Goal: Task Accomplishment & Management: Use online tool/utility

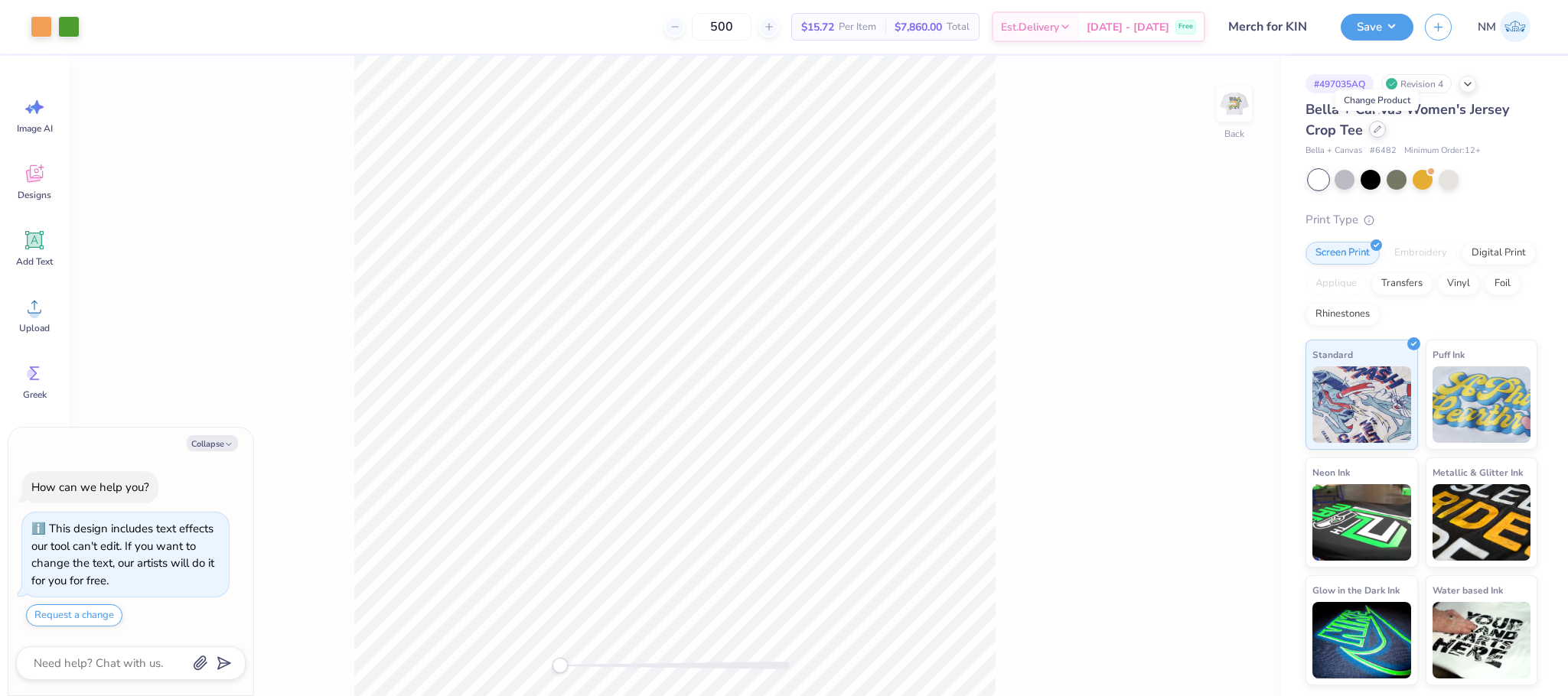
click at [1370, 136] on div at bounding box center [1378, 129] width 17 height 17
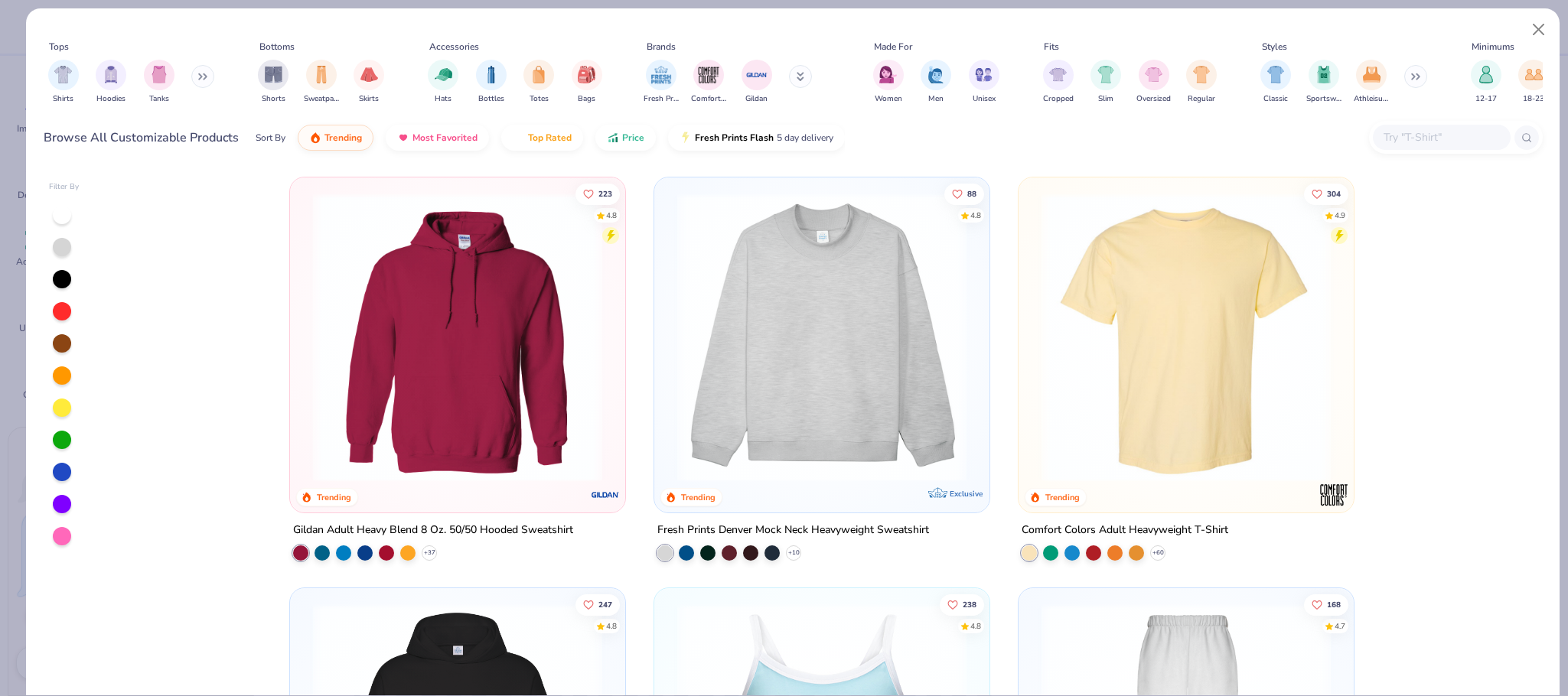
type textarea "x"
click at [1407, 138] on input "text" at bounding box center [1441, 138] width 118 height 18
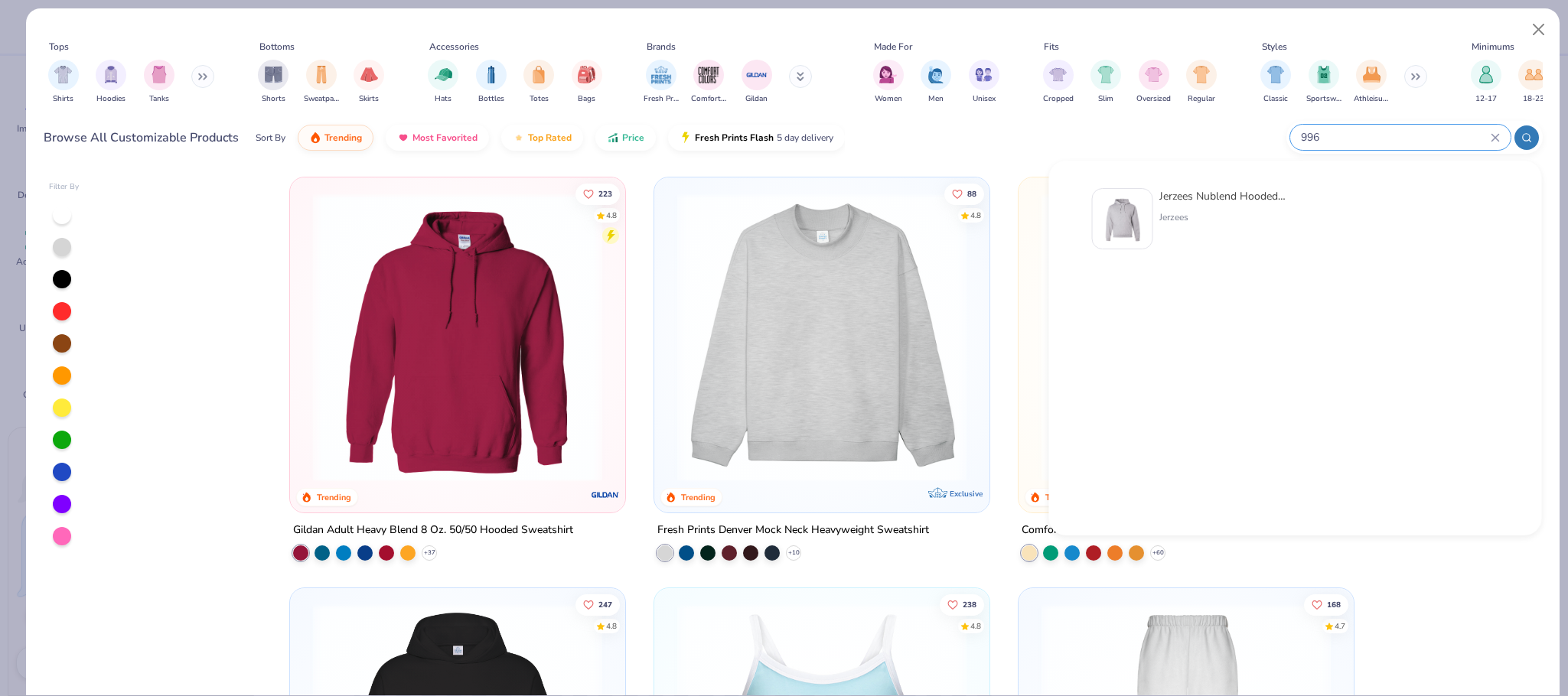
click at [1522, 130] on div at bounding box center [1526, 137] width 24 height 24
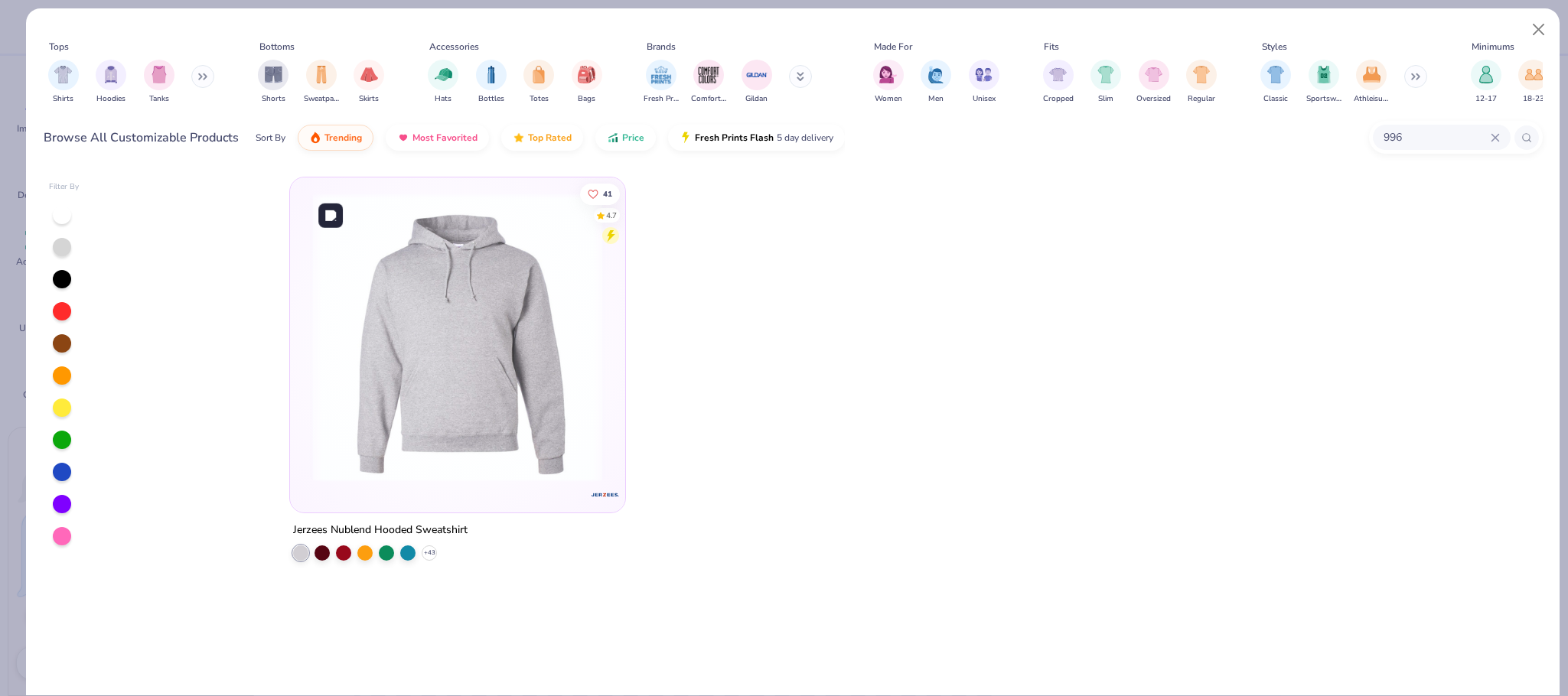
type input "996"
click at [492, 276] on img at bounding box center [458, 338] width 305 height 289
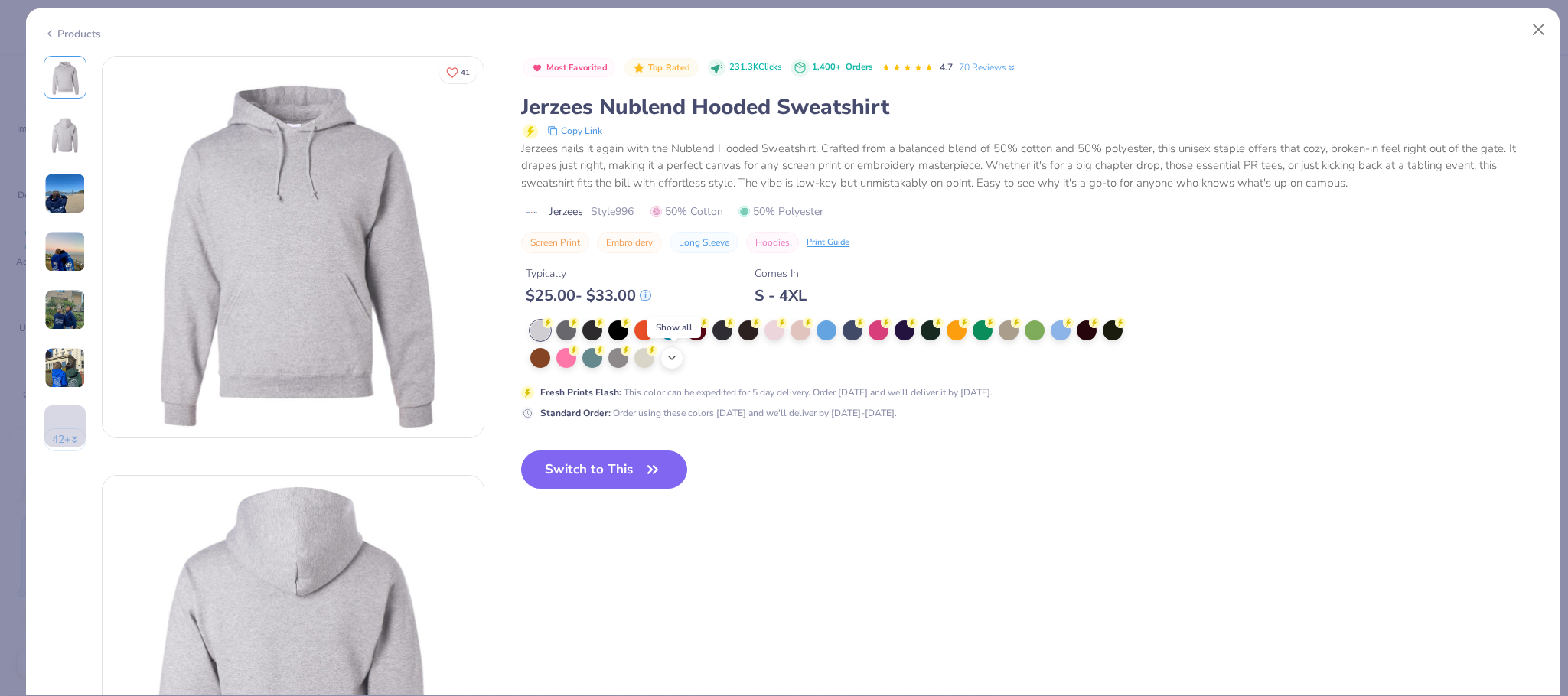
click at [673, 361] on icon at bounding box center [672, 358] width 13 height 13
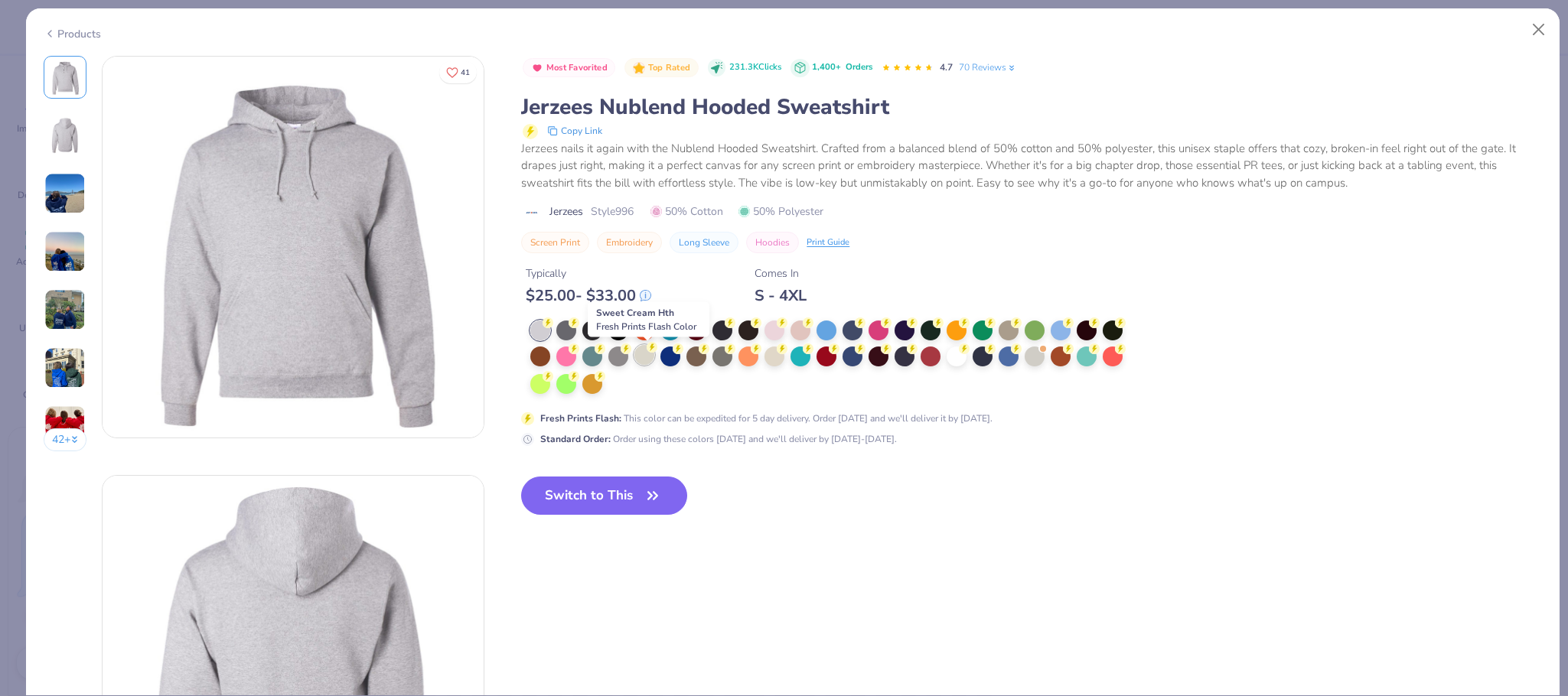
click at [636, 354] on div at bounding box center [645, 355] width 20 height 20
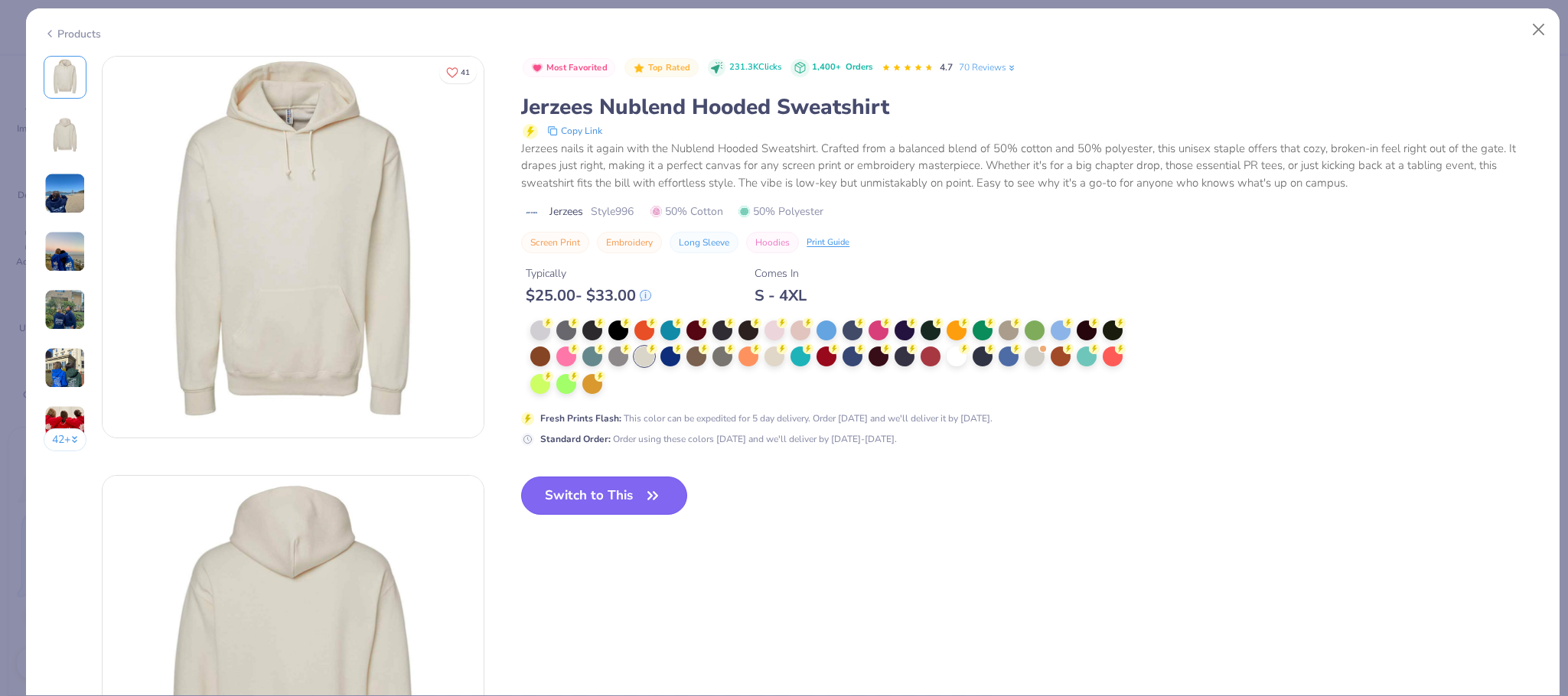
click at [623, 493] on button "Switch to This" at bounding box center [604, 495] width 166 height 38
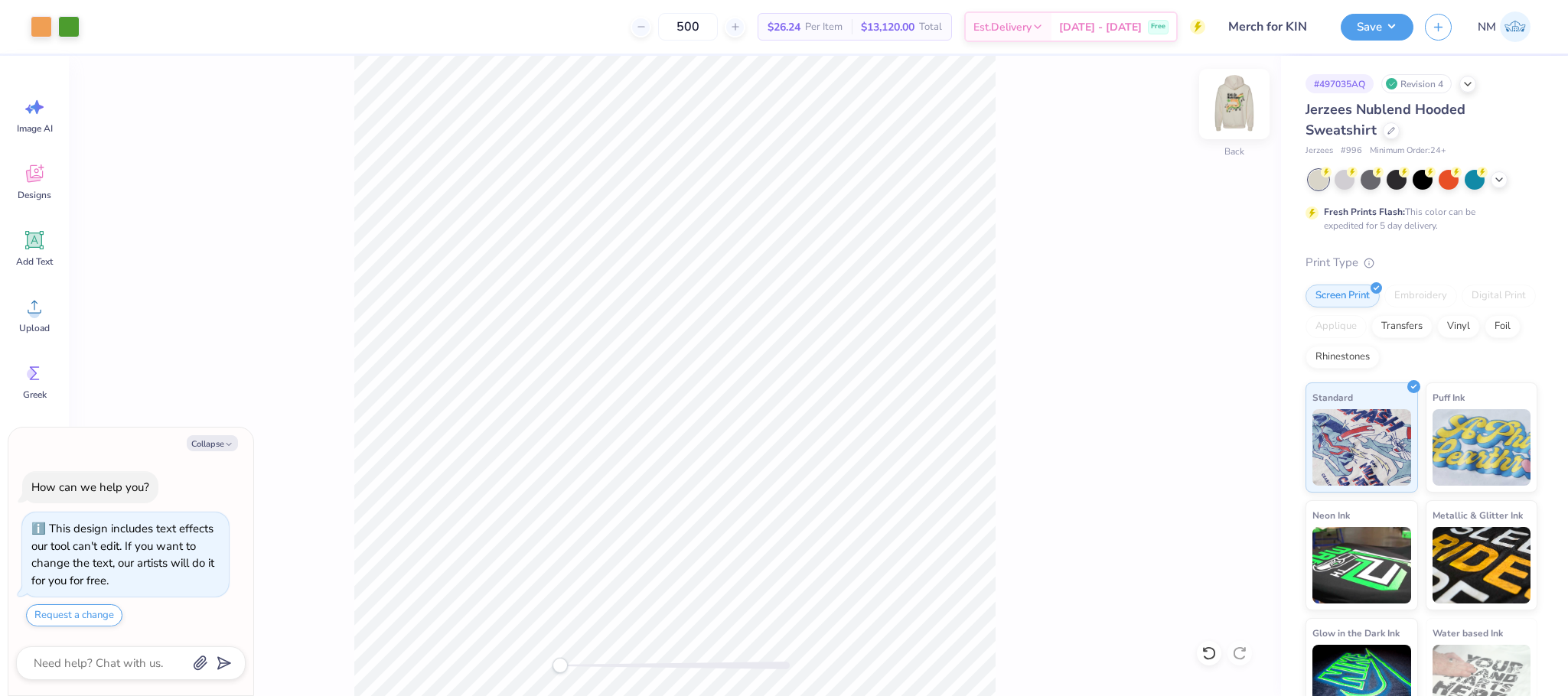
click at [1245, 111] on img at bounding box center [1235, 104] width 61 height 61
click at [1387, 29] on button "Save" at bounding box center [1377, 25] width 72 height 27
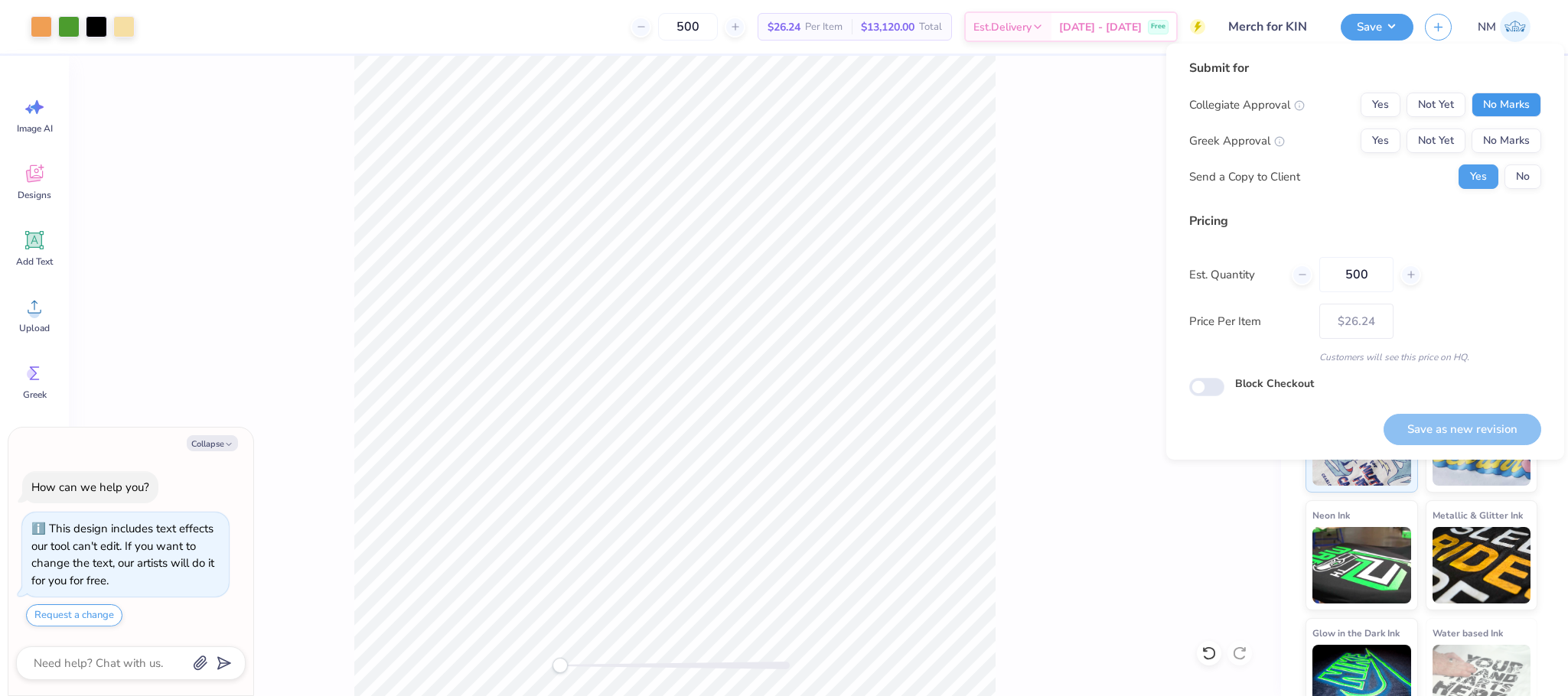
click at [1488, 102] on button "No Marks" at bounding box center [1506, 105] width 70 height 24
click at [1503, 136] on button "No Marks" at bounding box center [1506, 140] width 70 height 24
click at [1523, 167] on button "No" at bounding box center [1522, 176] width 37 height 24
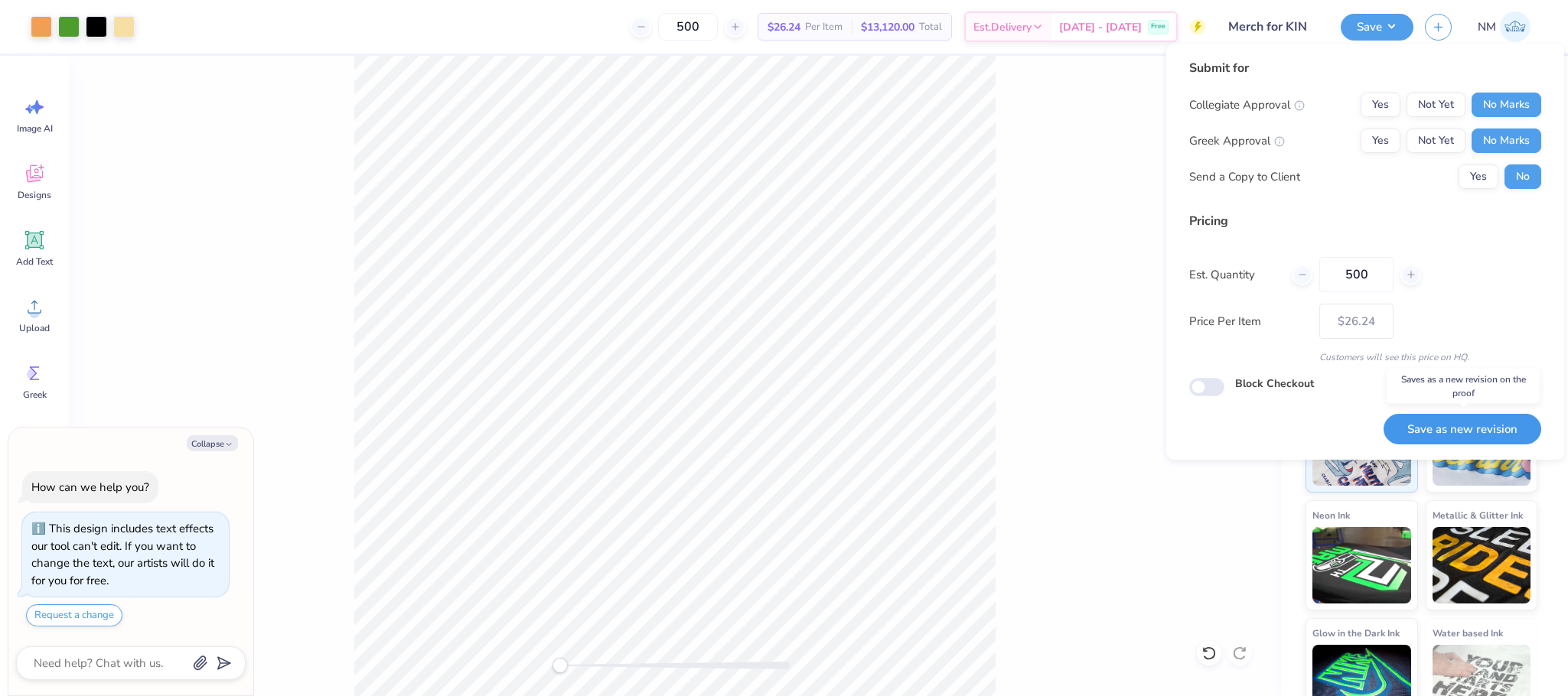
click at [1417, 417] on button "Save as new revision" at bounding box center [1463, 429] width 157 height 31
type textarea "x"
type input "– –"
type textarea "x"
type input "$26.24"
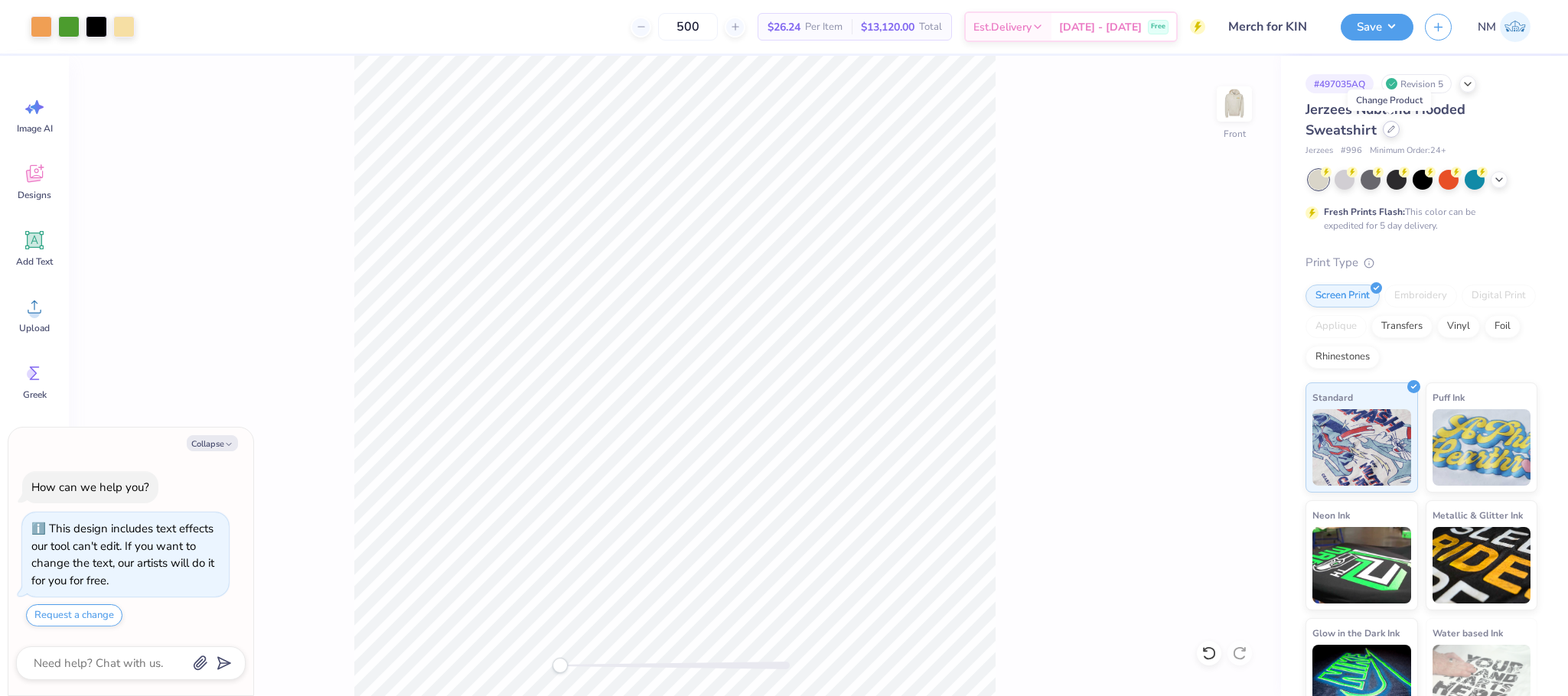
click at [1392, 134] on div at bounding box center [1391, 129] width 17 height 17
type textarea "x"
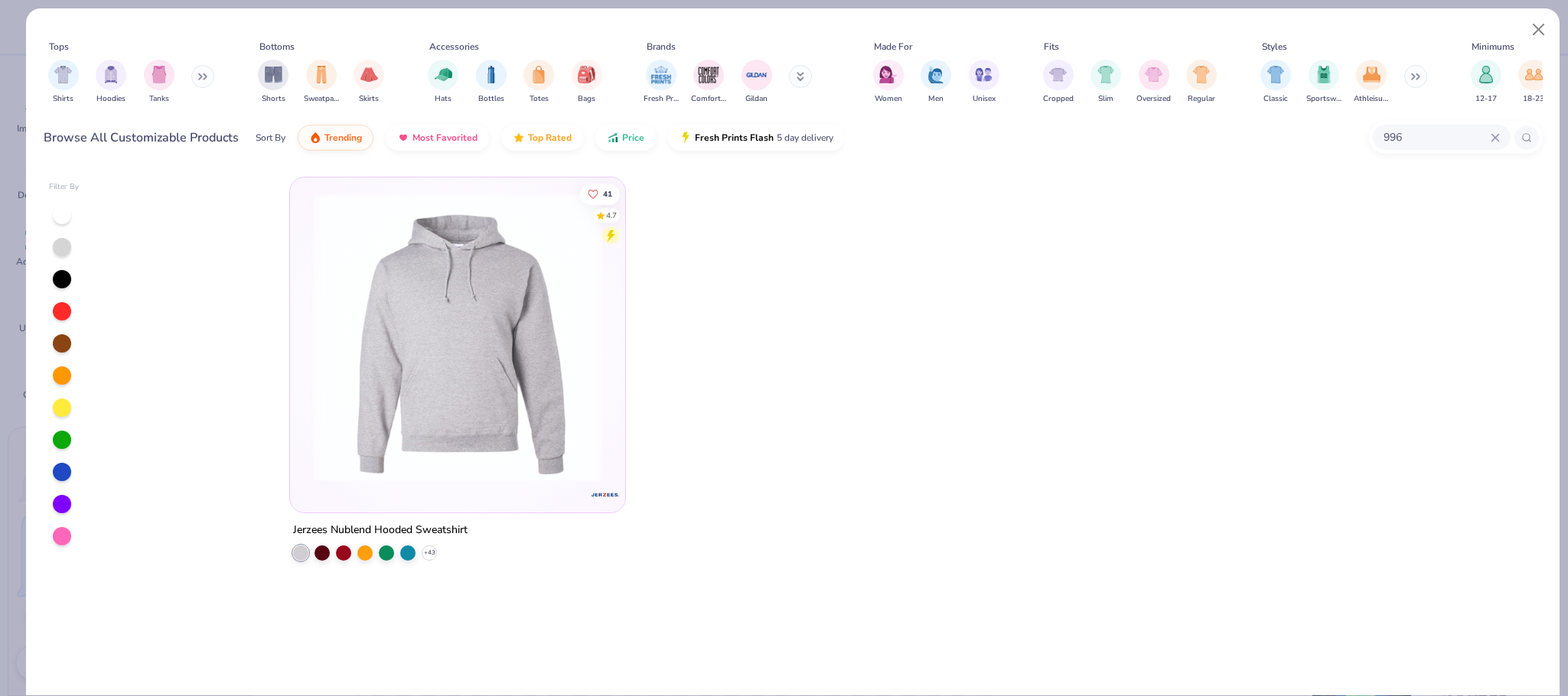
click at [1493, 138] on icon at bounding box center [1496, 138] width 7 height 7
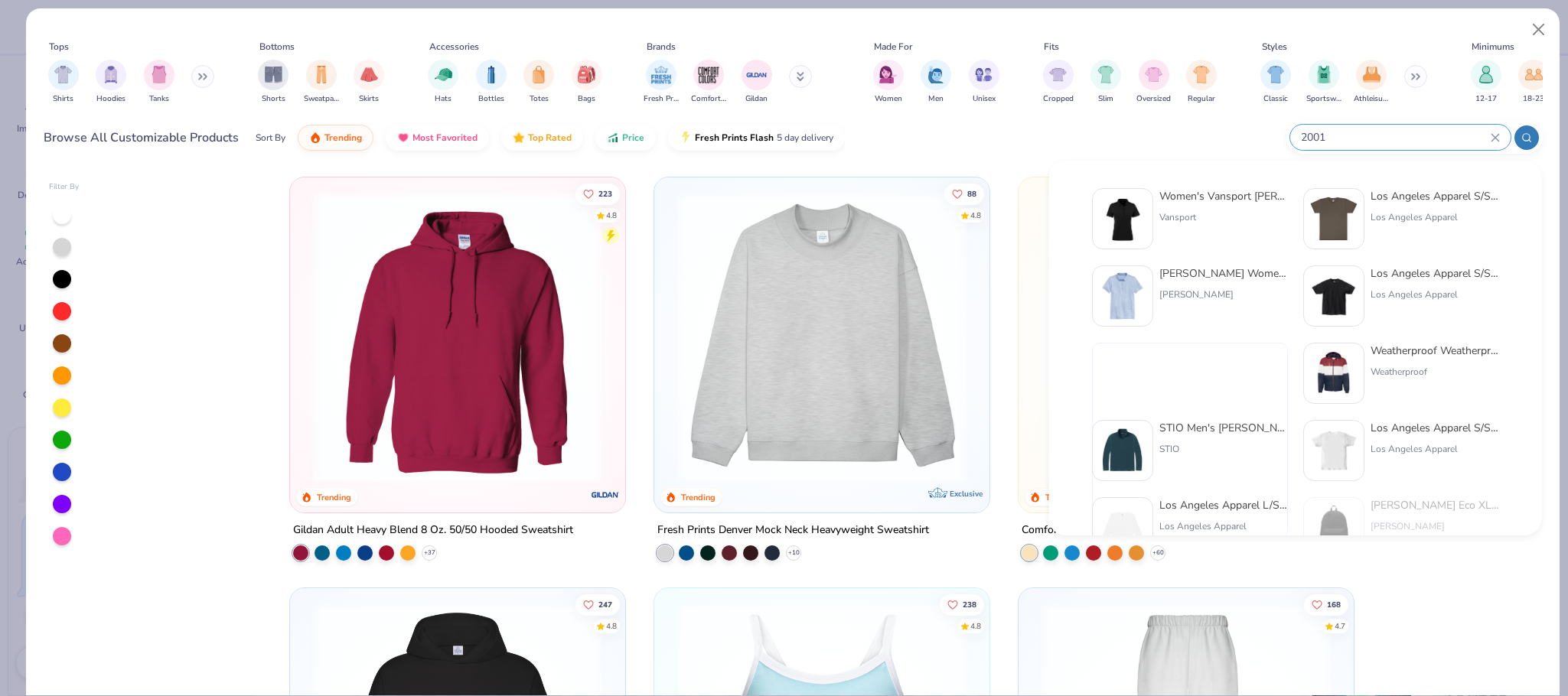
click at [1527, 134] on circle at bounding box center [1526, 138] width 7 height 7
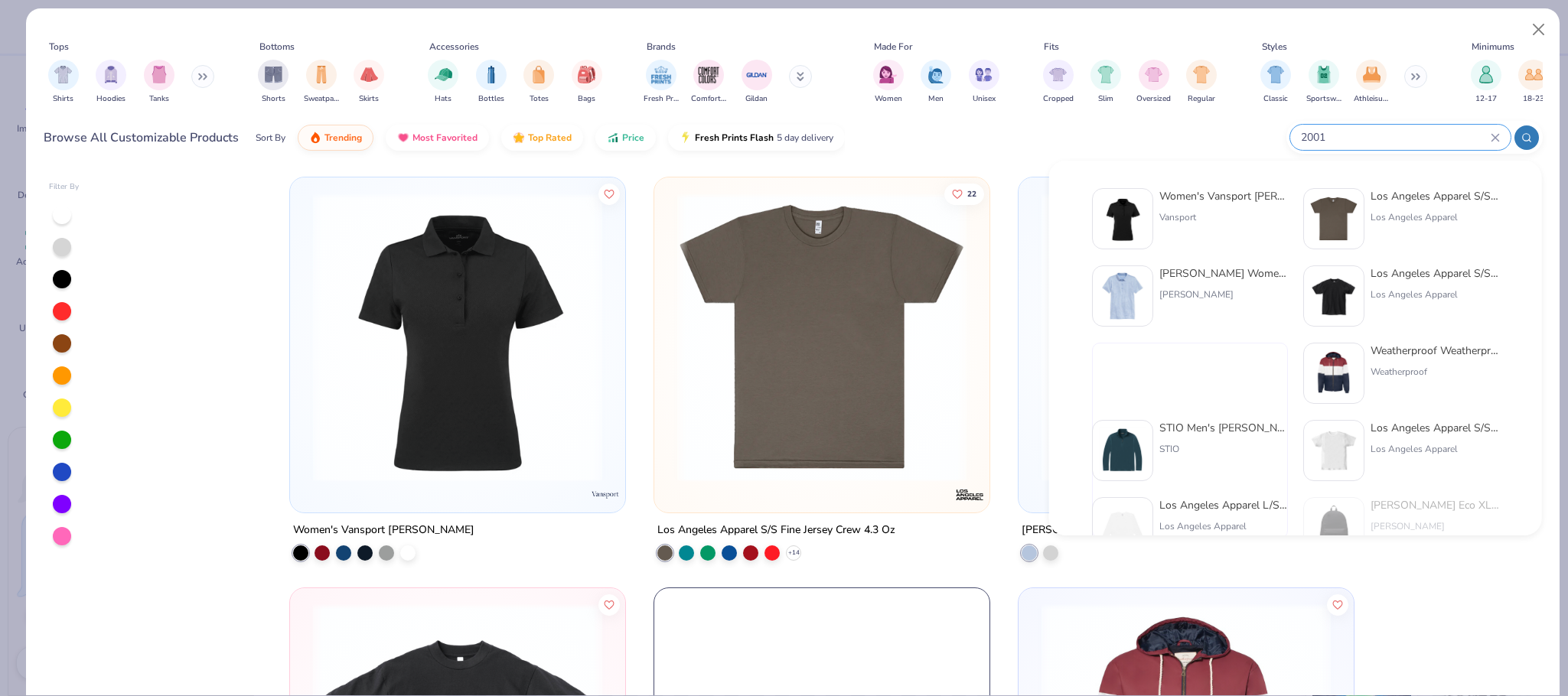
click at [1386, 130] on input "2001" at bounding box center [1395, 138] width 191 height 18
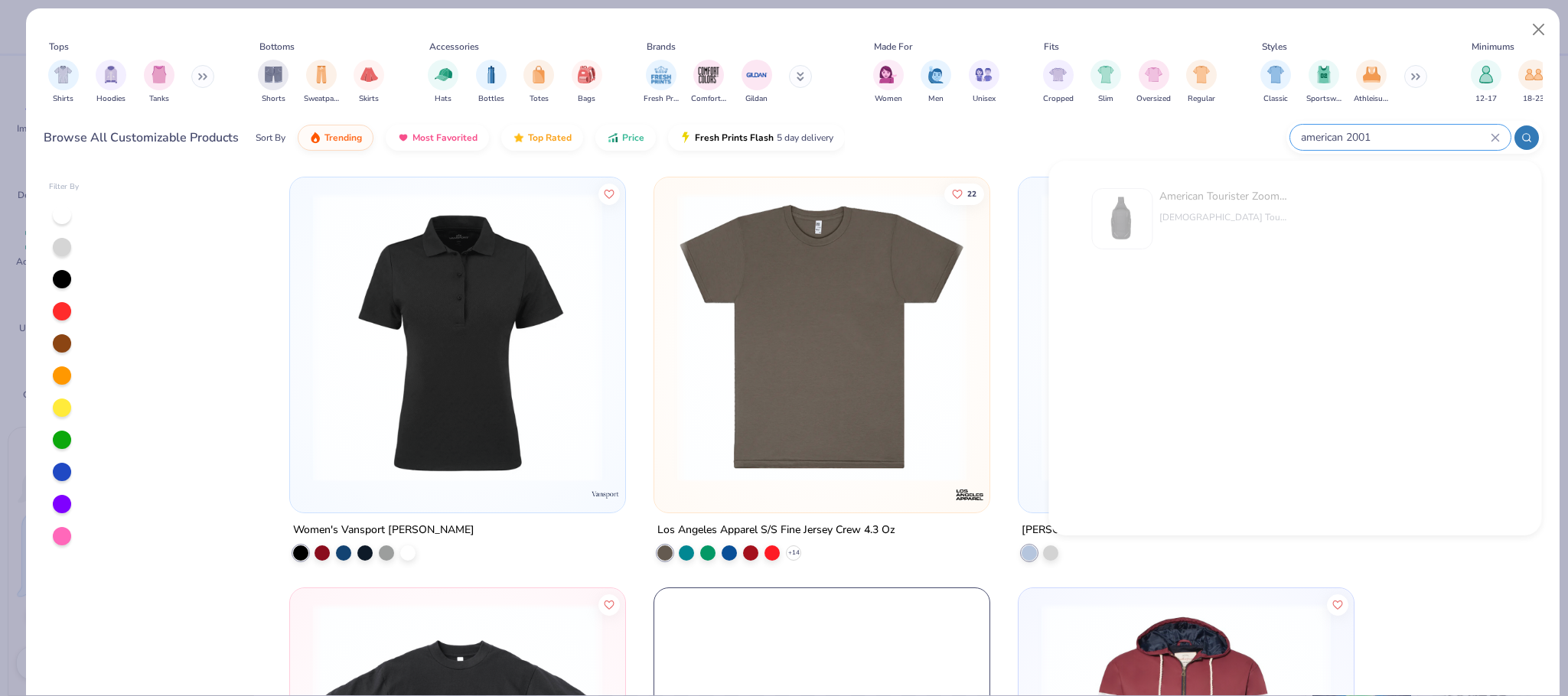
drag, startPoint x: 1427, startPoint y: 131, endPoint x: 1289, endPoint y: 129, distance: 138.0
click at [1289, 129] on div "american 2001" at bounding box center [1414, 137] width 257 height 33
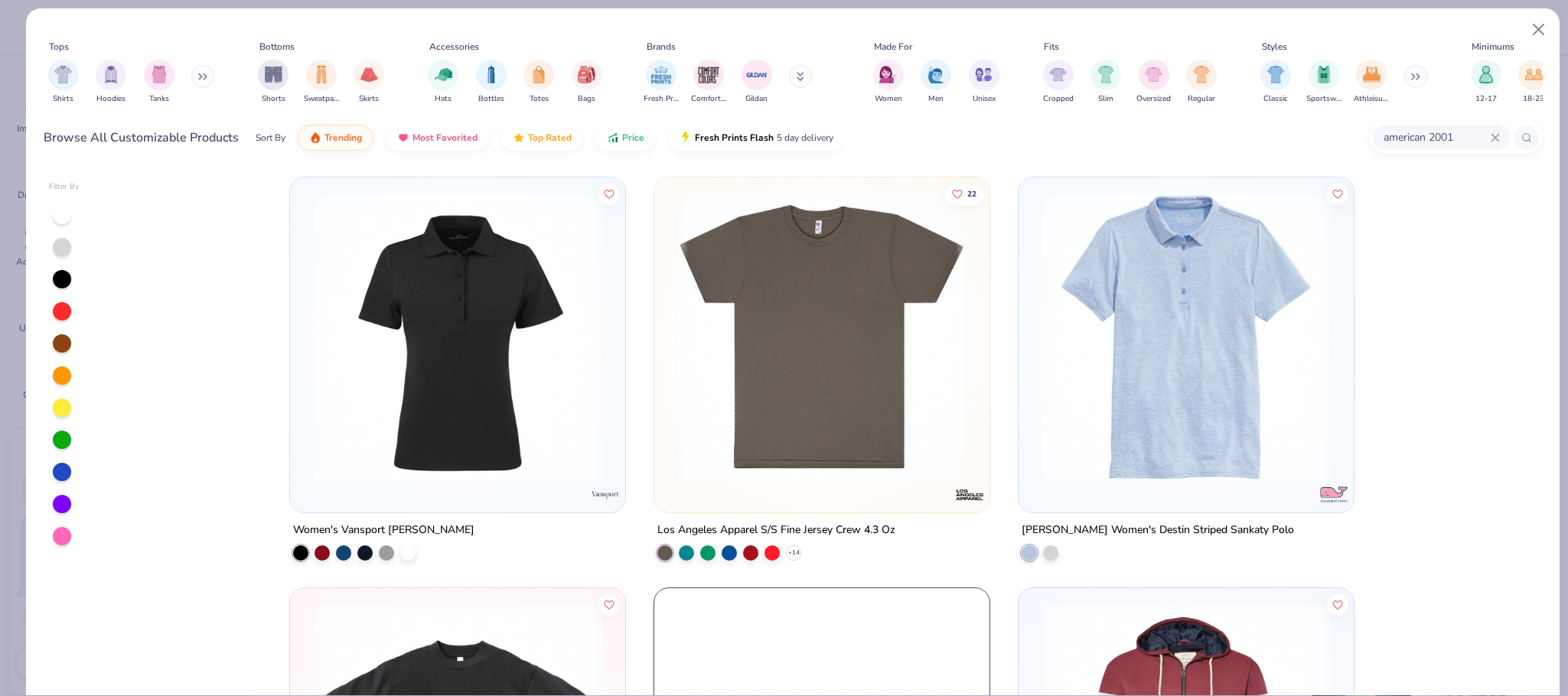
click at [1452, 133] on input "american 2001" at bounding box center [1437, 138] width 109 height 18
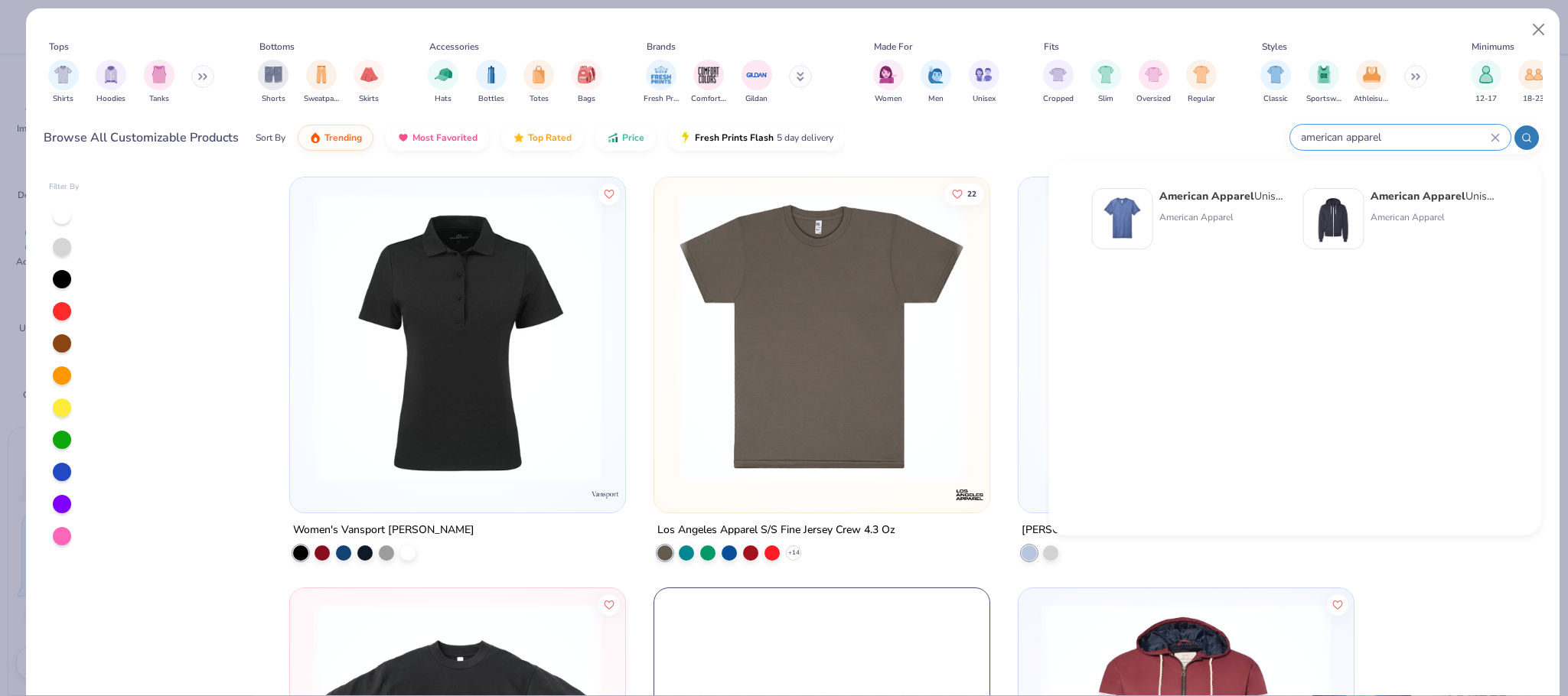
click at [1523, 129] on div at bounding box center [1526, 137] width 24 height 24
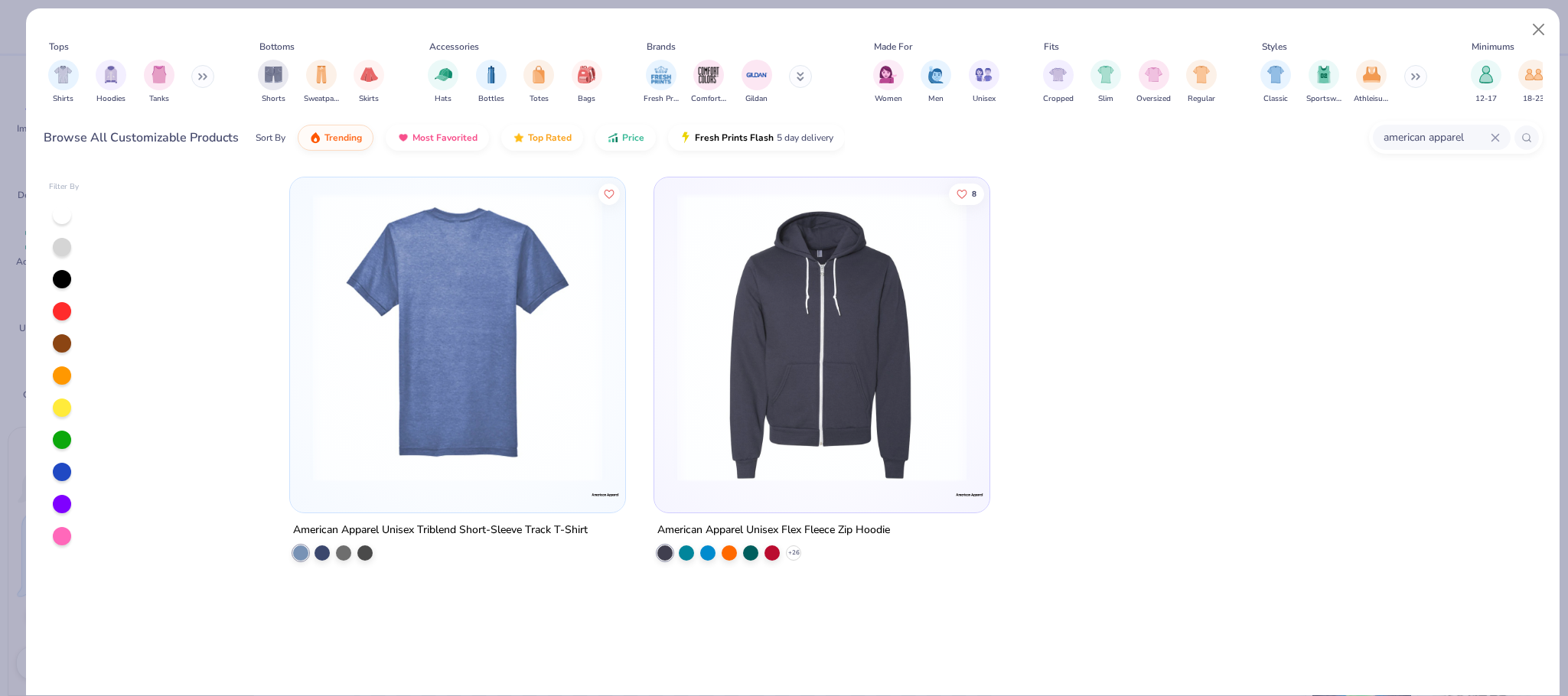
type input "american apparel"
click at [517, 382] on img at bounding box center [458, 338] width 305 height 289
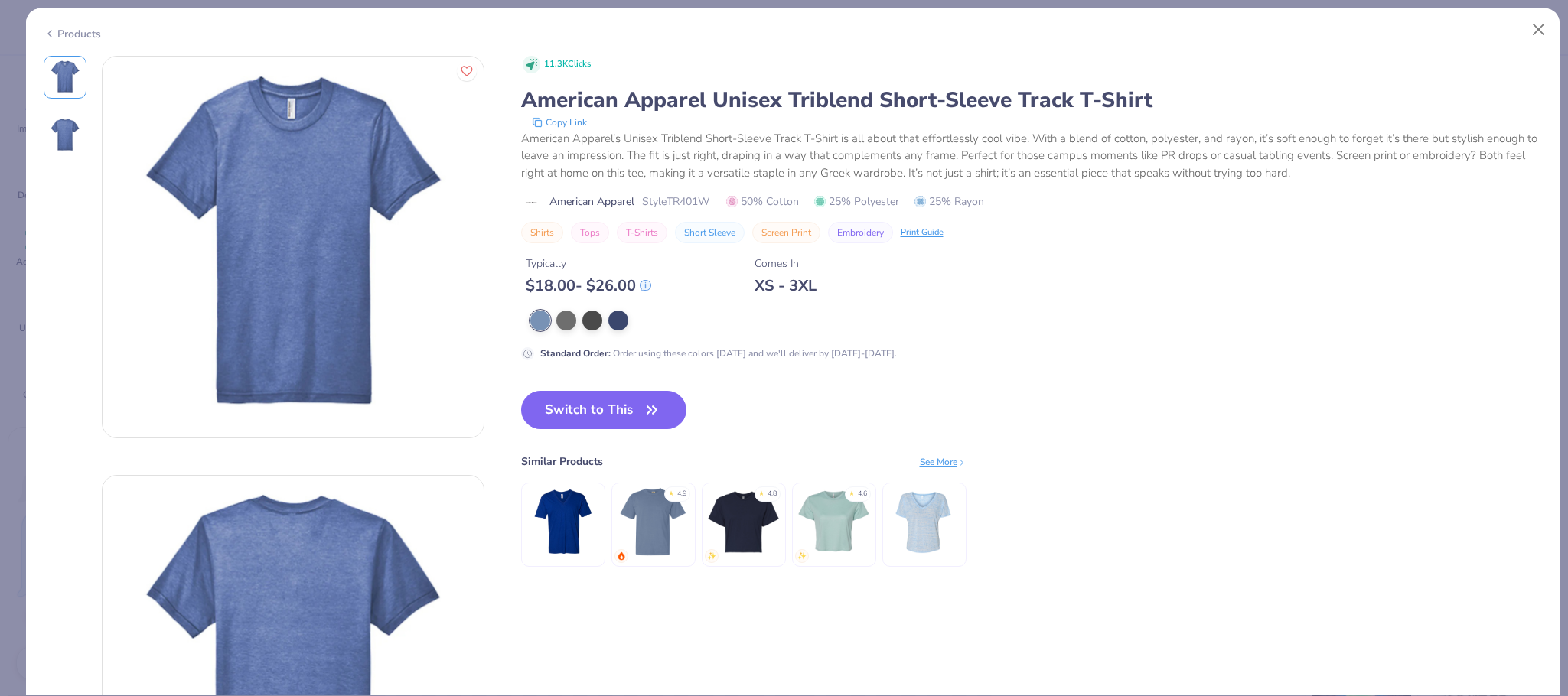
click at [51, 26] on icon at bounding box center [50, 33] width 13 height 19
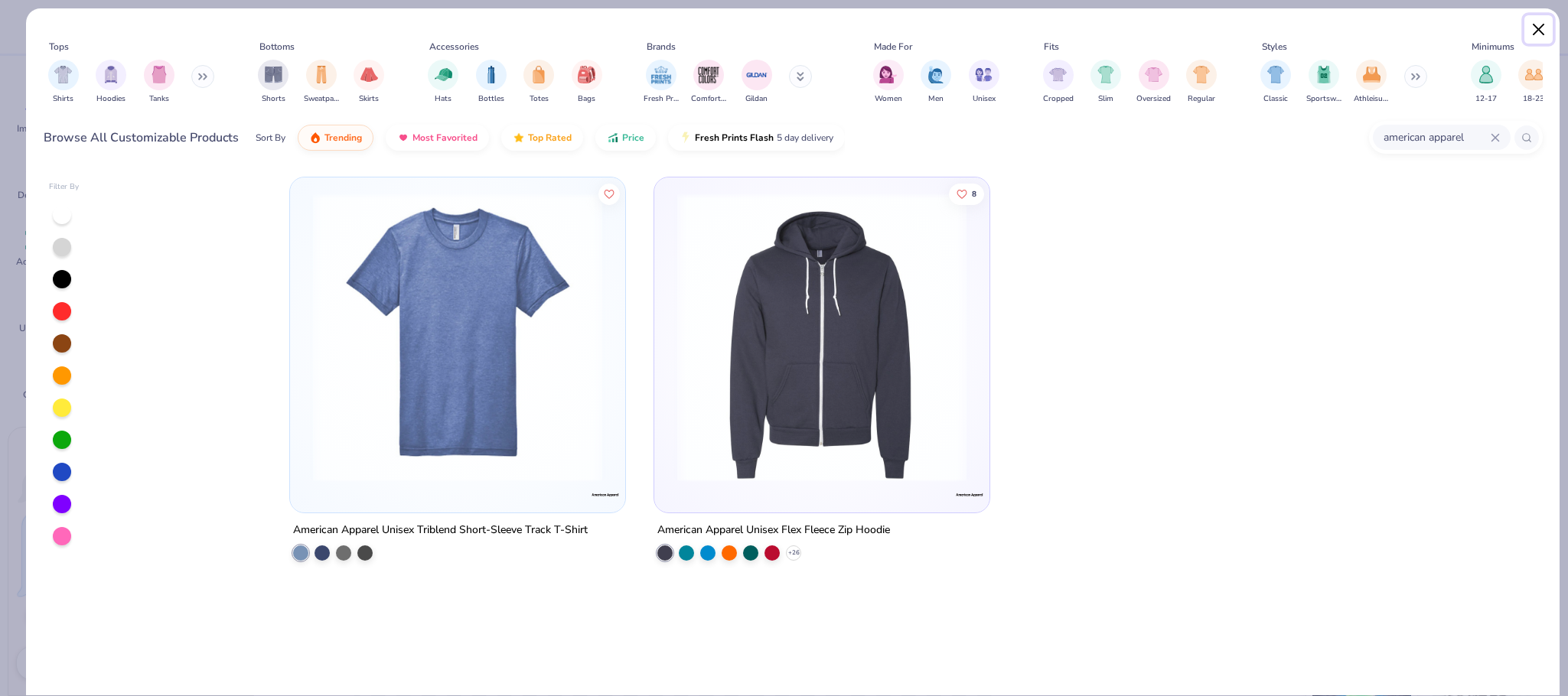
click at [1539, 37] on button "Close" at bounding box center [1538, 29] width 30 height 29
type textarea "x"
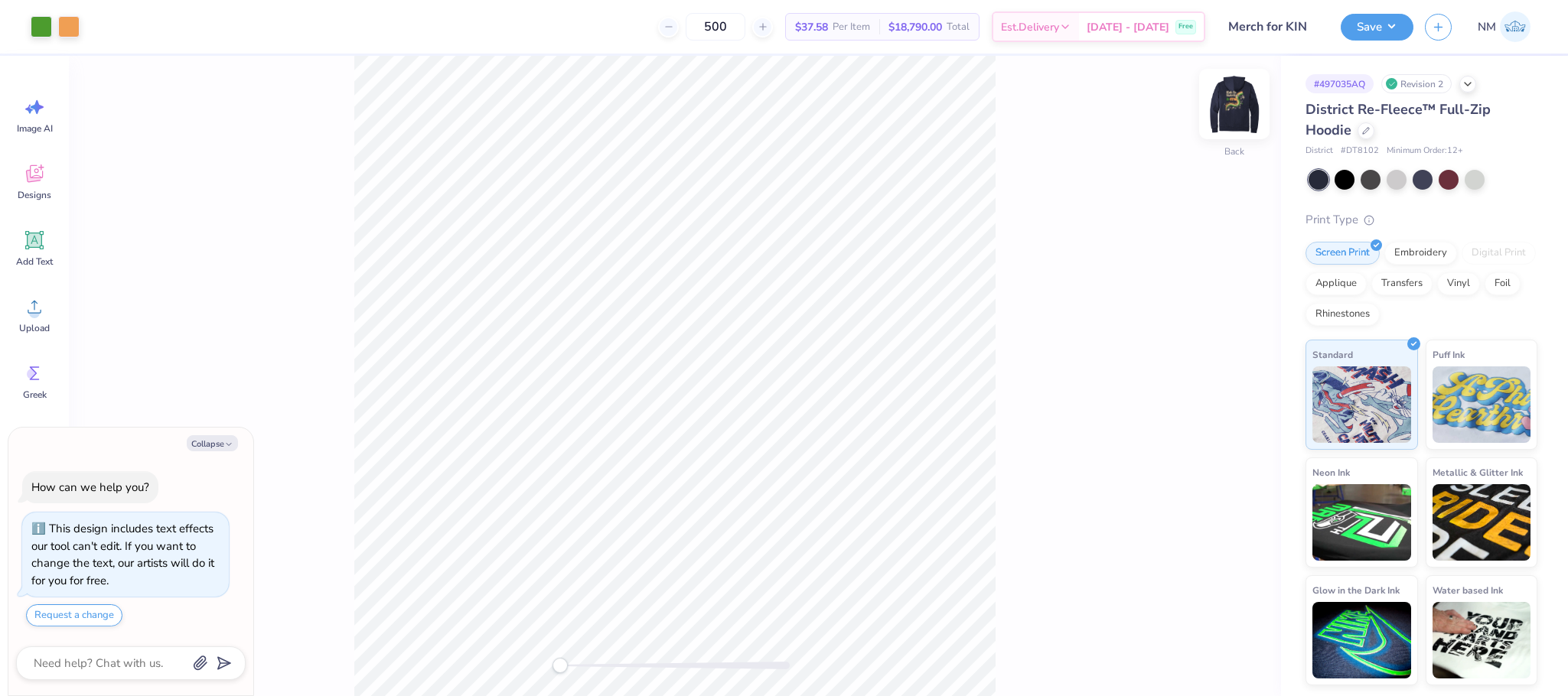
click at [1229, 98] on img at bounding box center [1235, 104] width 61 height 61
click at [130, 29] on div at bounding box center [124, 25] width 21 height 21
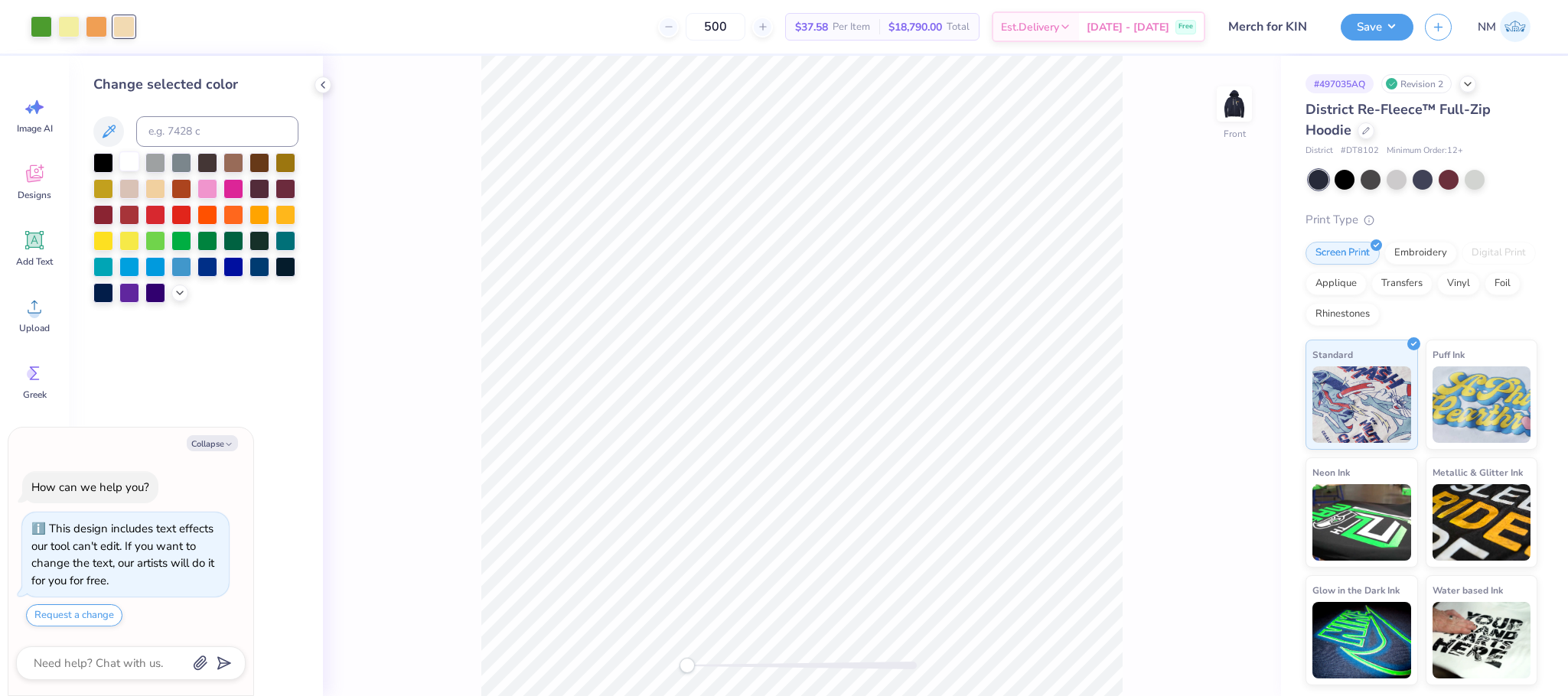
click at [131, 163] on div at bounding box center [130, 162] width 20 height 20
click at [1238, 113] on img at bounding box center [1235, 104] width 61 height 61
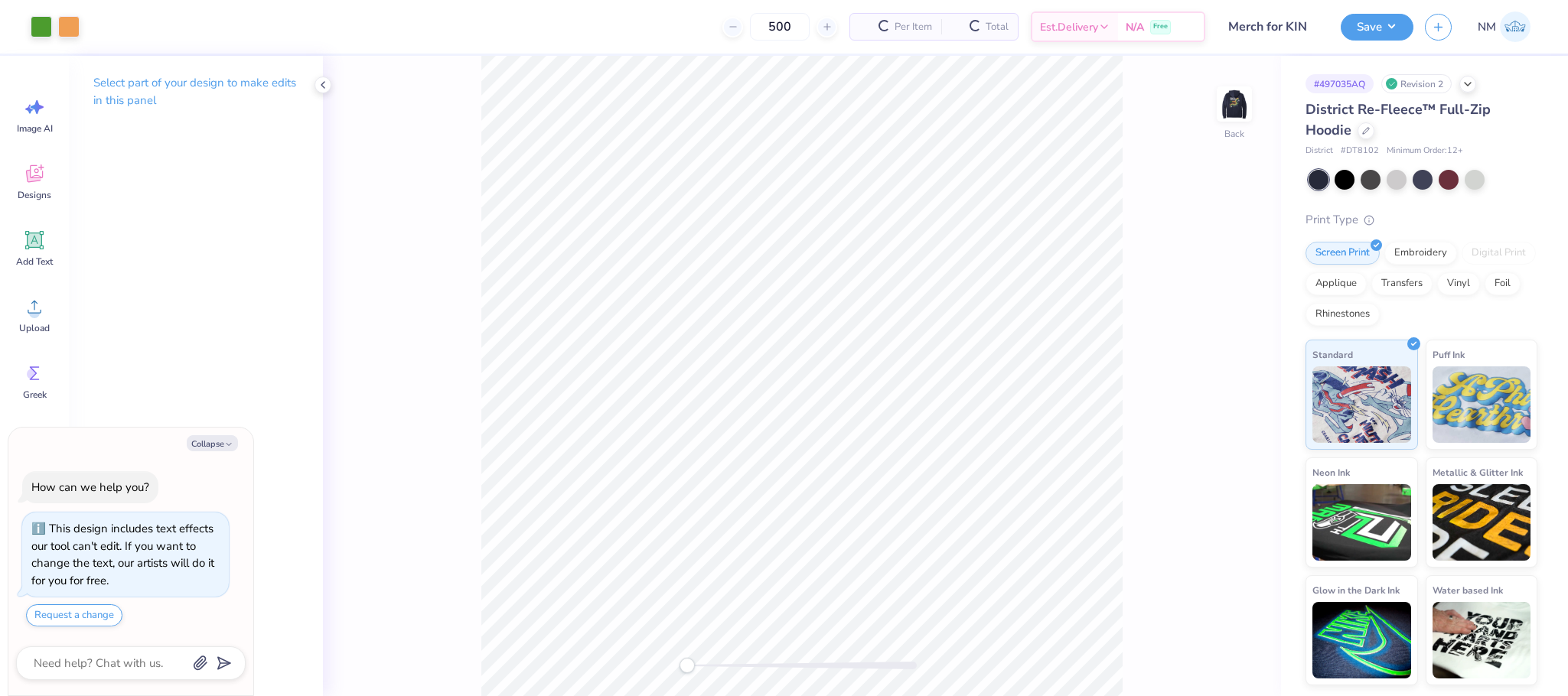
type textarea "x"
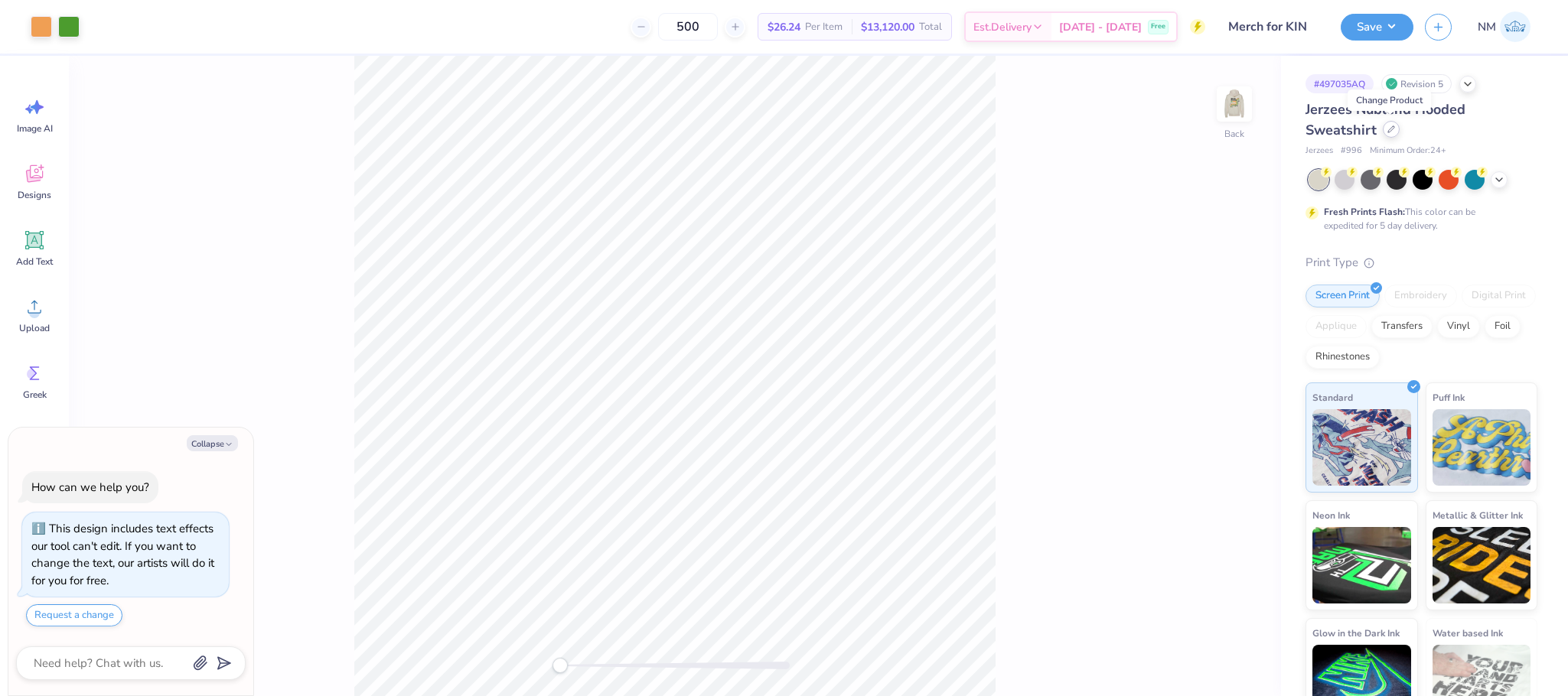
click at [1387, 129] on icon at bounding box center [1391, 129] width 8 height 8
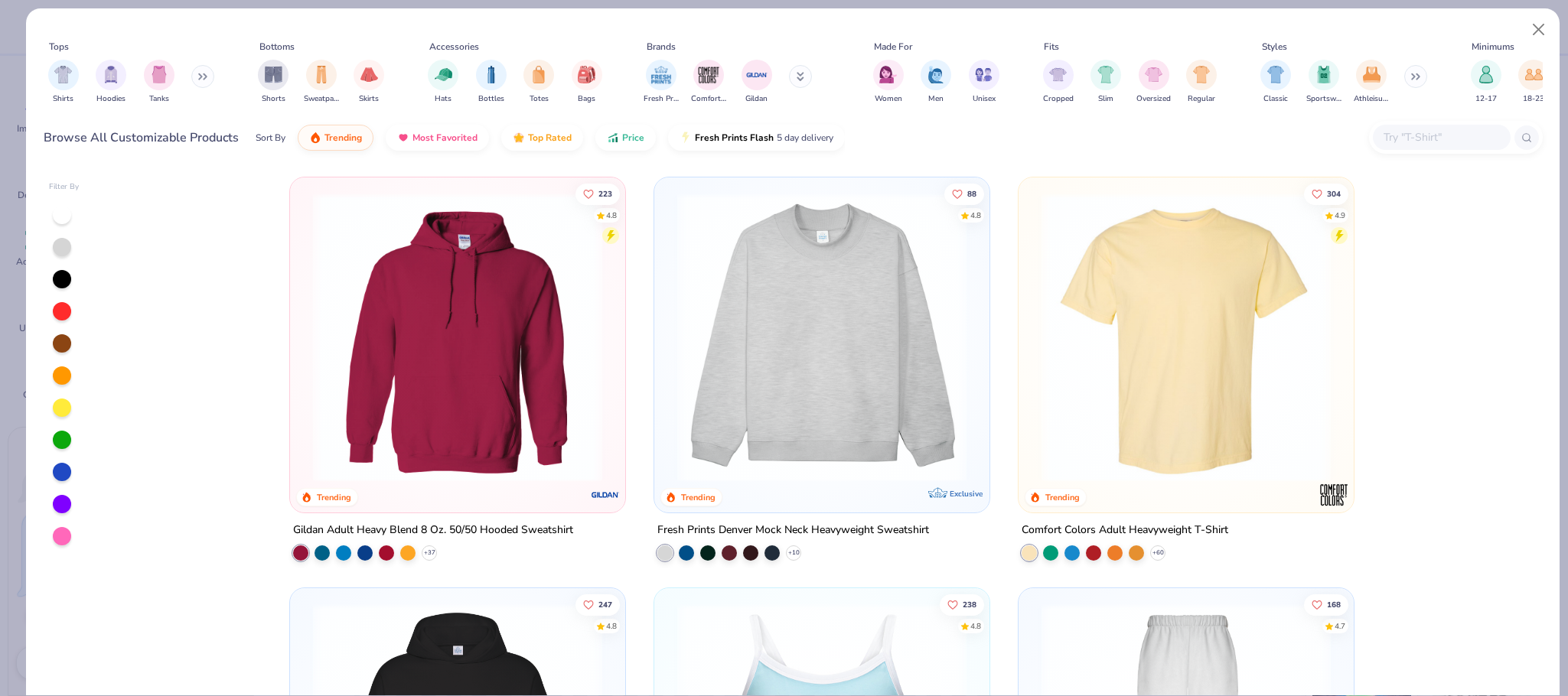
type textarea "x"
click at [1398, 129] on input "text" at bounding box center [1441, 138] width 118 height 18
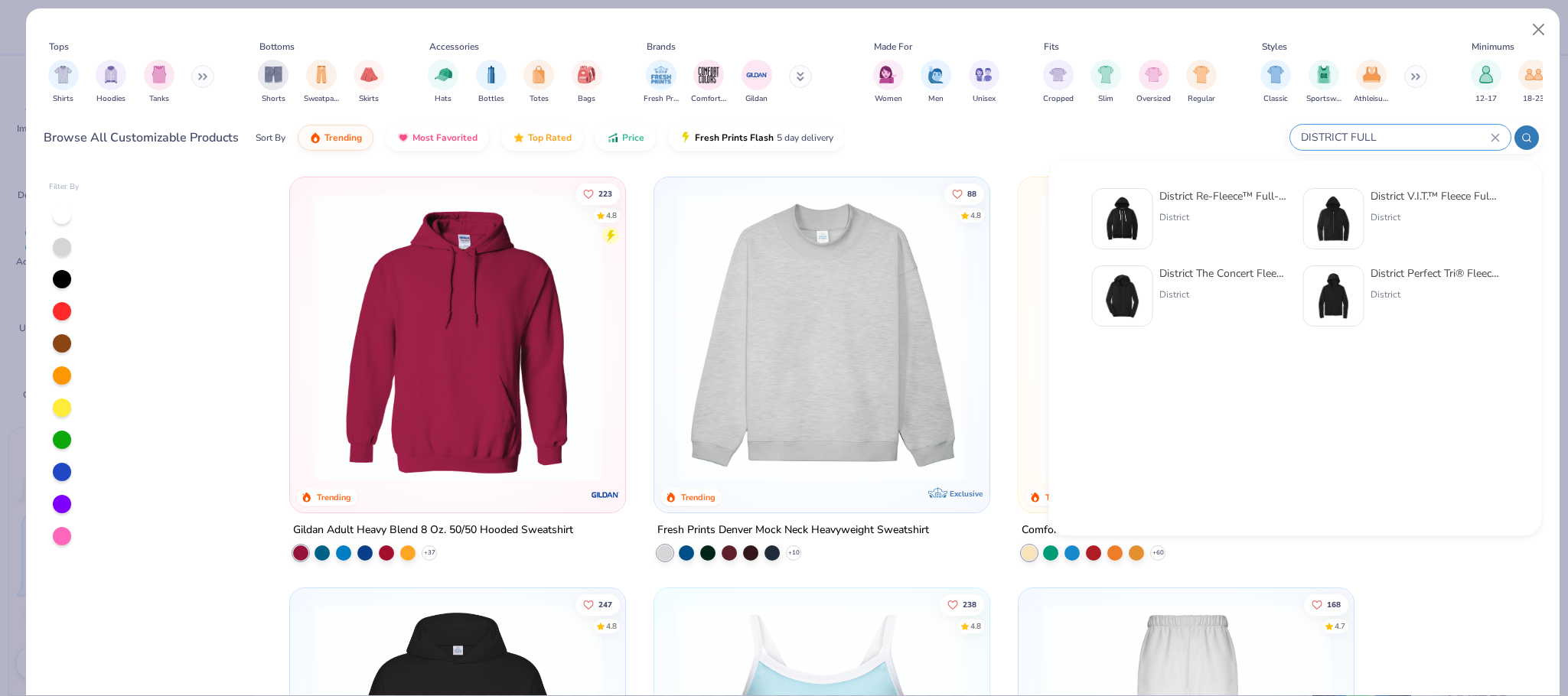
type input "DISTRICT FULL"
click at [1225, 210] on div "District" at bounding box center [1224, 216] width 129 height 13
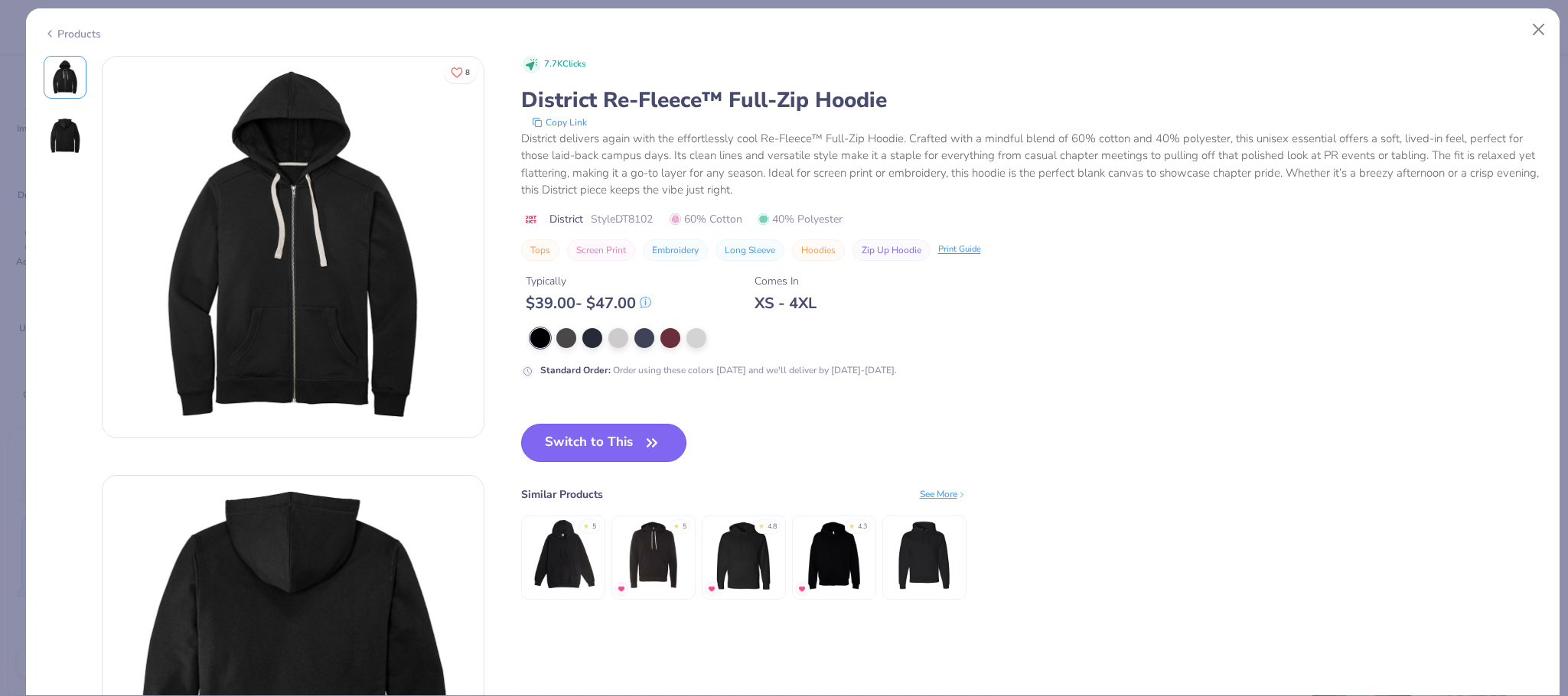
click at [575, 436] on button "Switch to This" at bounding box center [604, 442] width 166 height 38
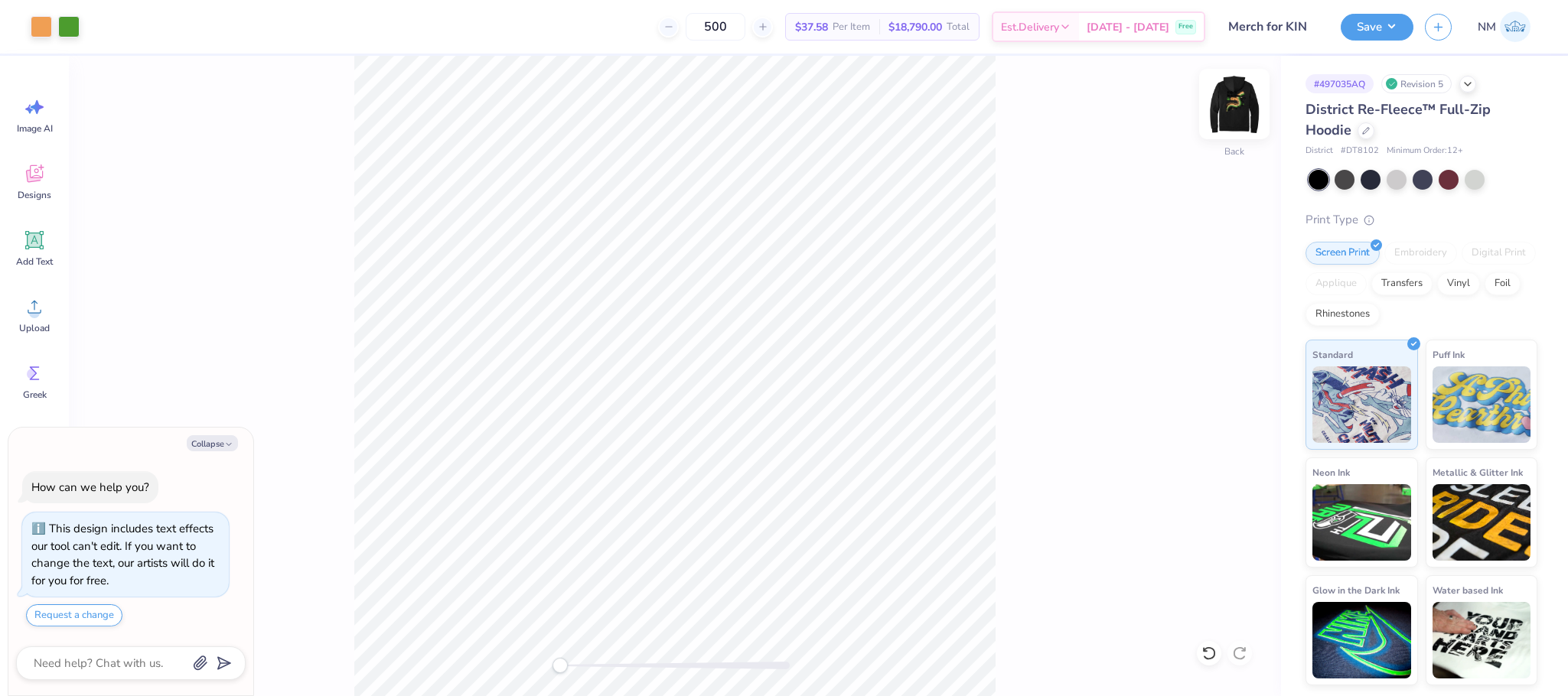
click at [1252, 97] on img at bounding box center [1235, 104] width 61 height 61
click at [88, 26] on div at bounding box center [97, 25] width 21 height 21
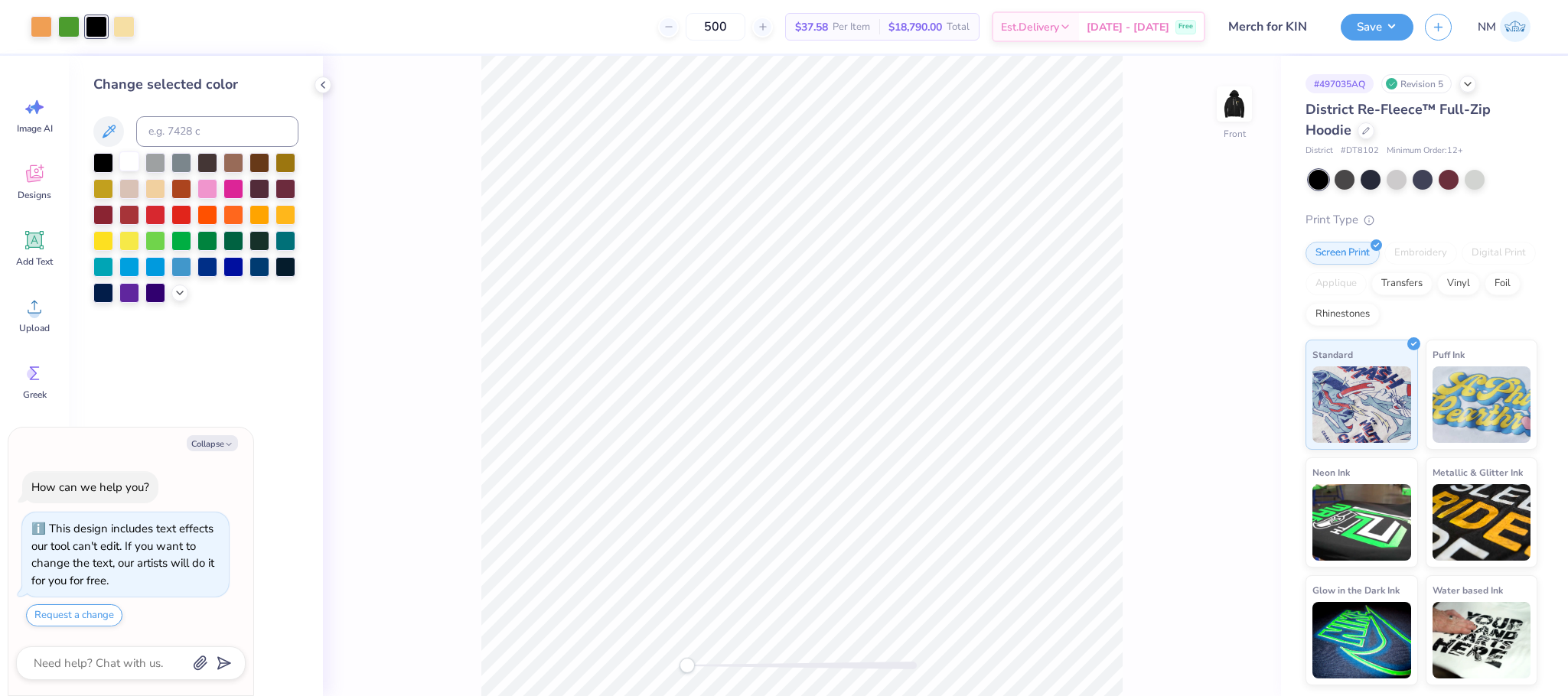
click at [122, 158] on div at bounding box center [130, 162] width 20 height 20
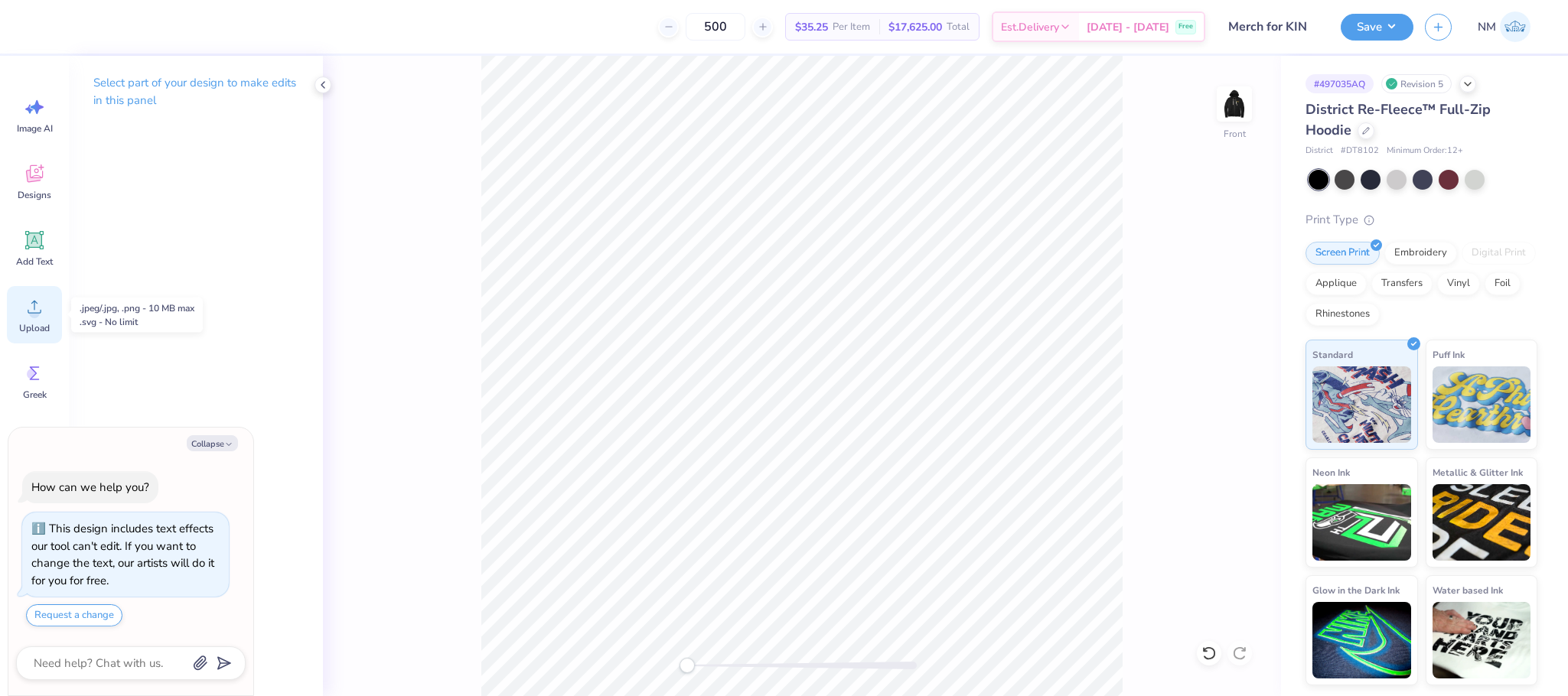
click at [33, 313] on icon at bounding box center [34, 306] width 13 height 13
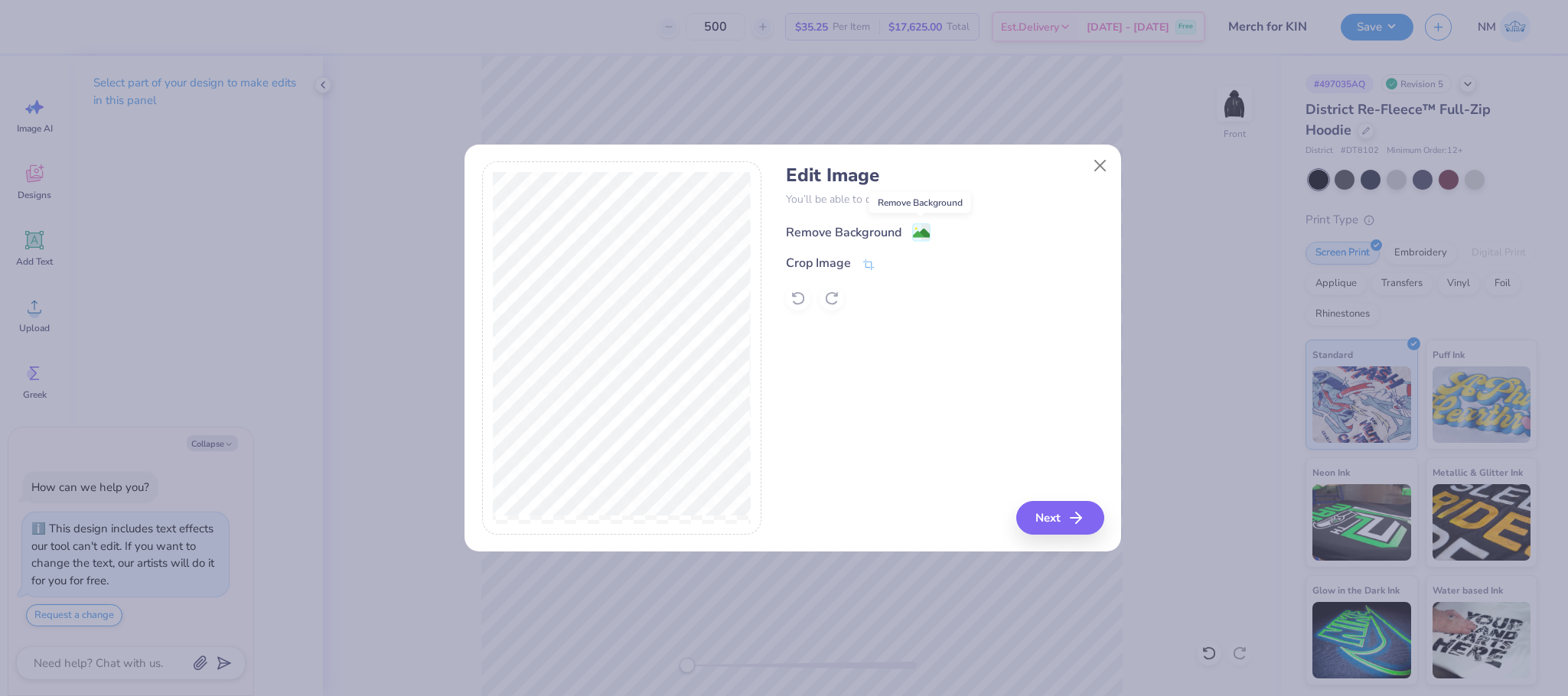
click at [915, 234] on image at bounding box center [921, 233] width 17 height 17
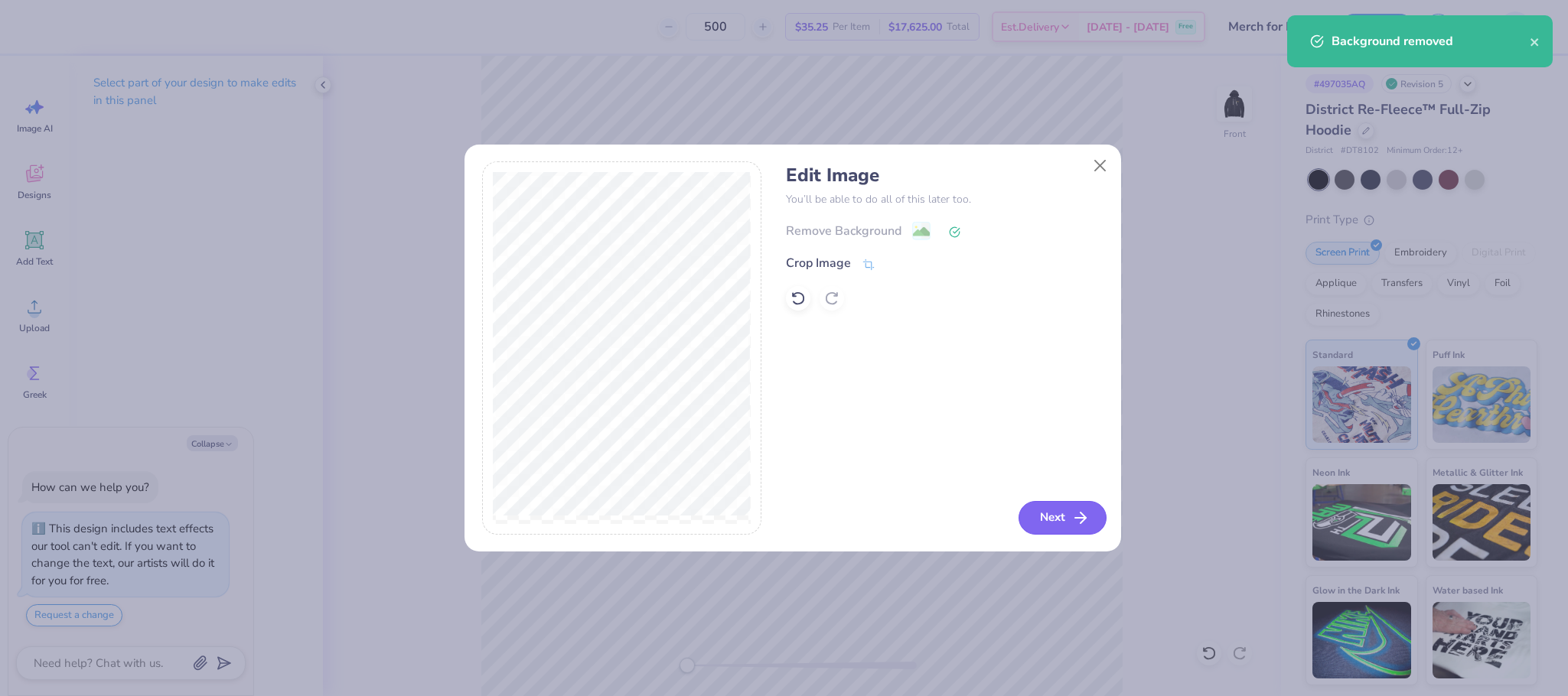
click at [1034, 512] on button "Next" at bounding box center [1063, 518] width 88 height 34
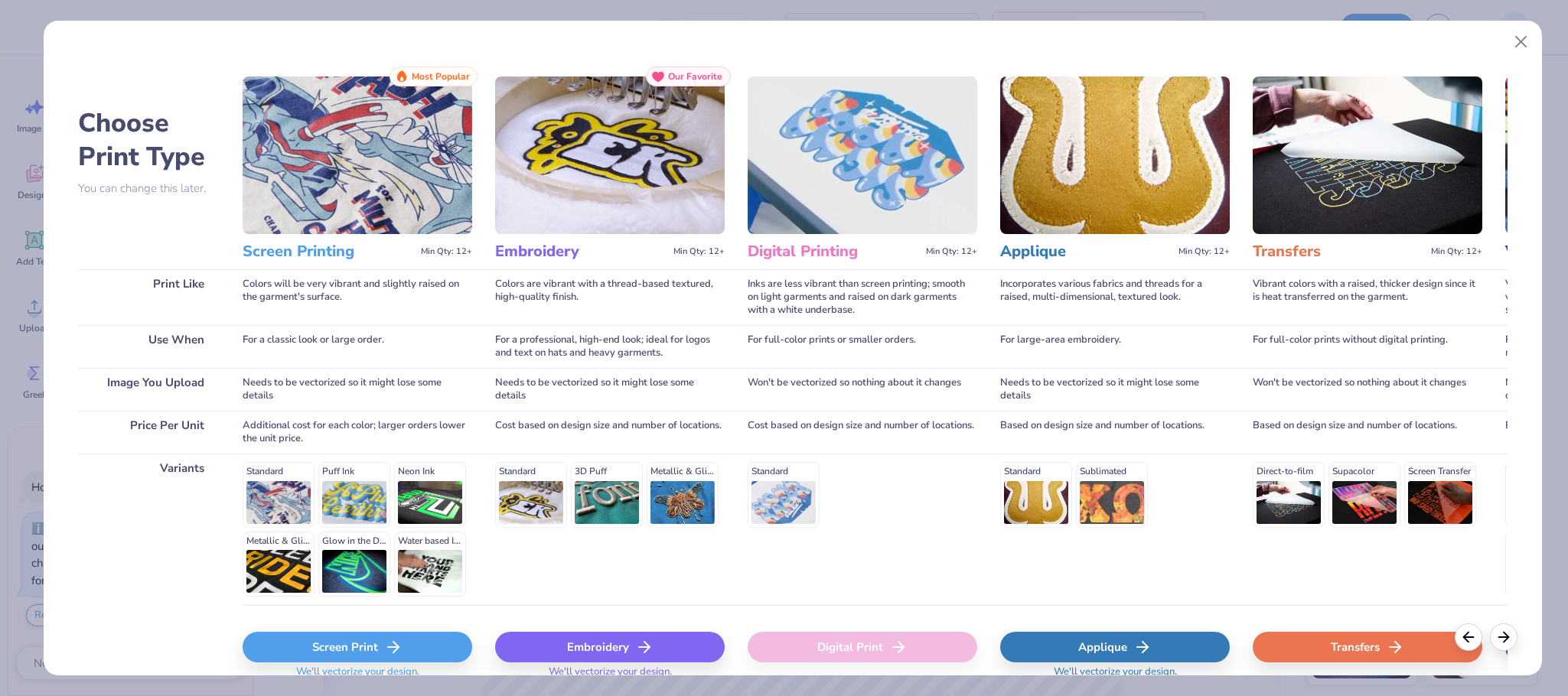
click at [364, 641] on div "Screen Print" at bounding box center [357, 647] width 230 height 30
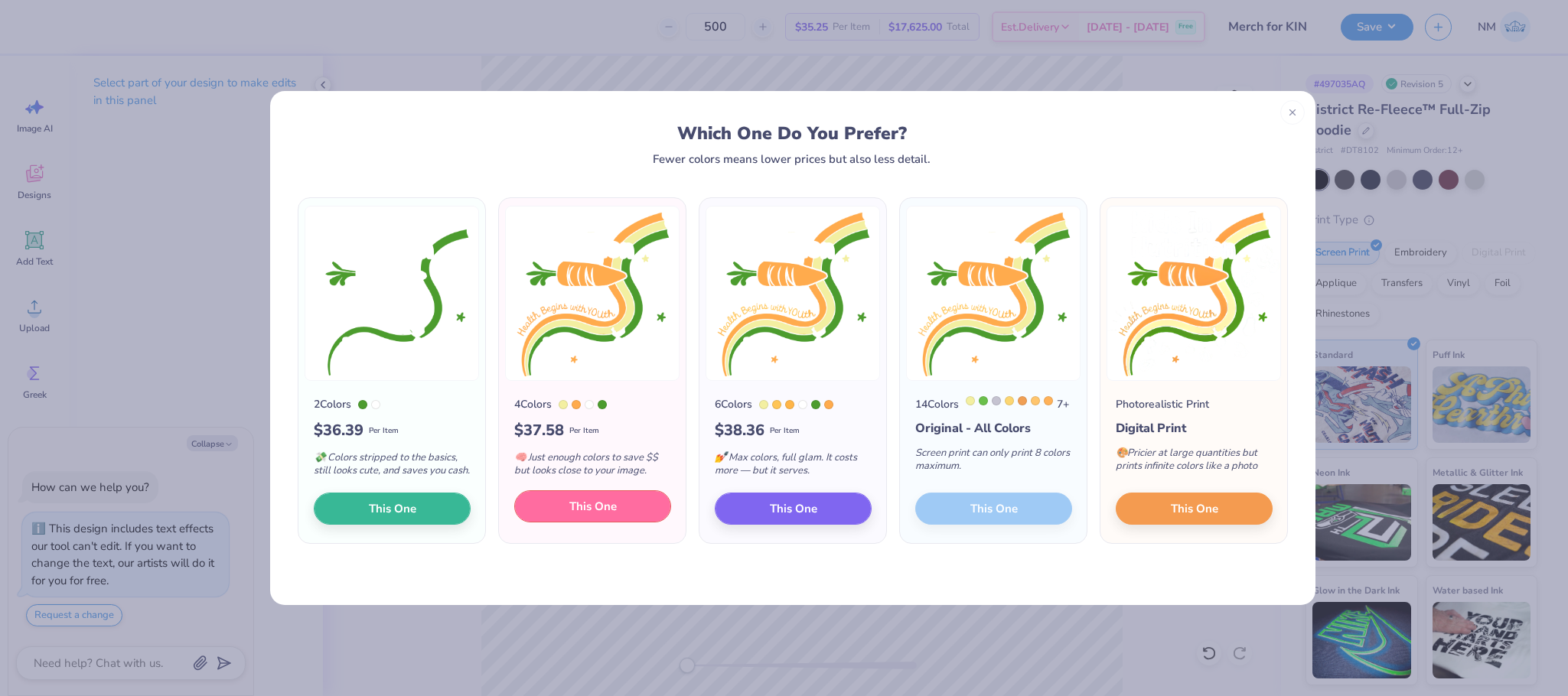
click at [544, 515] on button "This One" at bounding box center [593, 507] width 157 height 32
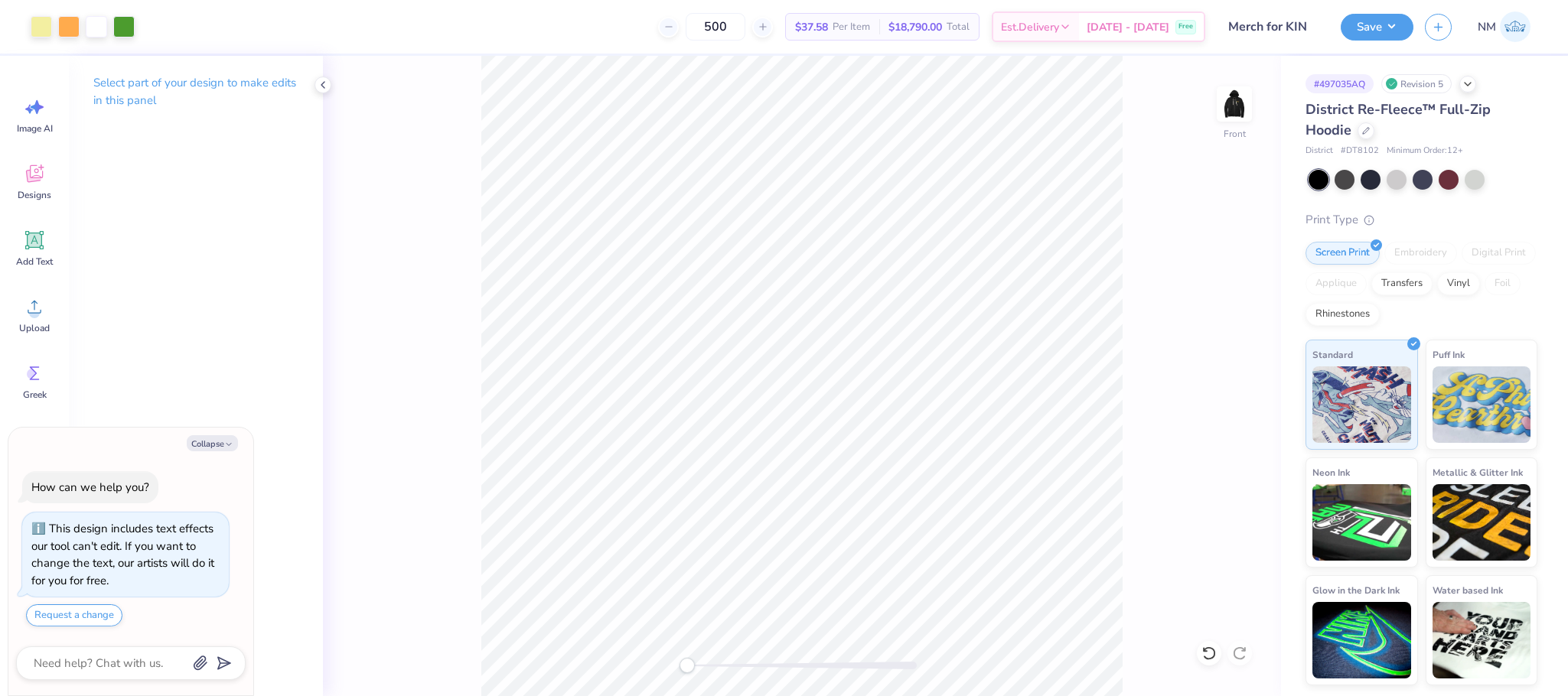
drag, startPoint x: 691, startPoint y: 667, endPoint x: 680, endPoint y: 664, distance: 11.4
click at [680, 664] on div "Accessibility label" at bounding box center [687, 665] width 15 height 15
click at [1378, 19] on button "Save" at bounding box center [1377, 25] width 72 height 27
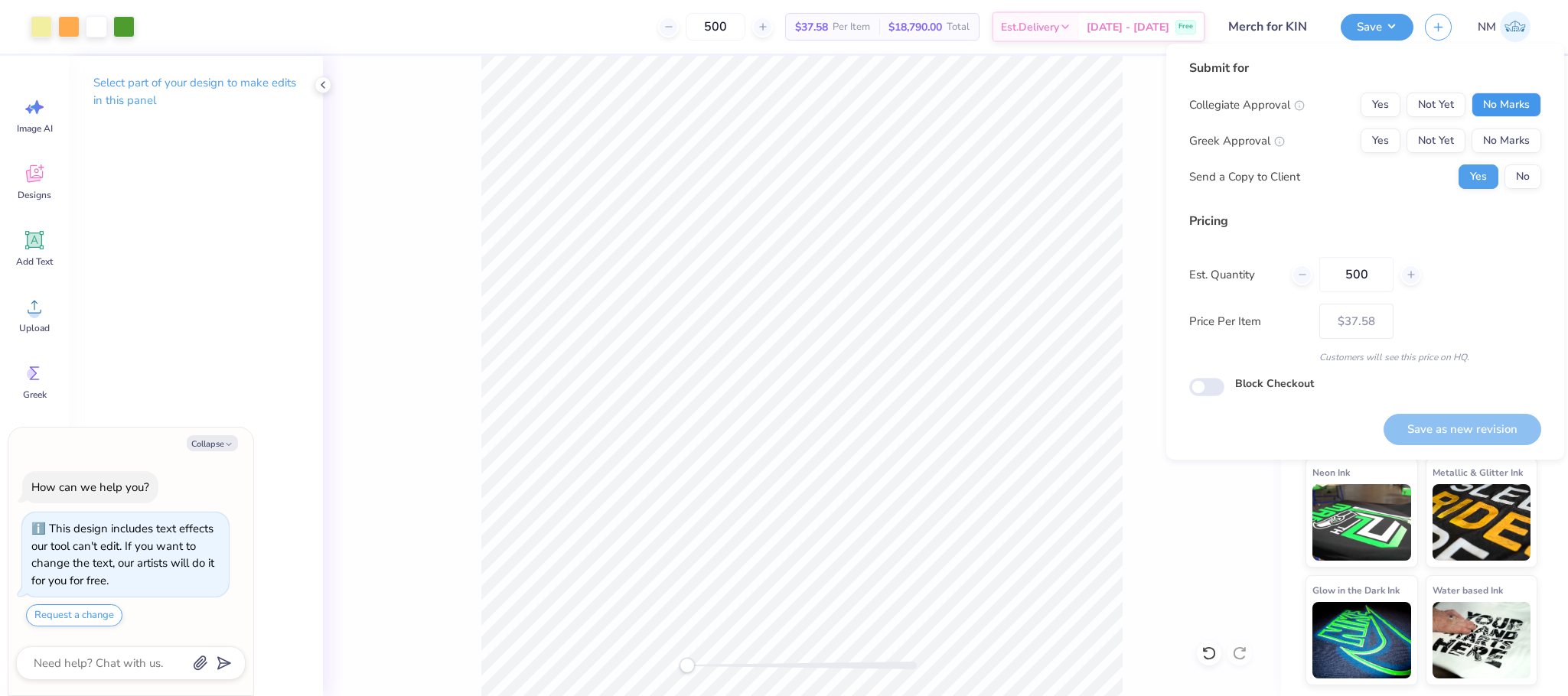
click at [1491, 97] on button "No Marks" at bounding box center [1506, 105] width 70 height 24
click at [1507, 129] on button "No Marks" at bounding box center [1506, 140] width 70 height 24
click at [1532, 170] on button "No" at bounding box center [1522, 176] width 37 height 24
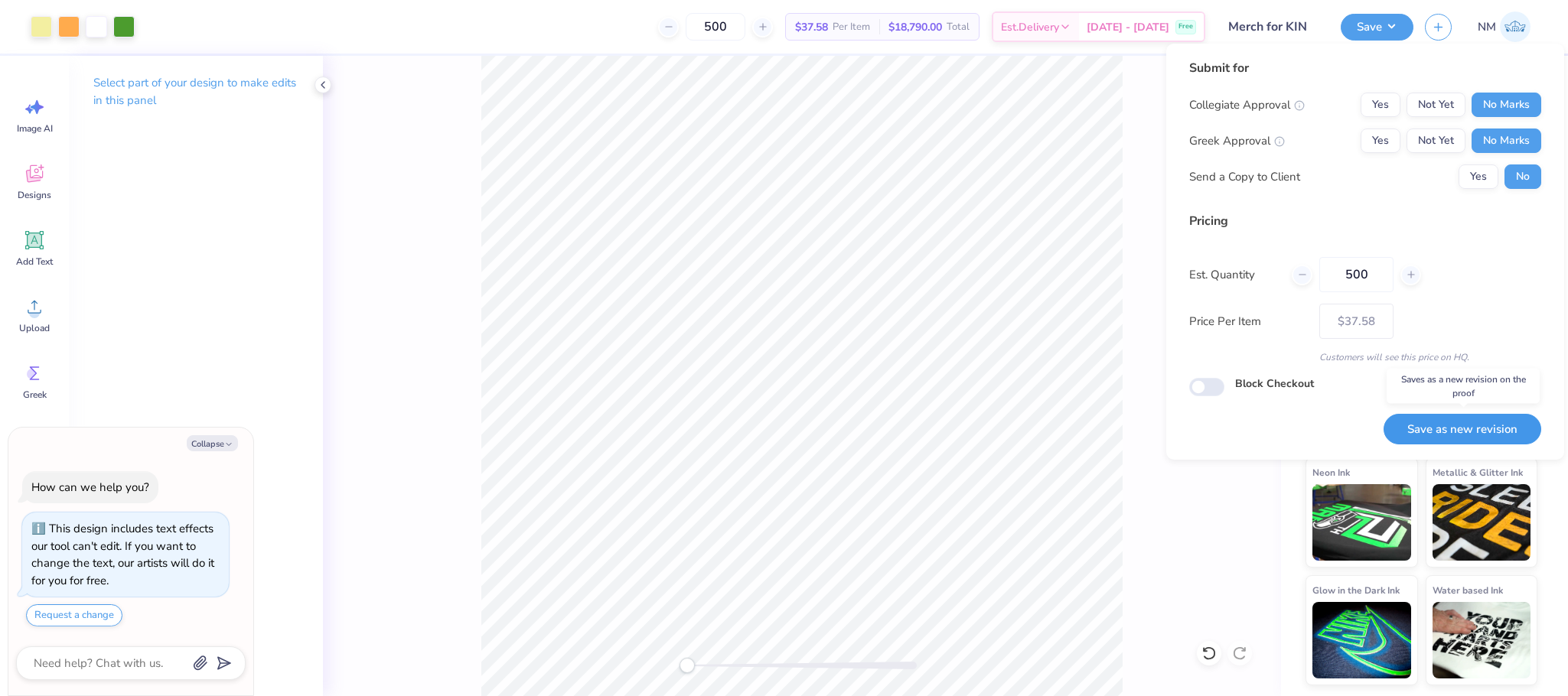
click at [1461, 430] on button "Save as new revision" at bounding box center [1463, 429] width 157 height 31
type textarea "x"
type input "– –"
type textarea "x"
type input "$37.58"
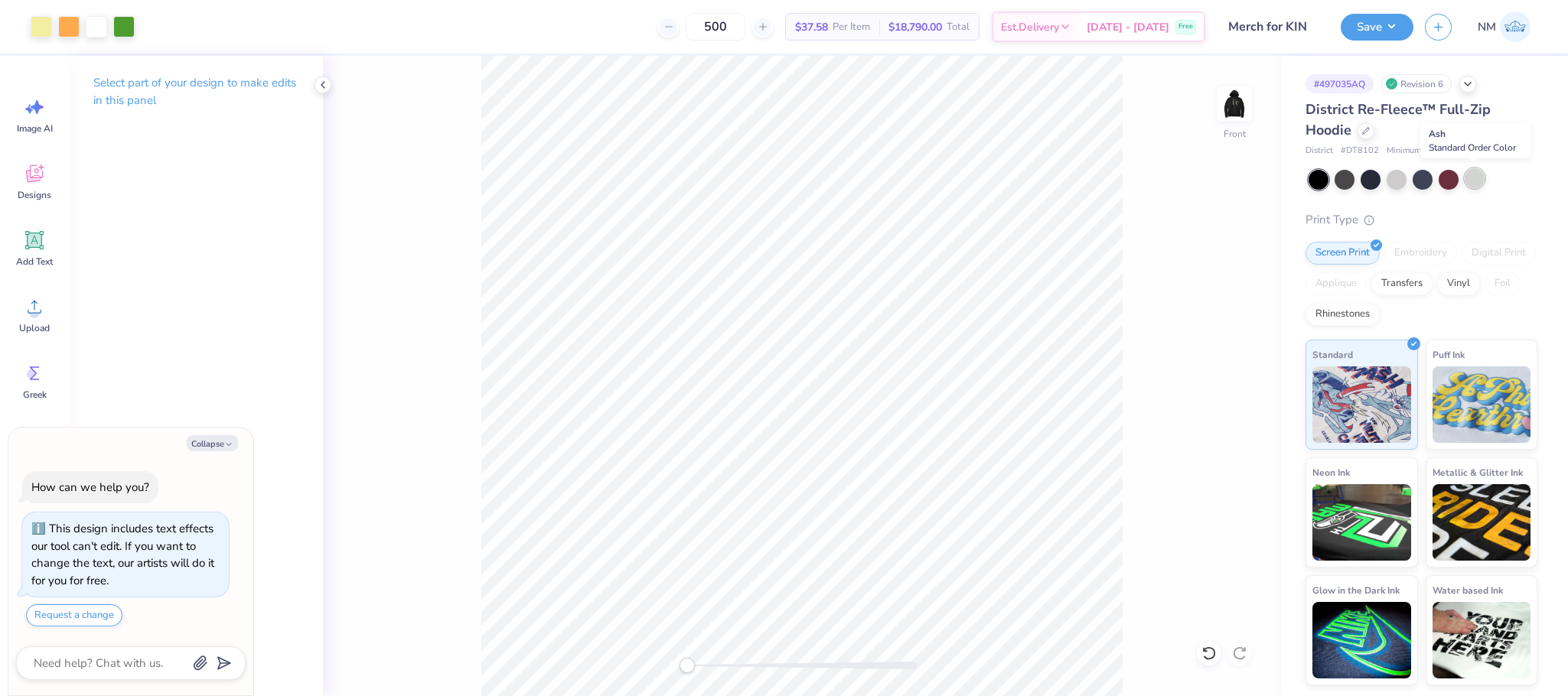
click at [1470, 175] on div at bounding box center [1475, 178] width 20 height 20
click at [94, 24] on div at bounding box center [97, 25] width 21 height 21
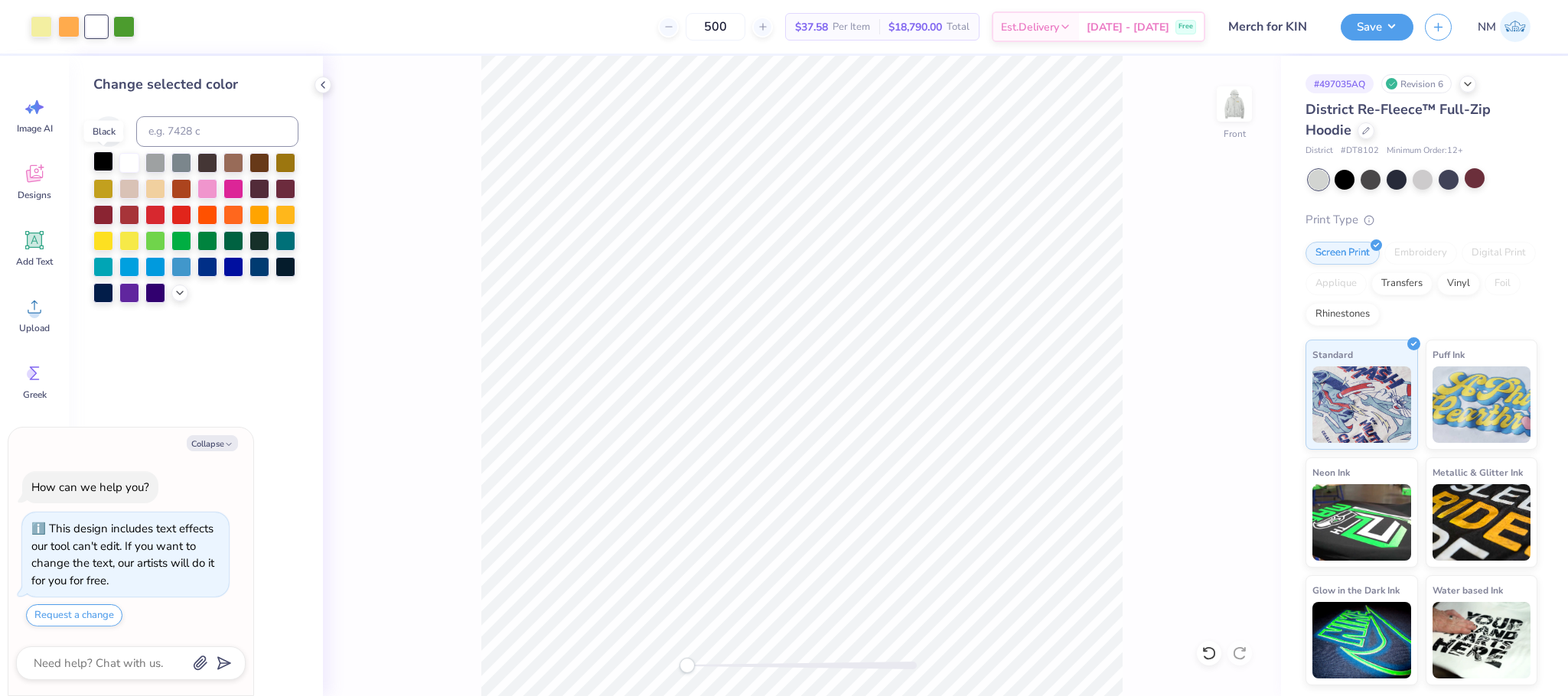
click at [95, 157] on div at bounding box center [103, 162] width 20 height 20
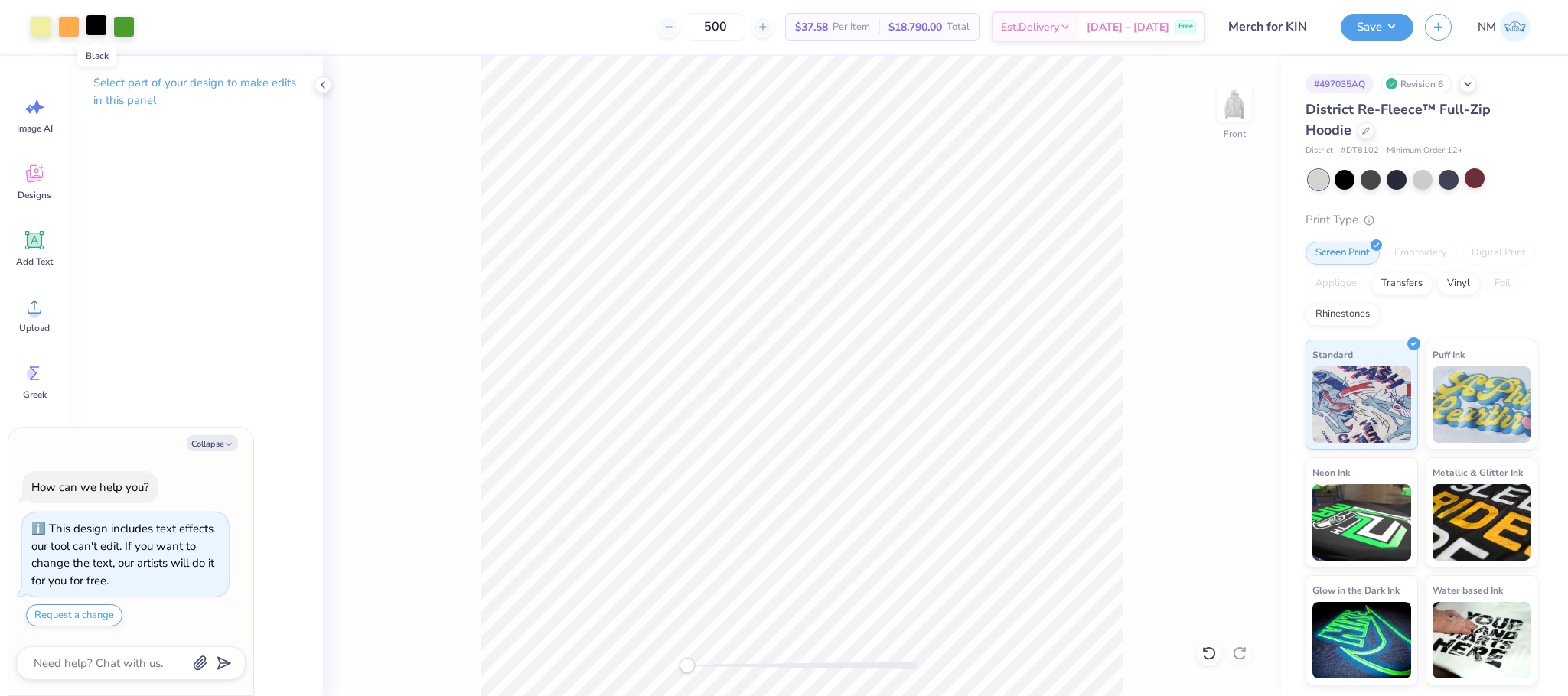
click at [97, 21] on div at bounding box center [97, 25] width 21 height 21
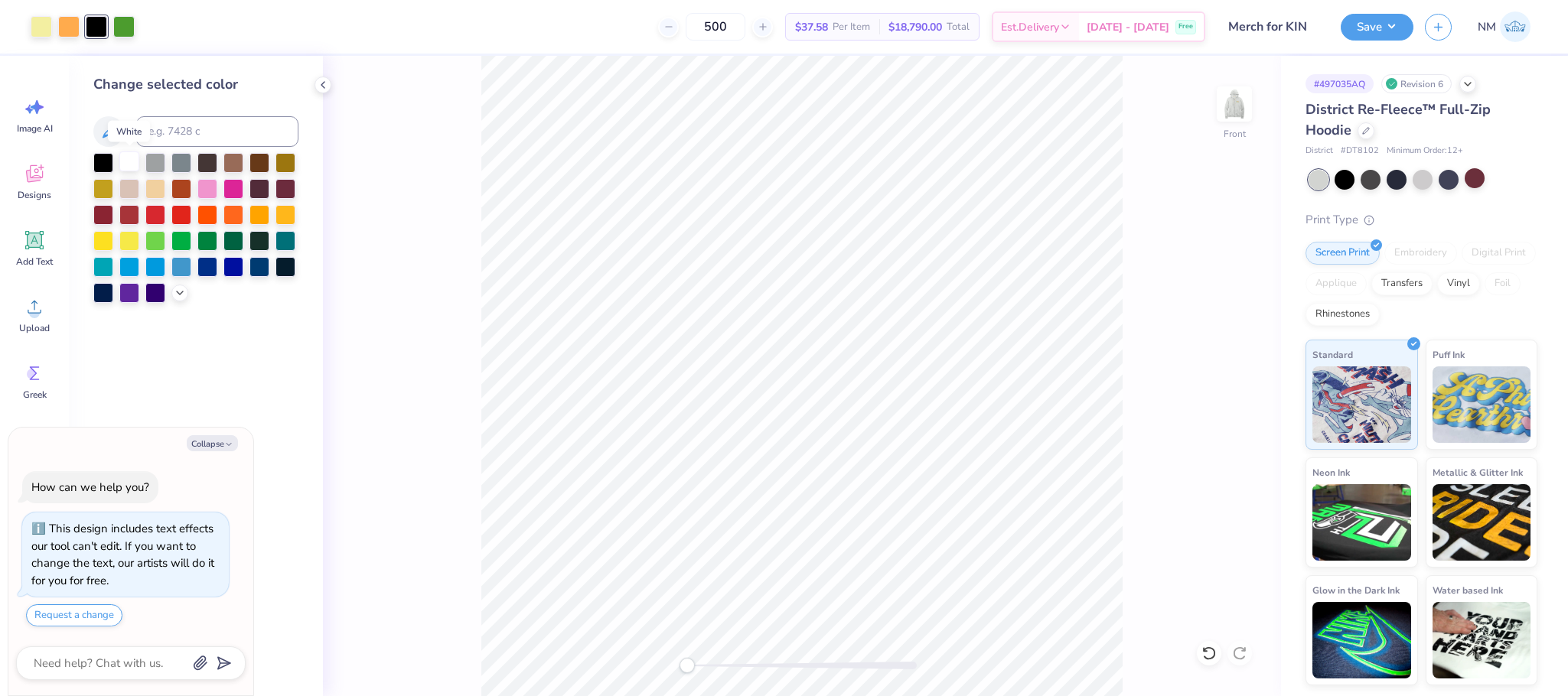
click at [130, 167] on div at bounding box center [130, 162] width 20 height 20
click at [1395, 184] on div at bounding box center [1396, 178] width 20 height 20
click at [1360, 28] on button "Save" at bounding box center [1377, 25] width 72 height 27
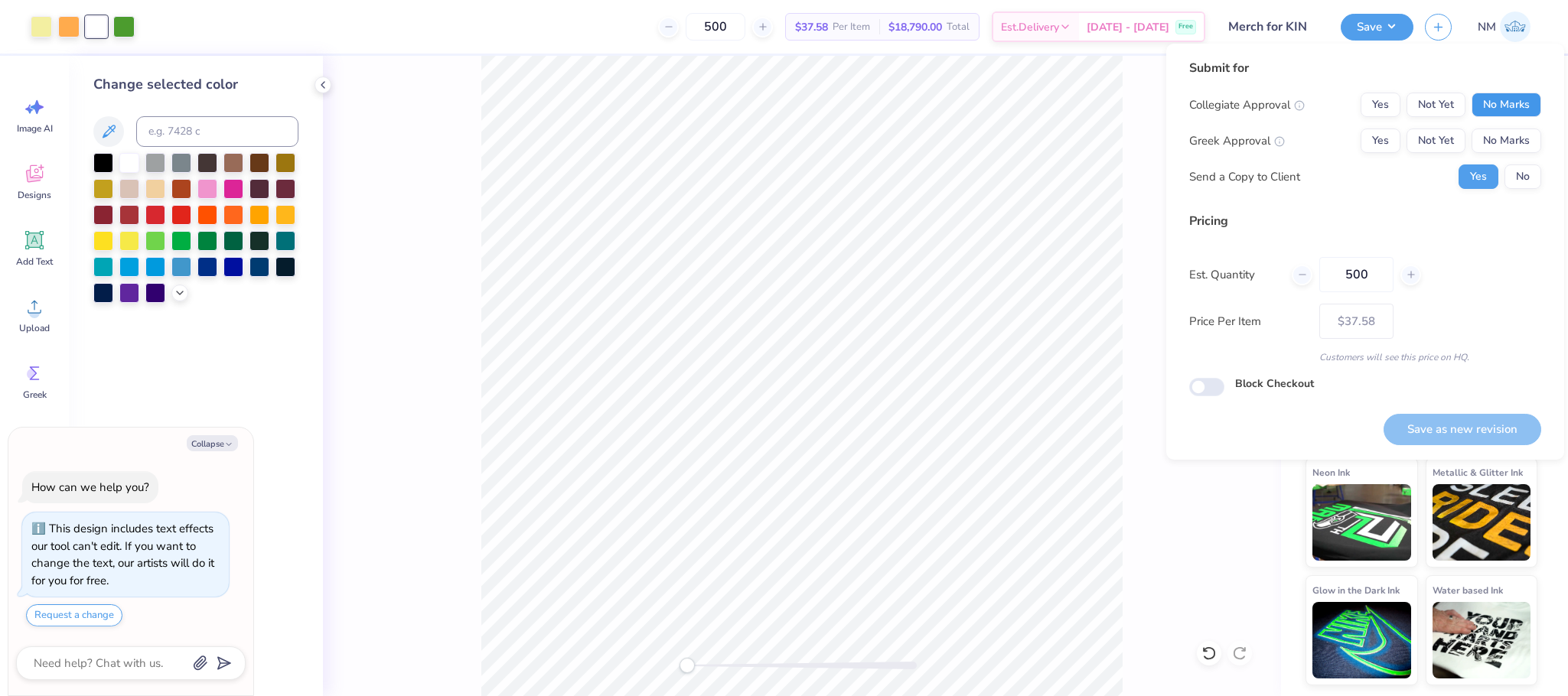
click at [1482, 104] on button "No Marks" at bounding box center [1506, 105] width 70 height 24
click at [1502, 133] on button "No Marks" at bounding box center [1506, 140] width 70 height 24
click at [1515, 168] on button "No" at bounding box center [1522, 176] width 37 height 24
click at [1412, 420] on button "Save as new revision" at bounding box center [1463, 429] width 157 height 31
type textarea "x"
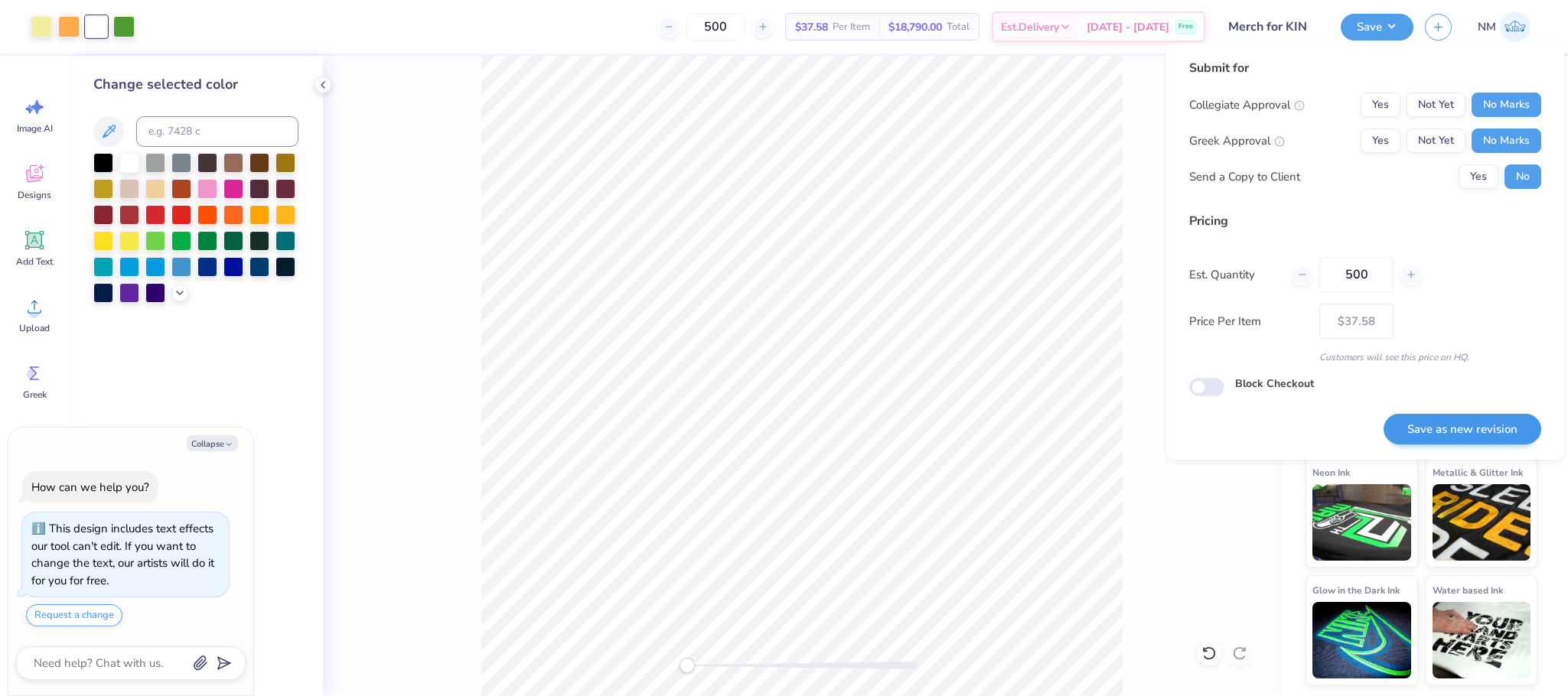
type input "– –"
type textarea "x"
type input "$37.58"
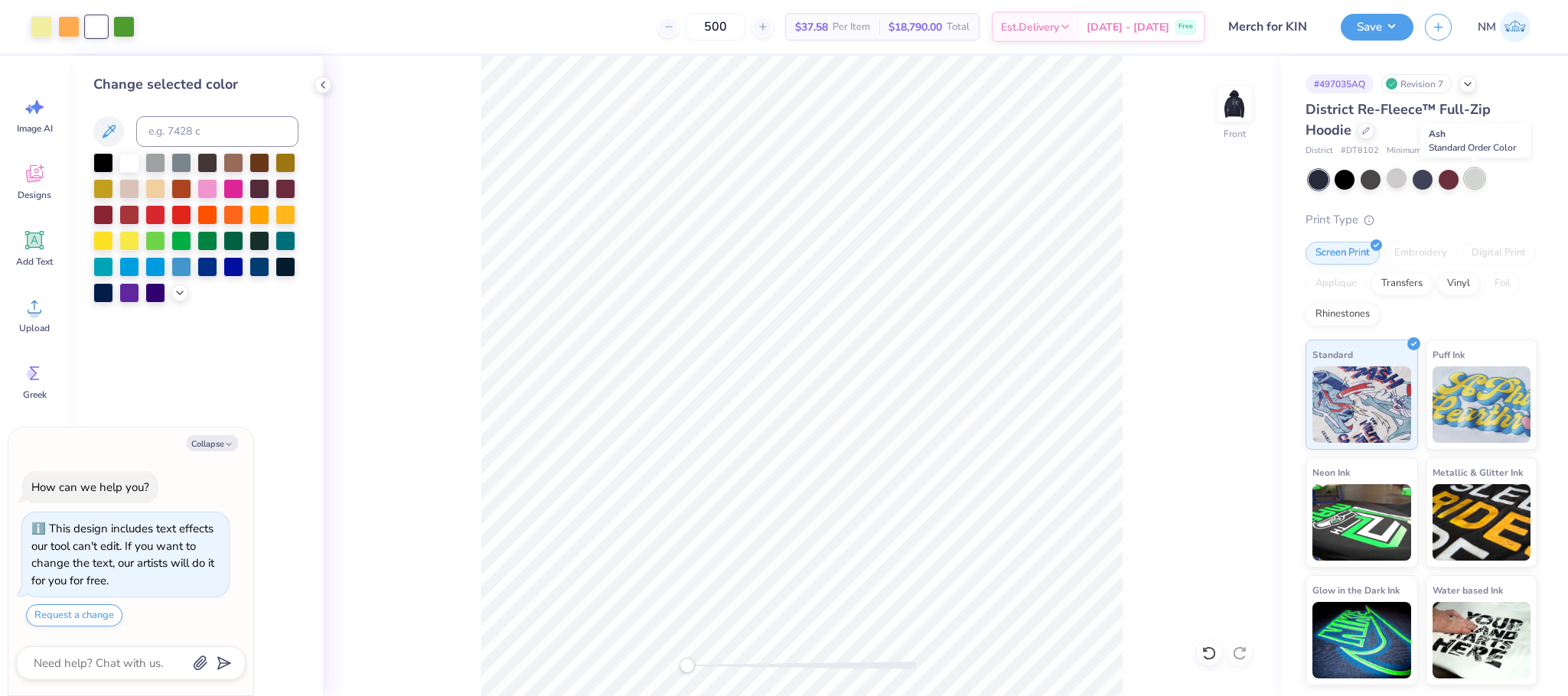
click at [1466, 180] on div at bounding box center [1475, 178] width 20 height 20
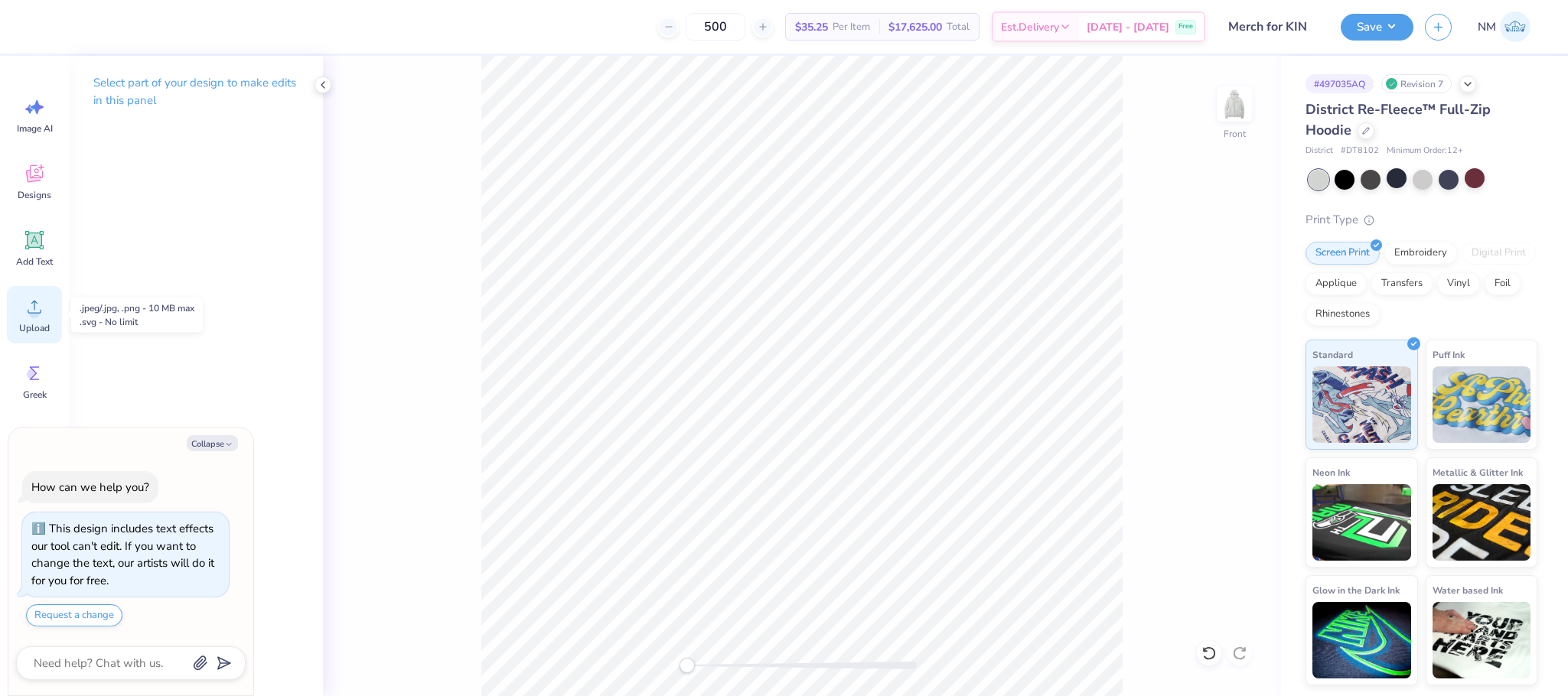
click at [37, 313] on icon at bounding box center [34, 306] width 13 height 13
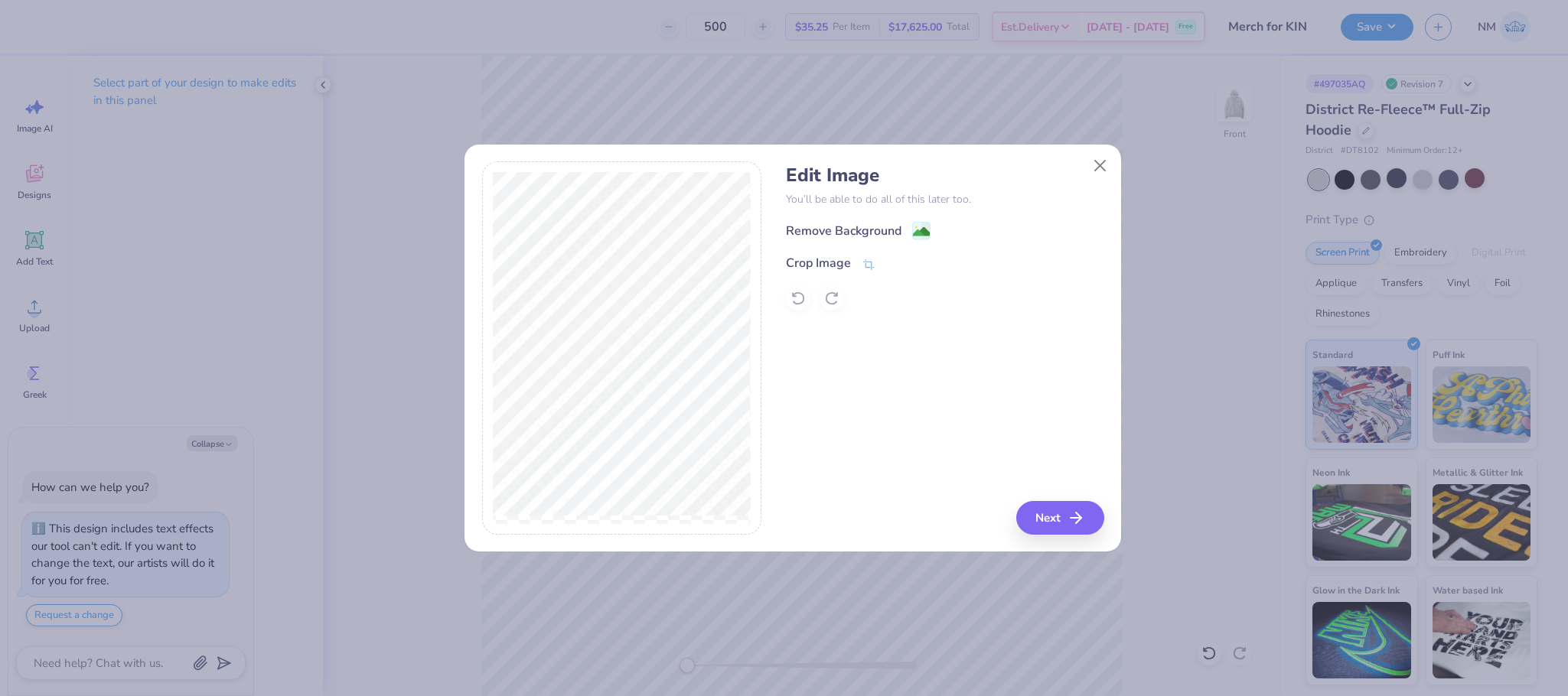
click at [931, 228] on div "Remove Background" at bounding box center [944, 230] width 317 height 19
click at [917, 227] on image at bounding box center [921, 233] width 17 height 17
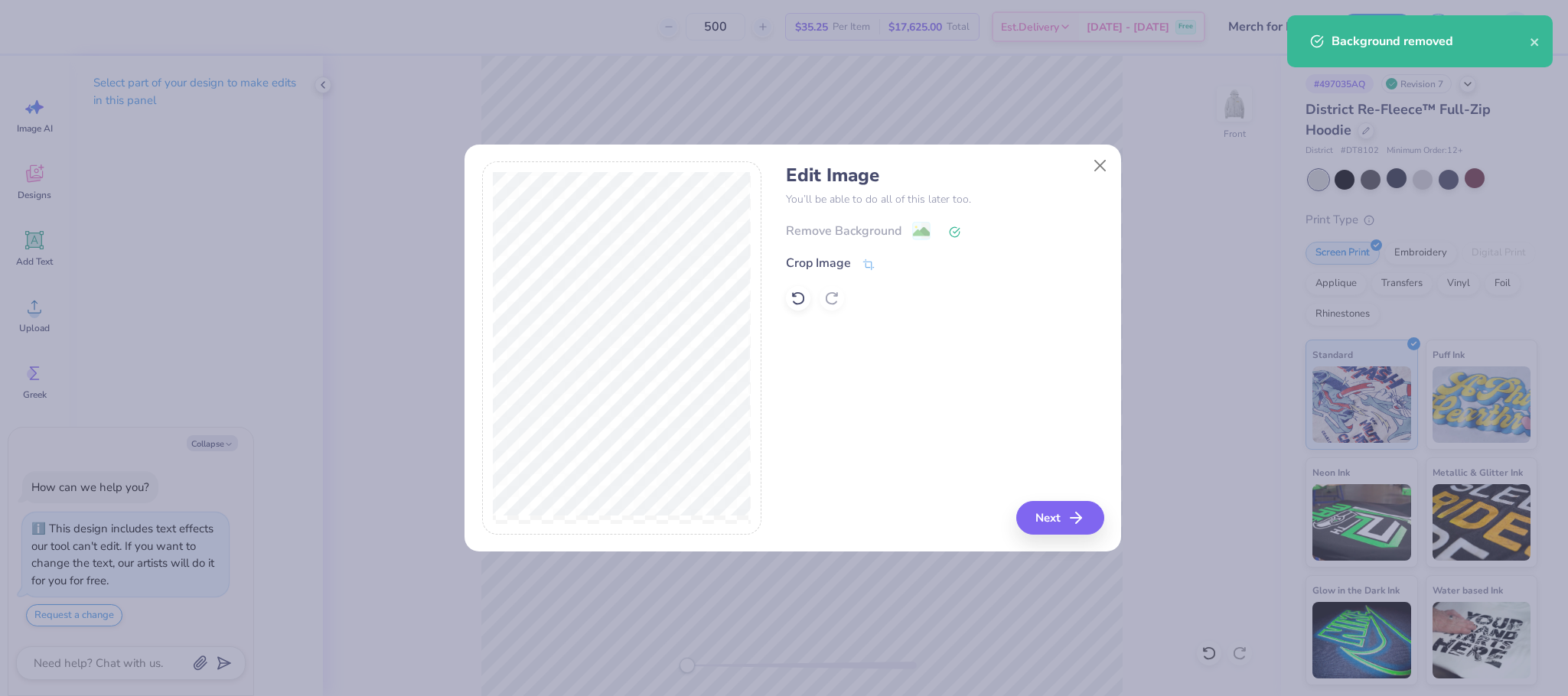
type textarea "x"
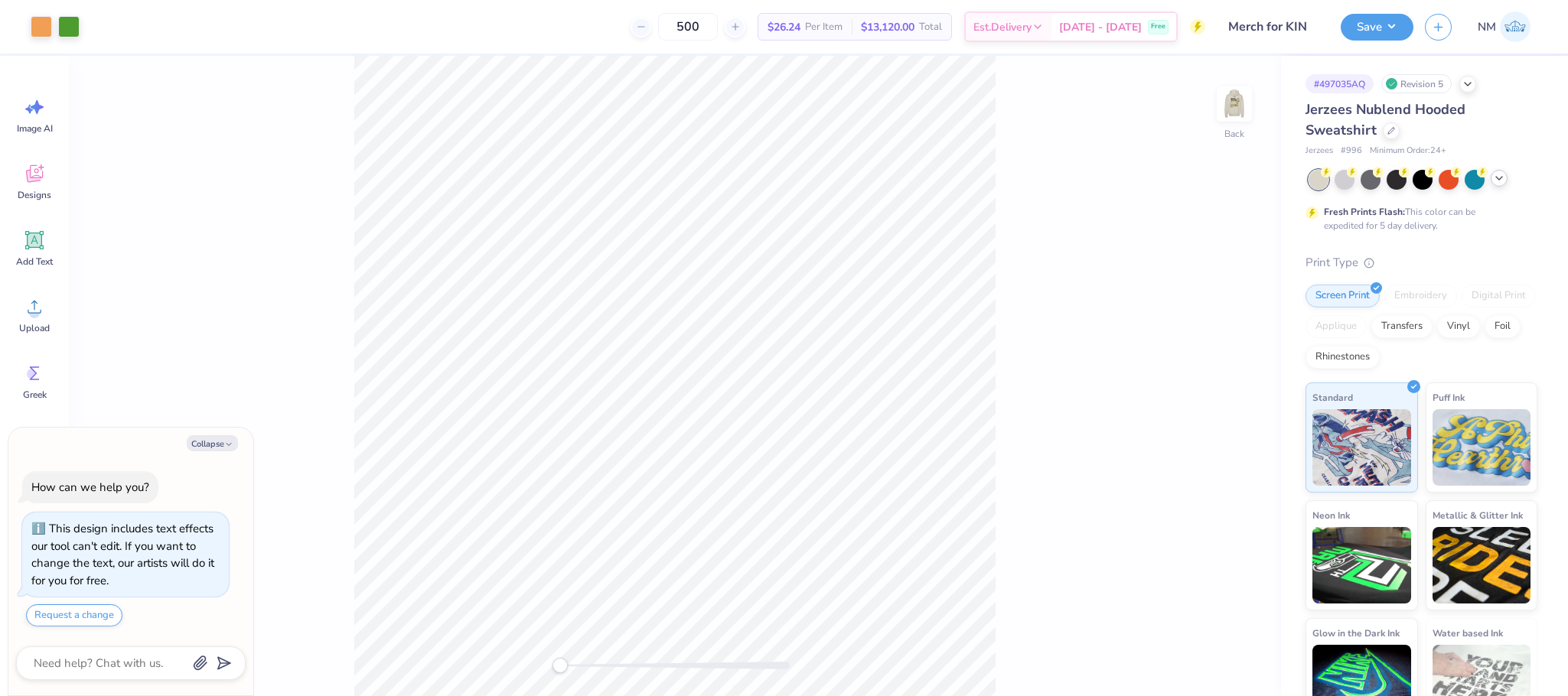
click at [1503, 182] on icon at bounding box center [1499, 179] width 13 height 13
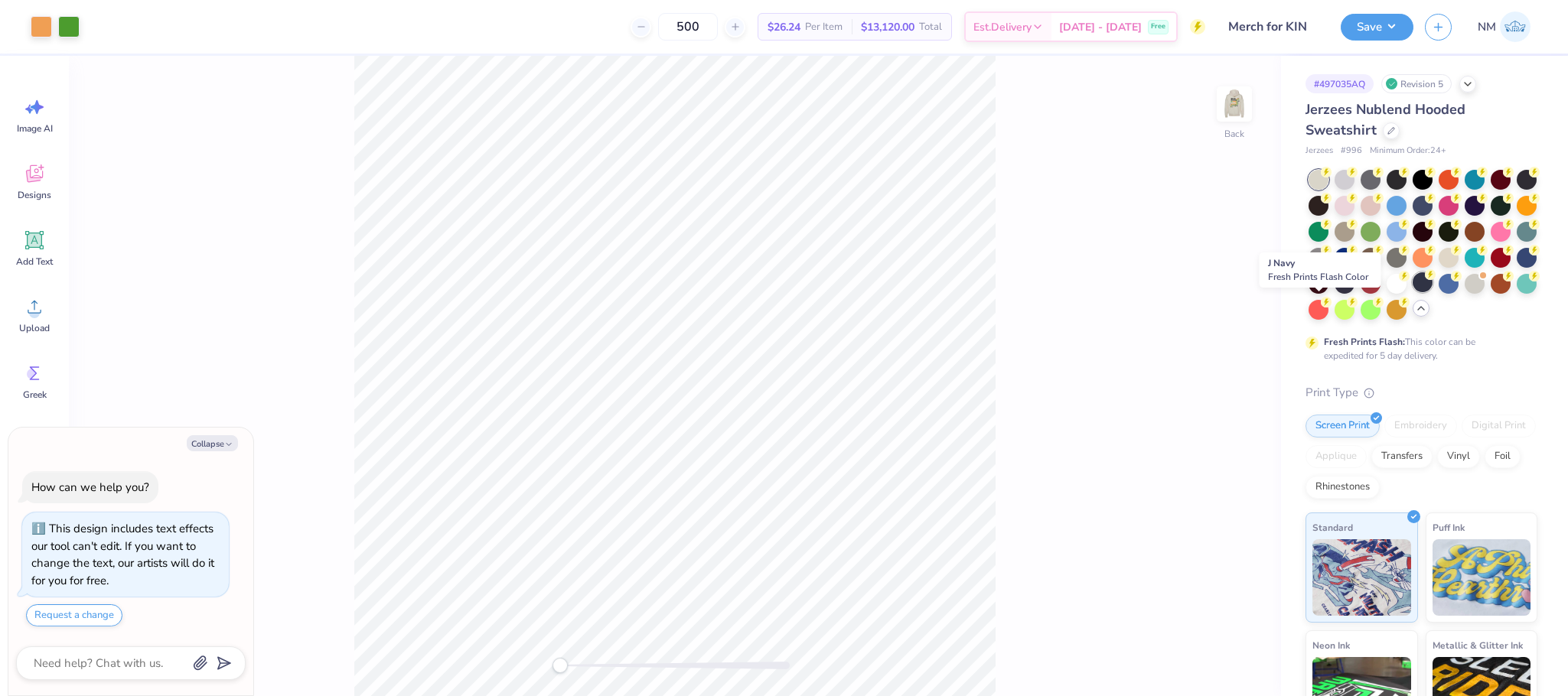
click at [1425, 280] on circle at bounding box center [1430, 274] width 11 height 11
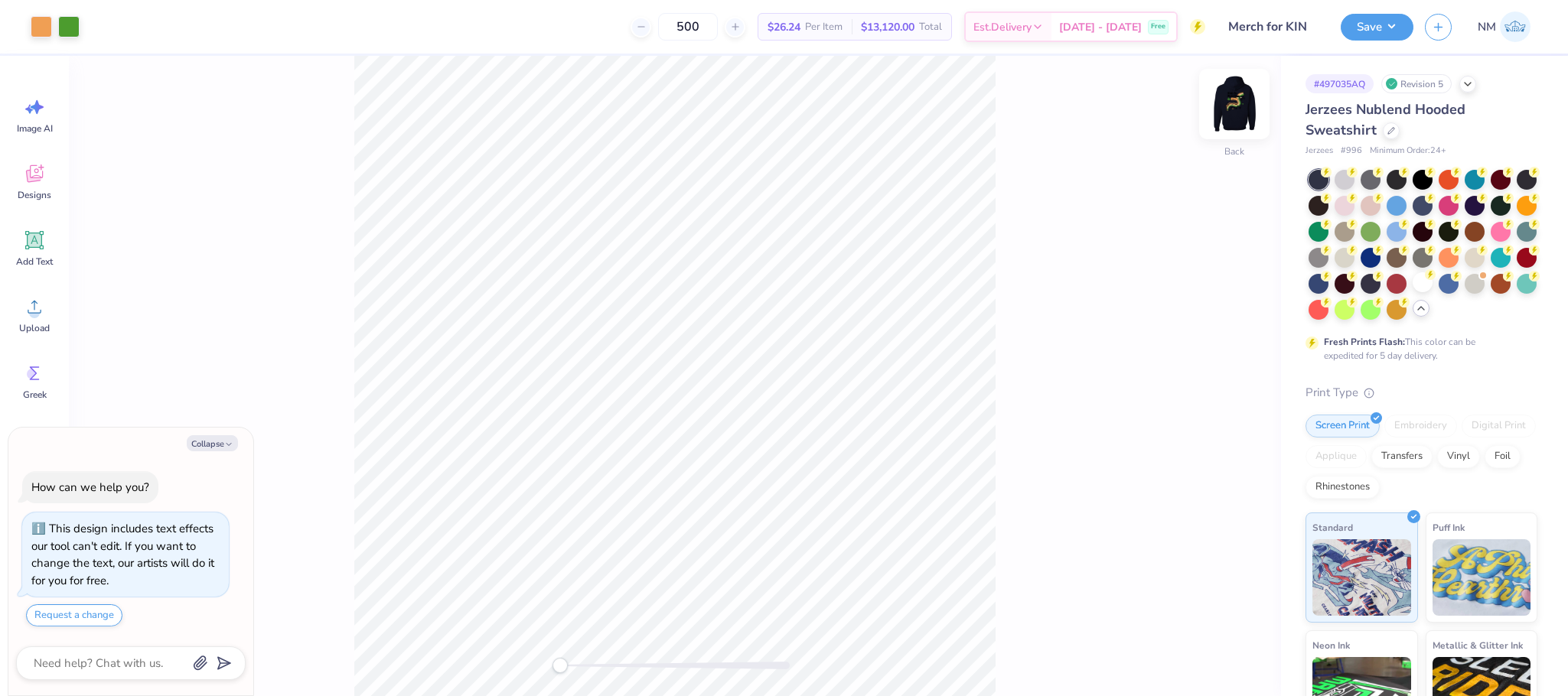
click at [1243, 105] on img at bounding box center [1235, 104] width 61 height 61
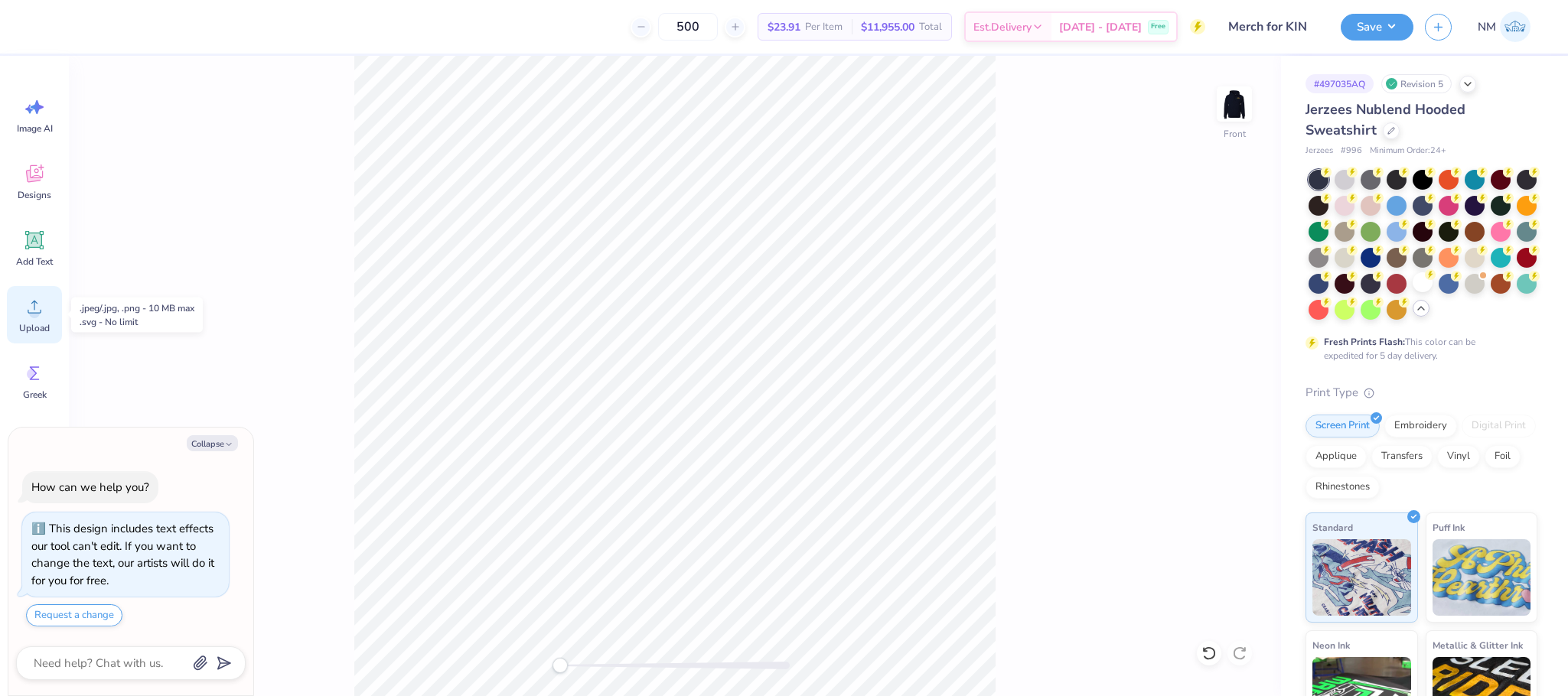
click at [38, 296] on icon at bounding box center [35, 306] width 23 height 23
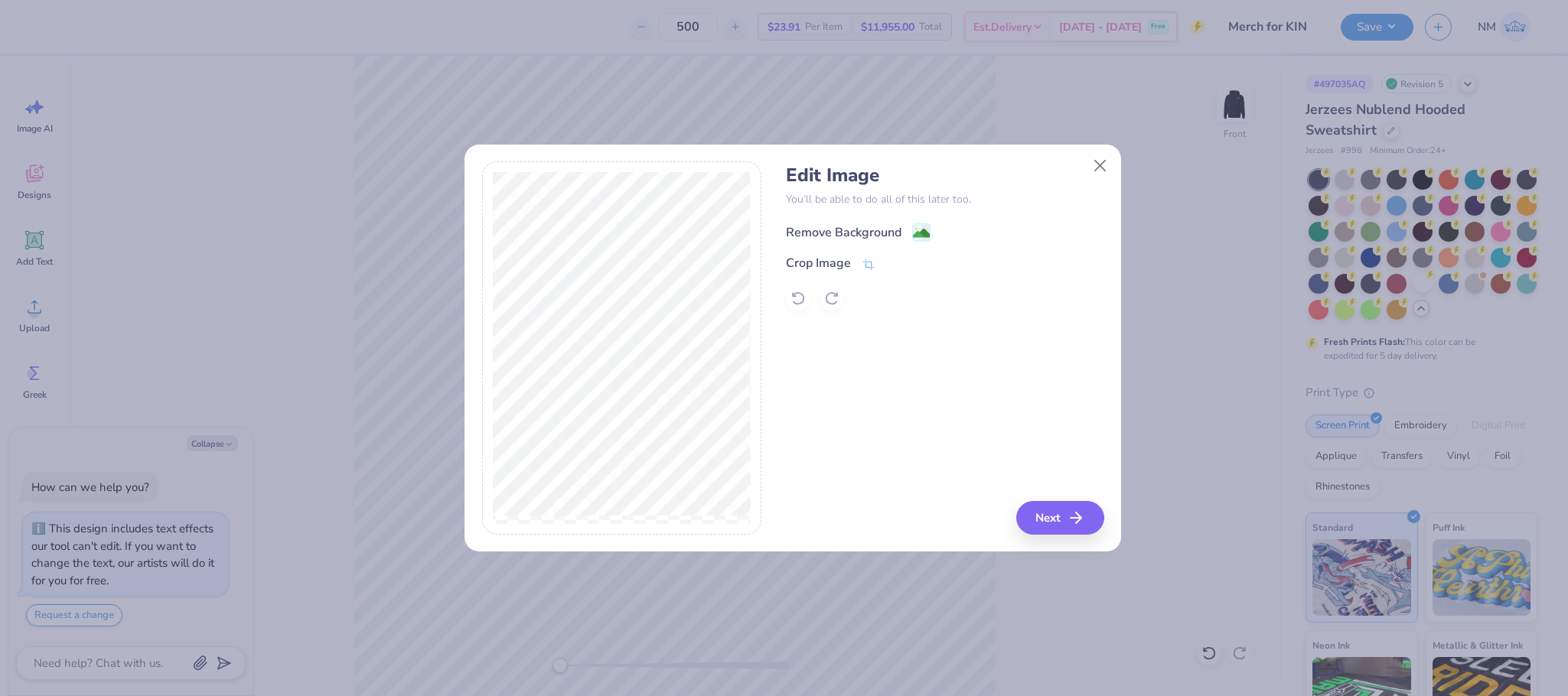
click at [916, 226] on image at bounding box center [921, 233] width 17 height 17
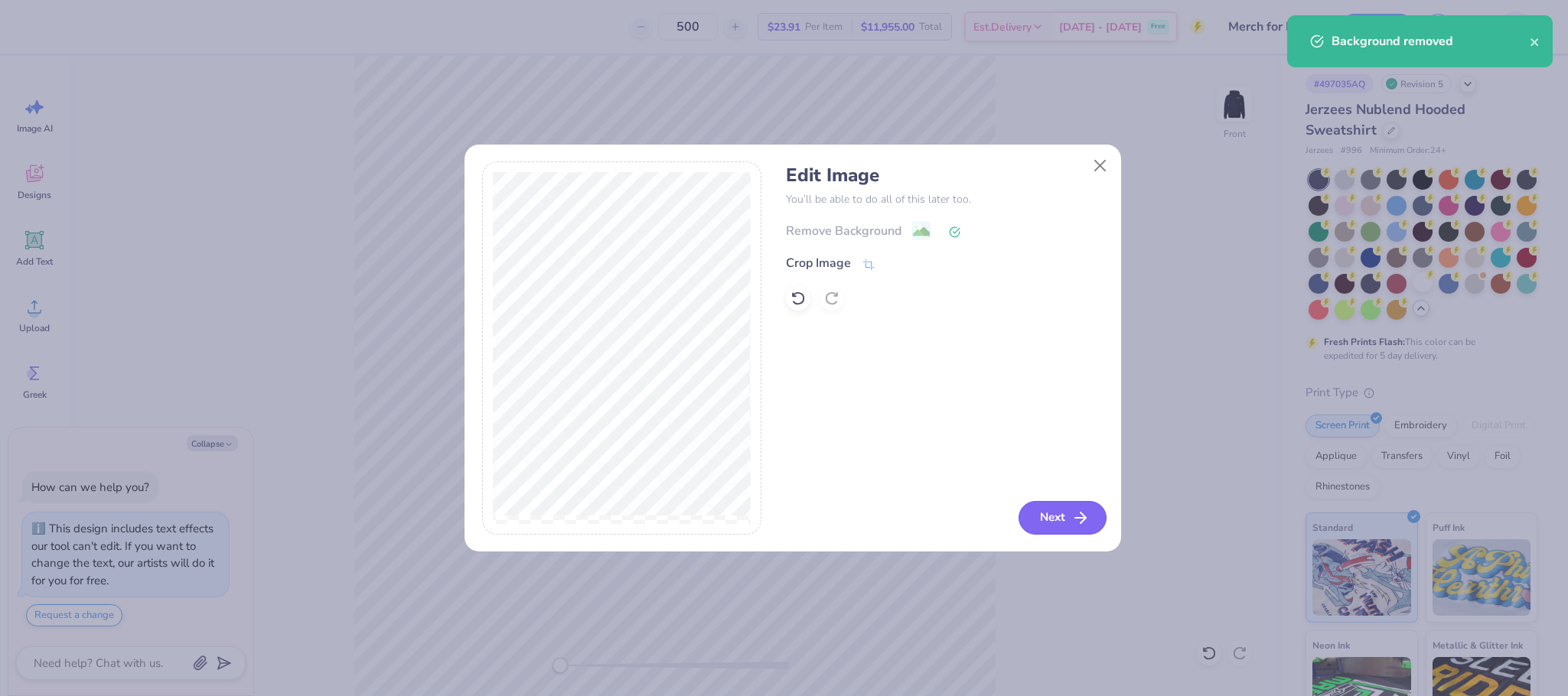
click at [1057, 532] on button "Next" at bounding box center [1063, 518] width 88 height 34
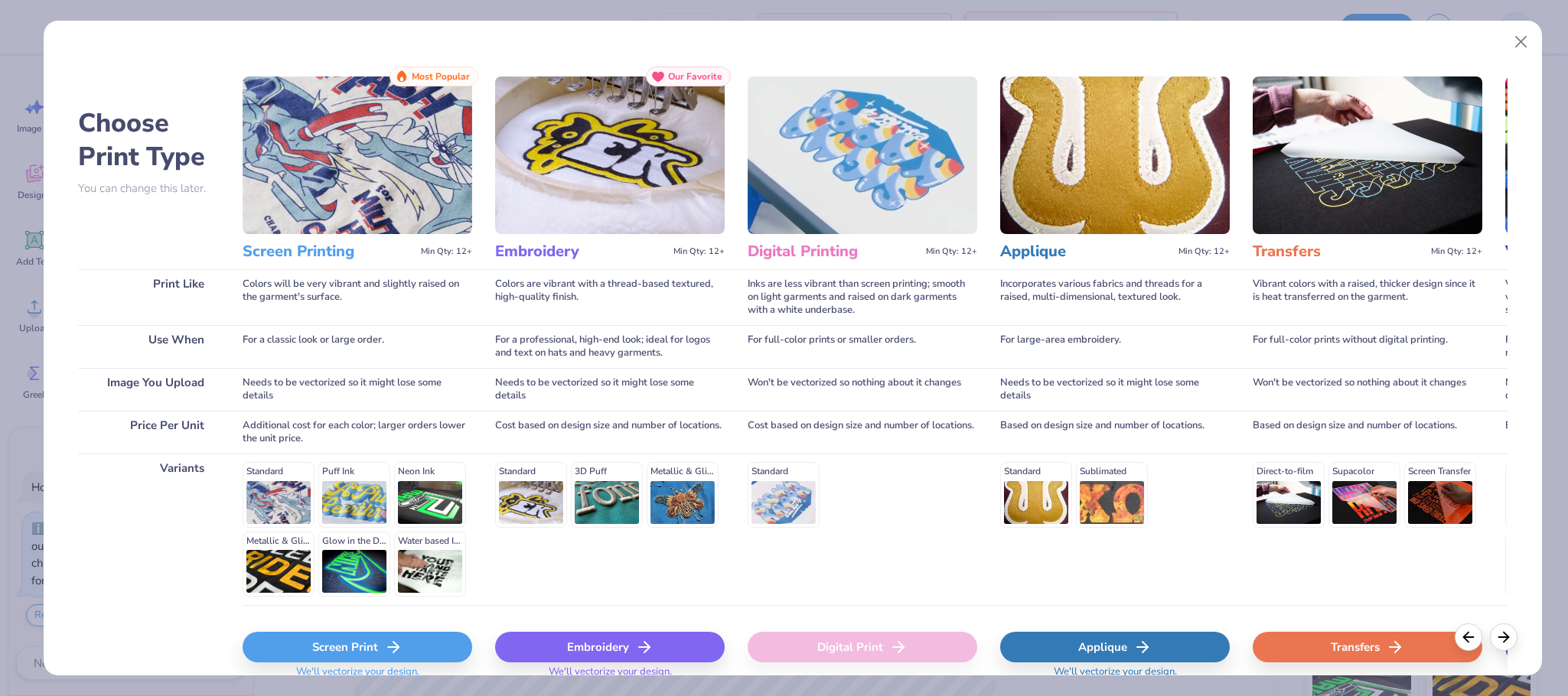
click at [405, 641] on div "Screen Print" at bounding box center [357, 647] width 230 height 30
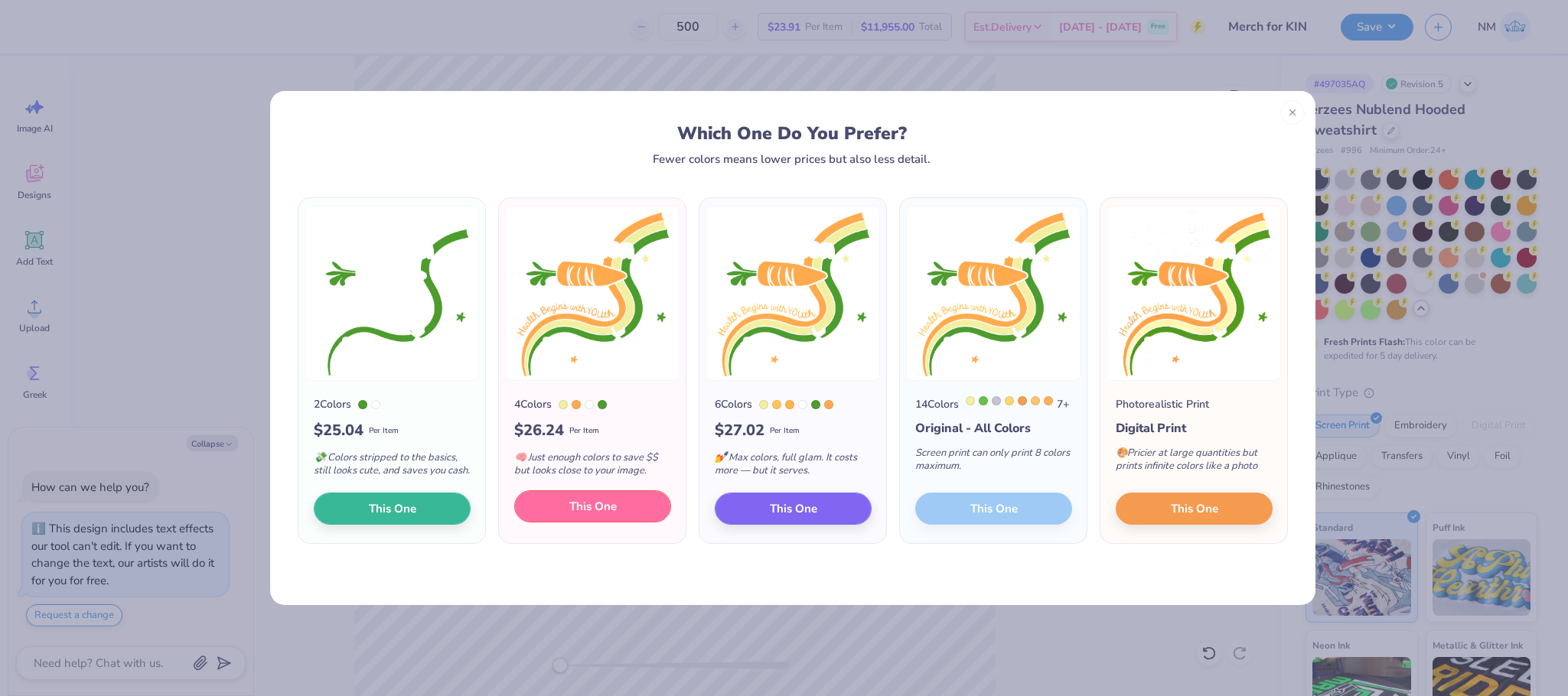
click at [591, 516] on span "This One" at bounding box center [593, 507] width 47 height 18
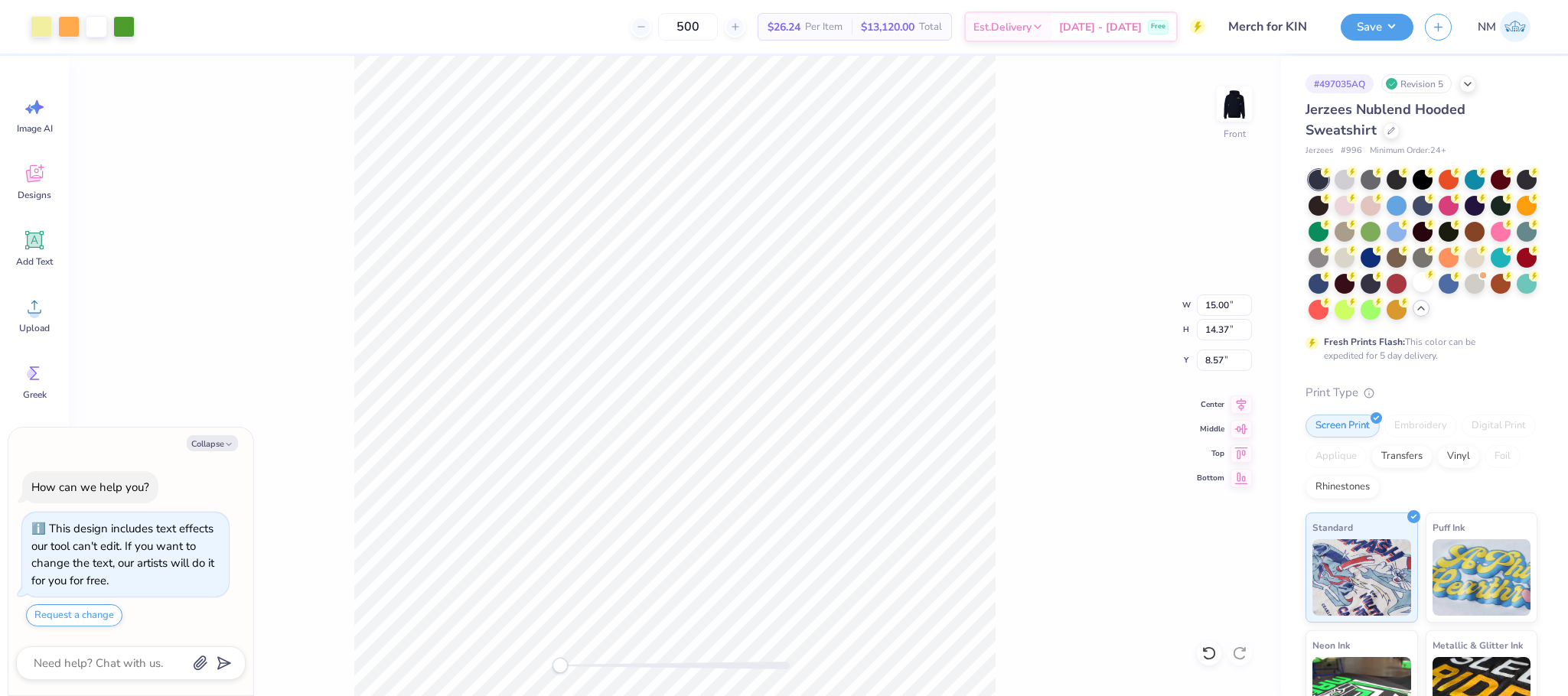
drag, startPoint x: 687, startPoint y: 482, endPoint x: 684, endPoint y: 446, distance: 36.1
click at [684, 446] on div at bounding box center [784, 348] width 1568 height 696
click at [1353, 23] on button "Save" at bounding box center [1377, 25] width 72 height 27
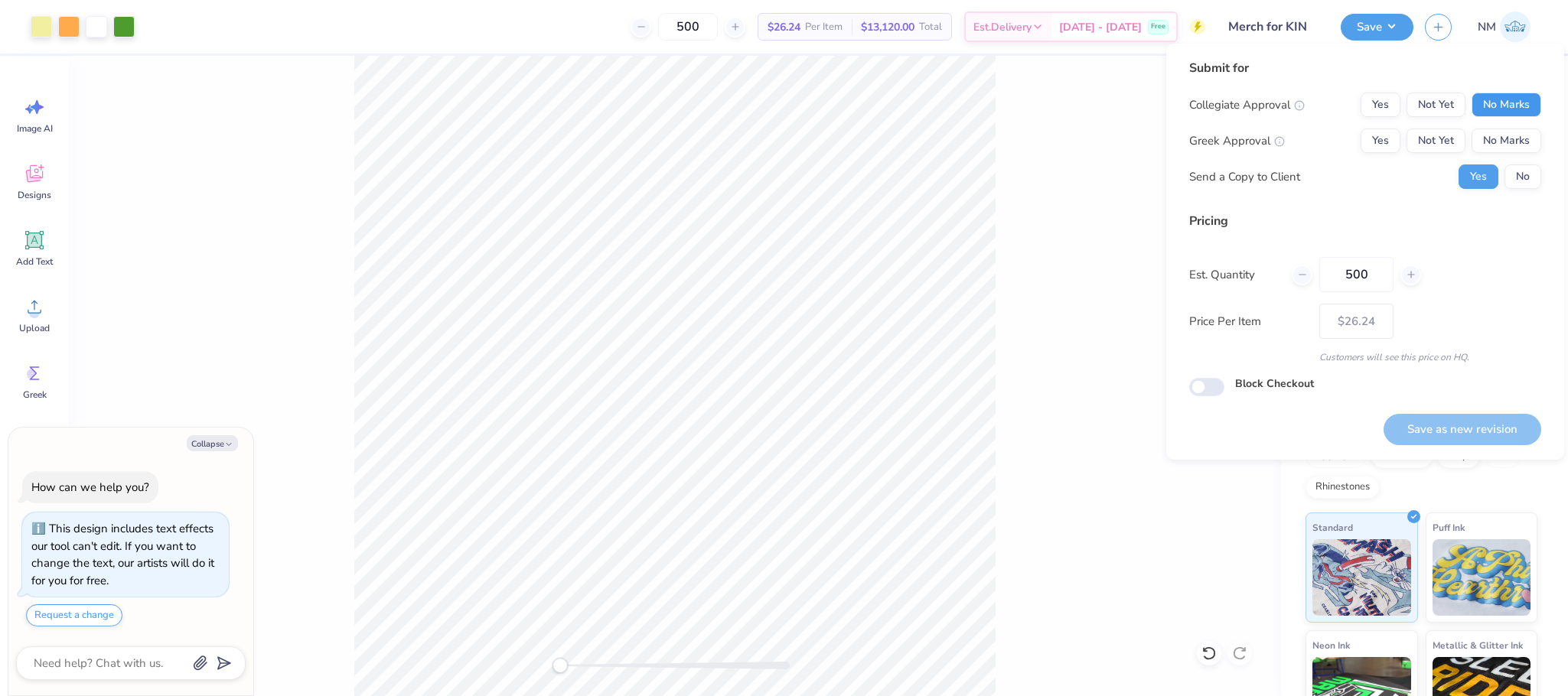
click at [1511, 94] on button "No Marks" at bounding box center [1506, 105] width 70 height 24
click at [1513, 133] on button "No Marks" at bounding box center [1506, 140] width 70 height 24
click at [1530, 162] on div "Collegiate Approval Yes Not Yet No Marks Greek Approval Yes Not Yet No Marks Se…" at bounding box center [1365, 141] width 352 height 96
click at [1528, 166] on button "No" at bounding box center [1522, 176] width 37 height 24
click at [1455, 418] on button "Save as new revision" at bounding box center [1463, 429] width 157 height 31
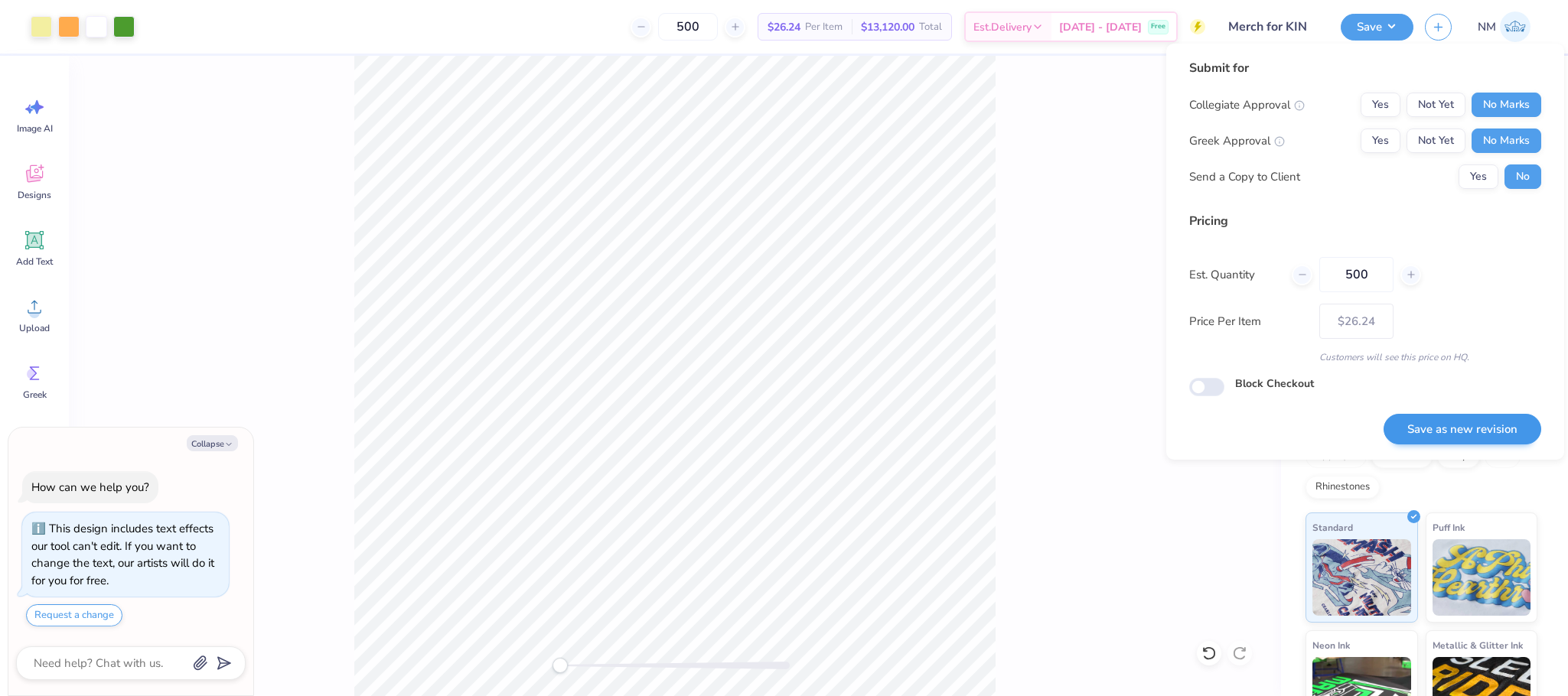
type textarea "x"
type input "– –"
type textarea "x"
type input "$26.24"
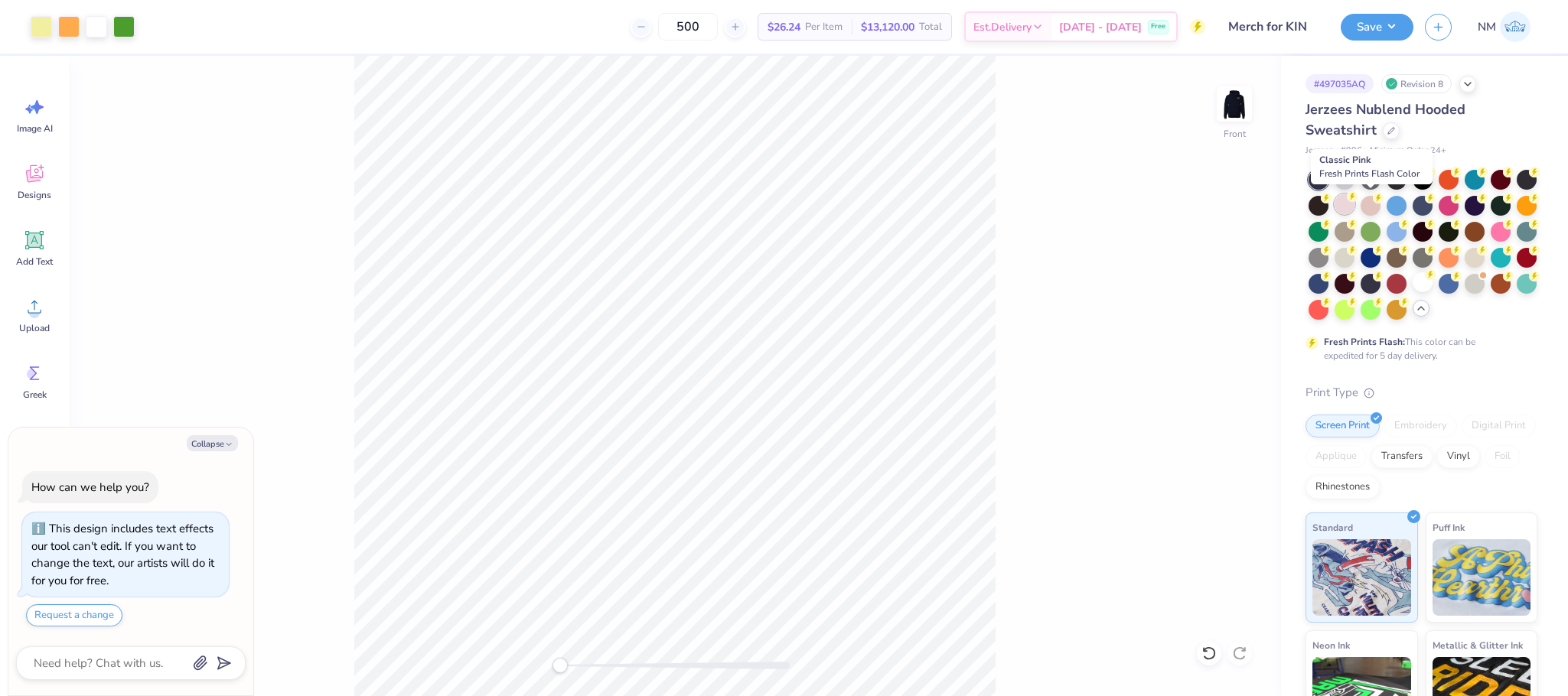
click at [1354, 200] on div at bounding box center [1345, 204] width 20 height 20
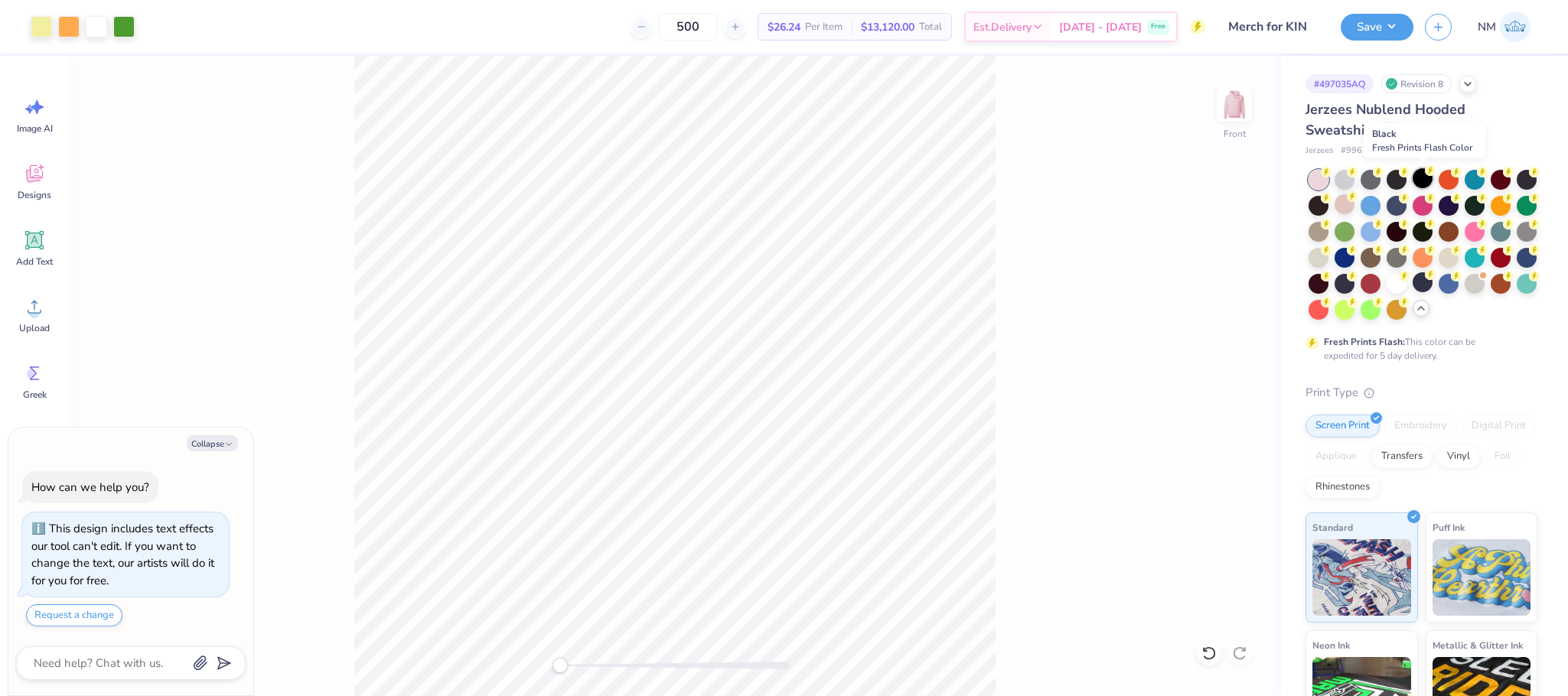
click at [1419, 178] on div at bounding box center [1422, 178] width 20 height 20
click at [1360, 24] on button "Save" at bounding box center [1377, 25] width 72 height 27
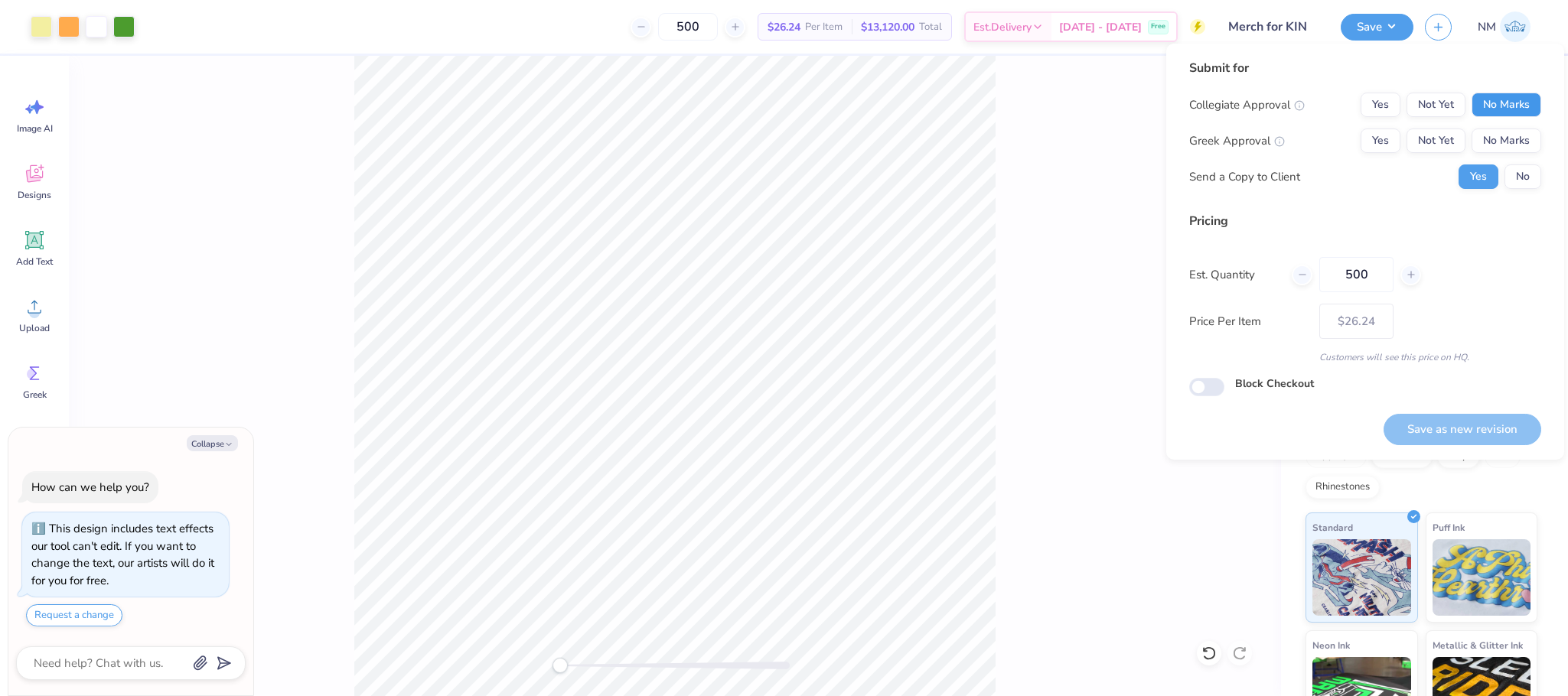
click at [1513, 102] on button "No Marks" at bounding box center [1506, 105] width 70 height 24
click at [1504, 134] on button "No Marks" at bounding box center [1506, 140] width 70 height 24
click at [1519, 174] on button "No" at bounding box center [1522, 176] width 37 height 24
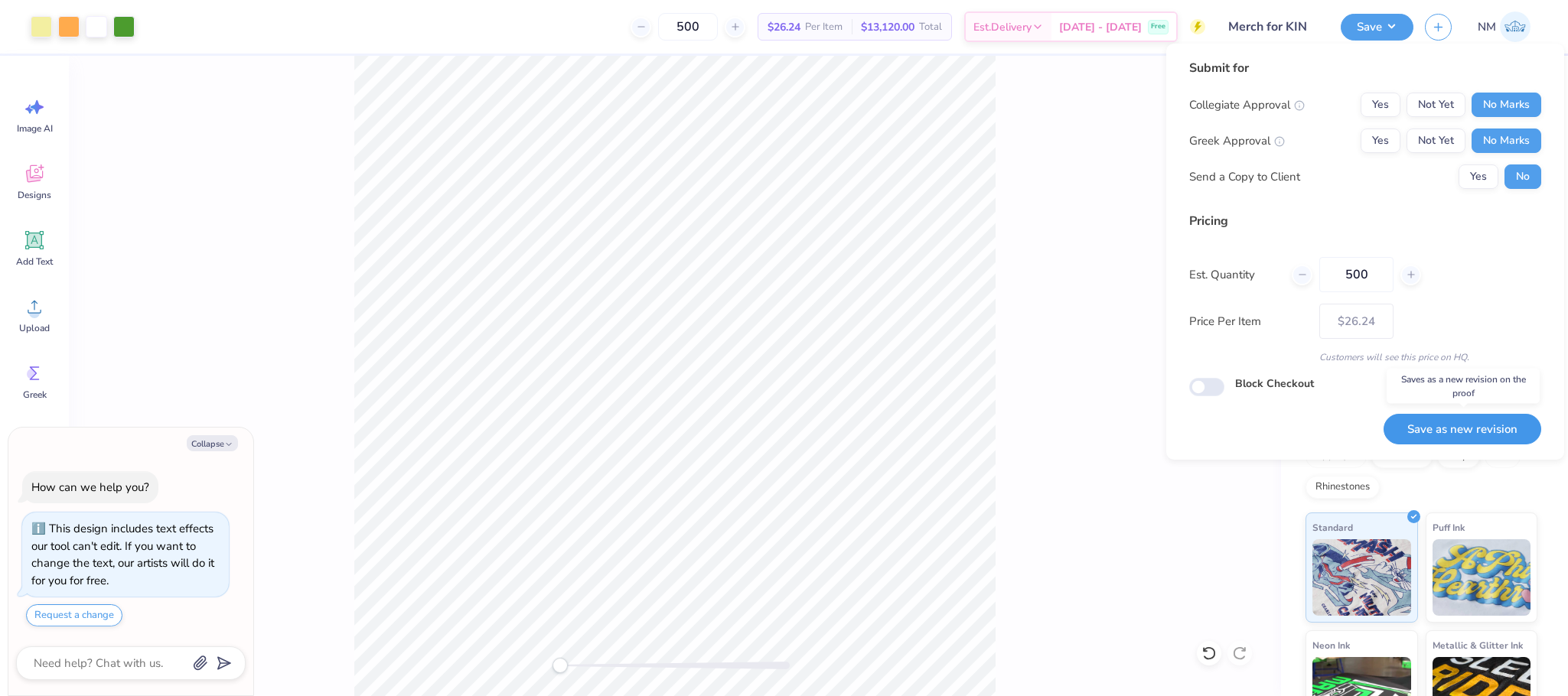
click at [1463, 428] on button "Save as new revision" at bounding box center [1463, 429] width 157 height 31
type textarea "x"
type input "– –"
type textarea "x"
type input "$26.24"
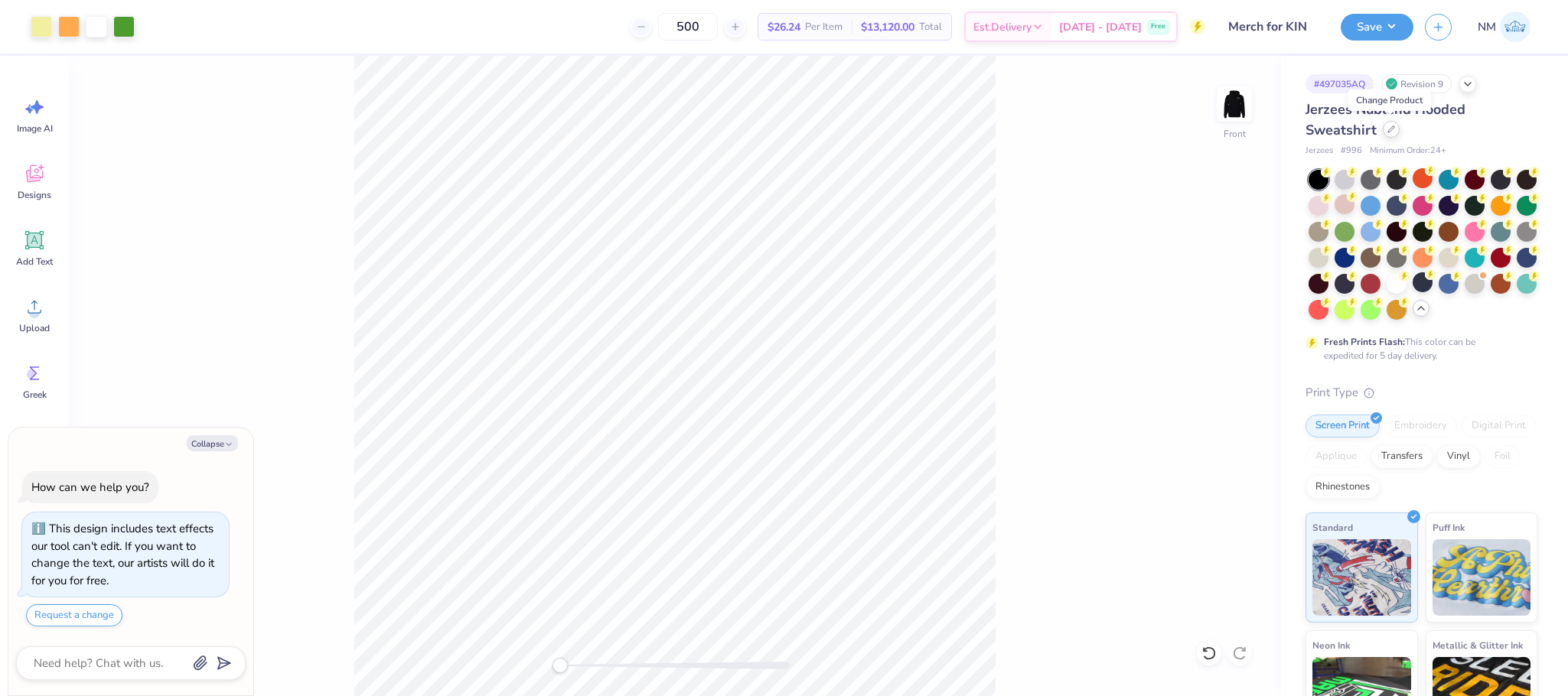
click at [1392, 127] on icon at bounding box center [1391, 129] width 6 height 6
type textarea "x"
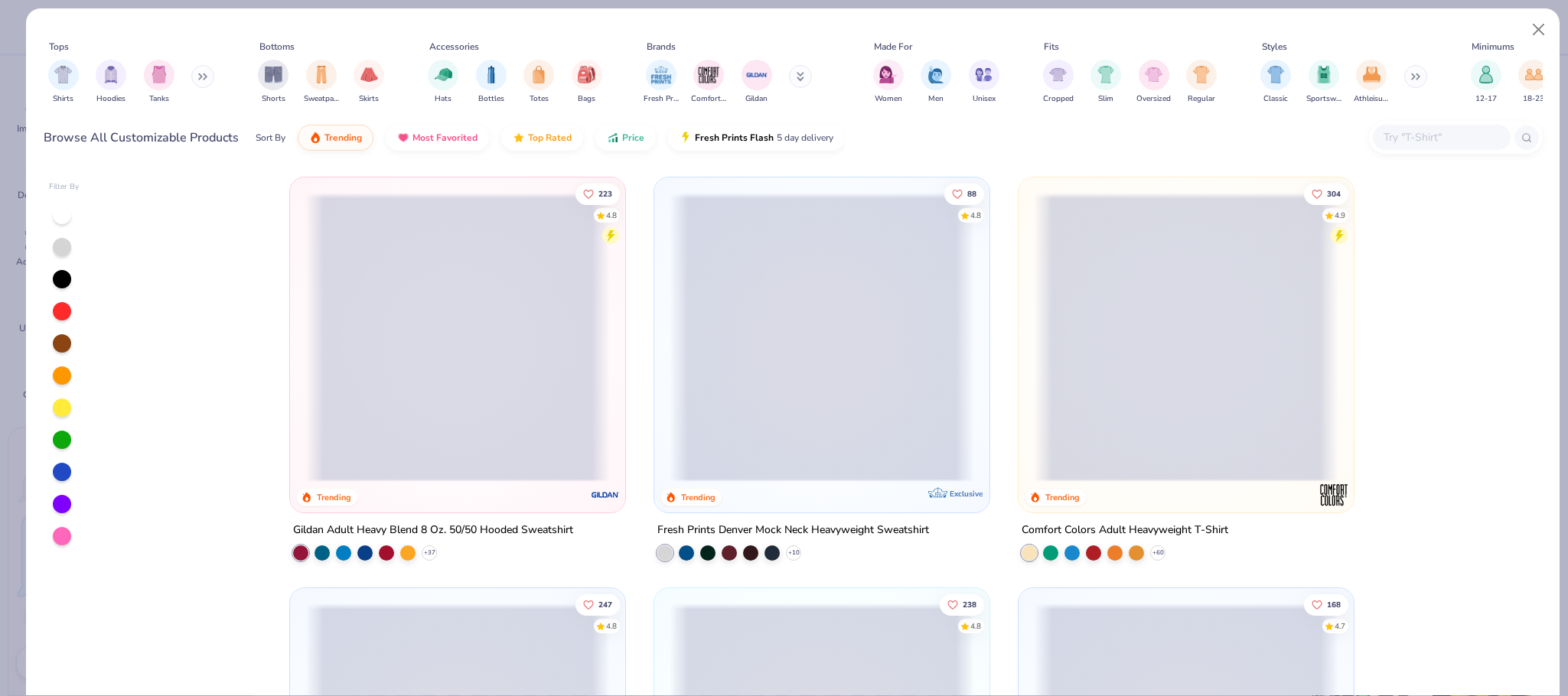
click at [1423, 138] on input "text" at bounding box center [1441, 138] width 118 height 18
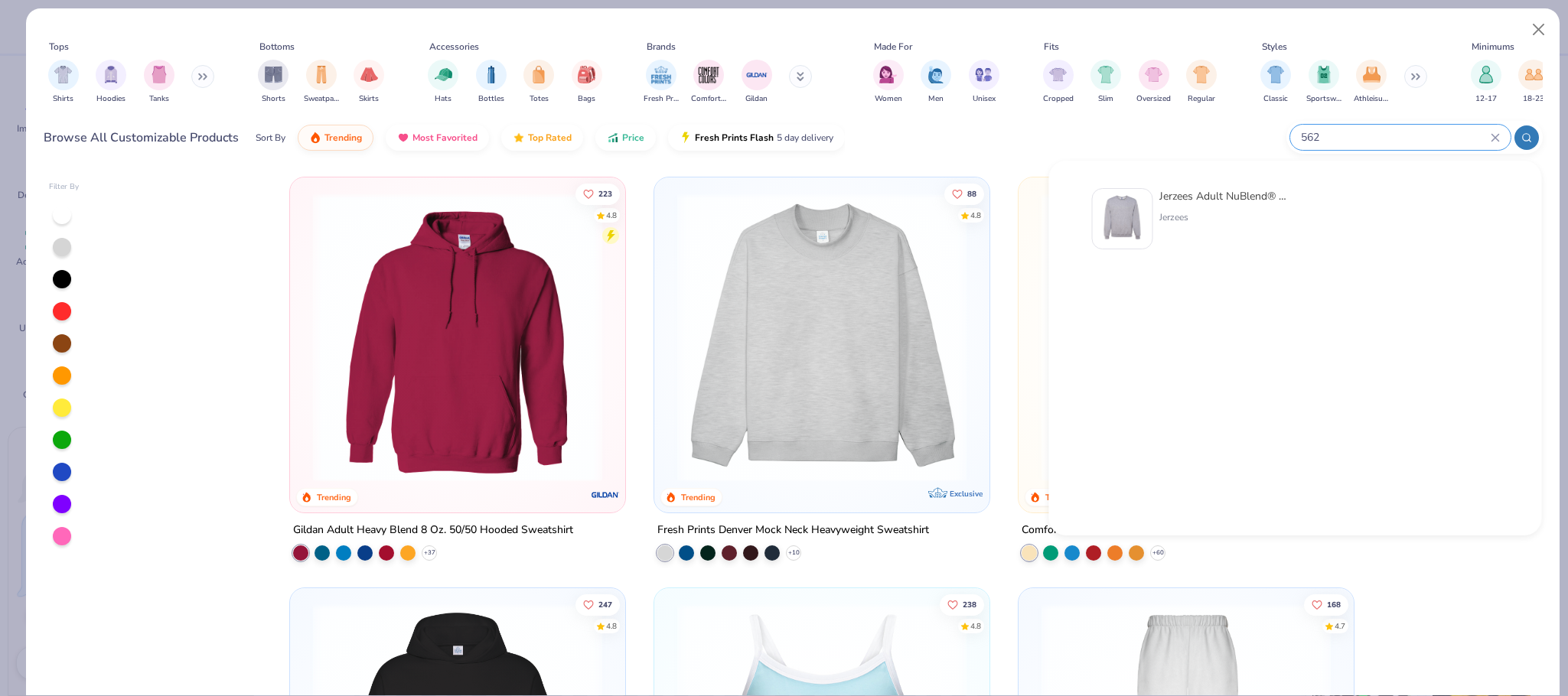
click at [1530, 143] on div at bounding box center [1526, 137] width 24 height 24
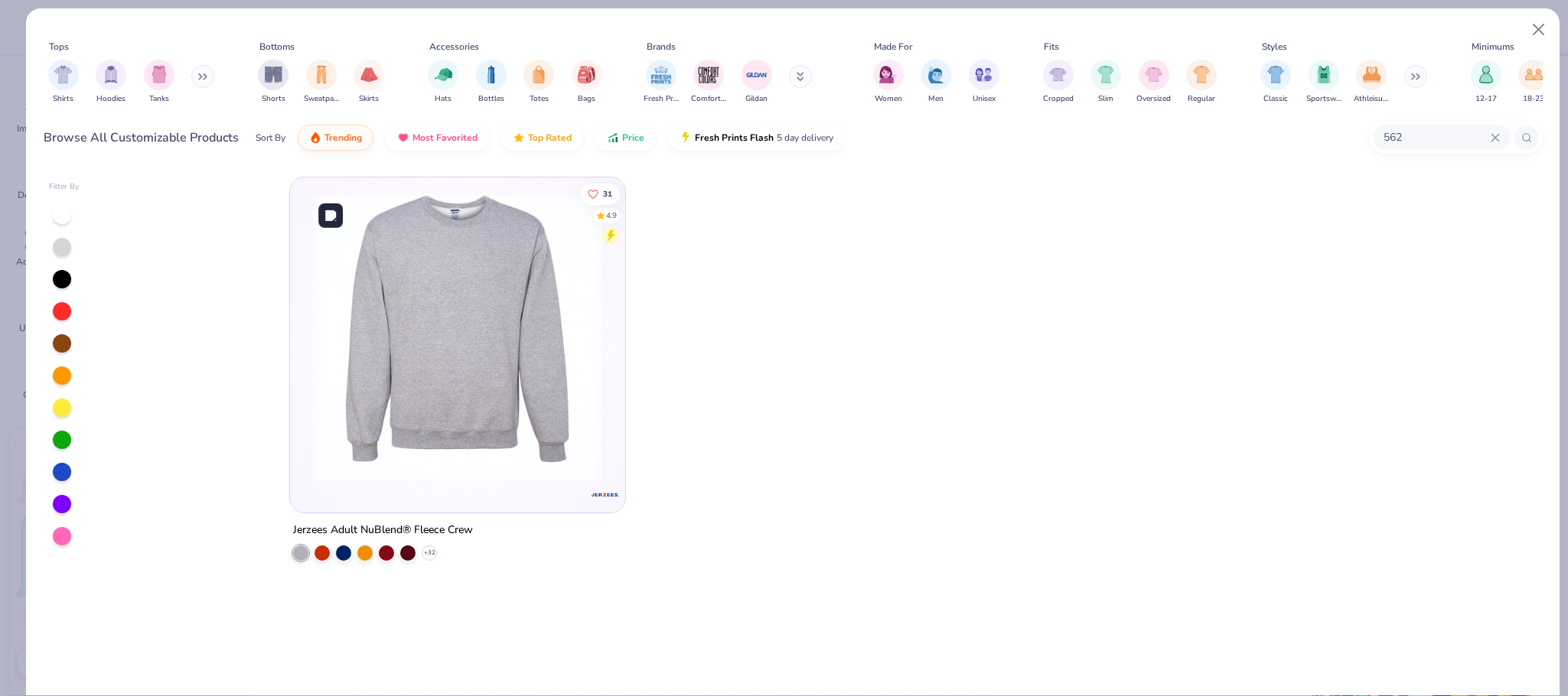
type input "562"
click at [481, 361] on img at bounding box center [458, 338] width 305 height 289
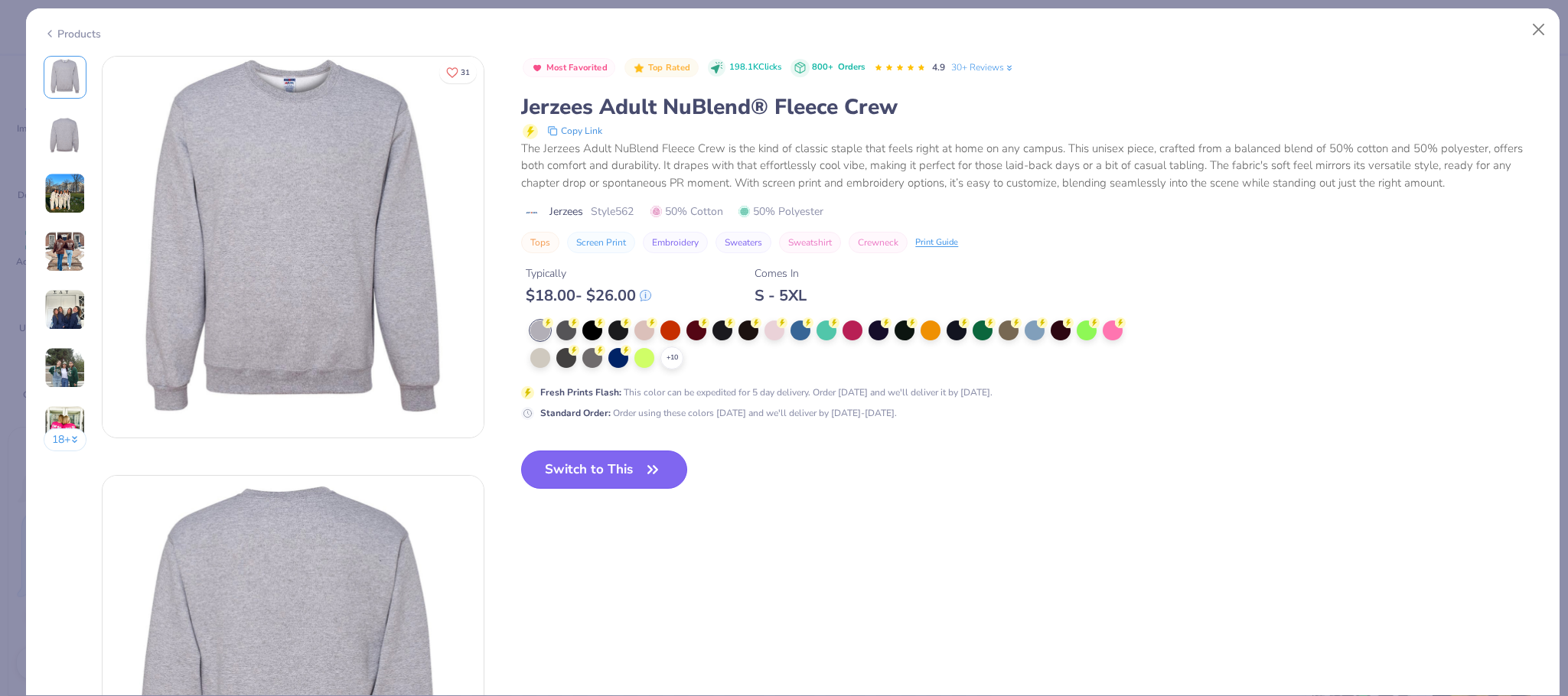
click at [652, 477] on icon "button" at bounding box center [653, 470] width 21 height 21
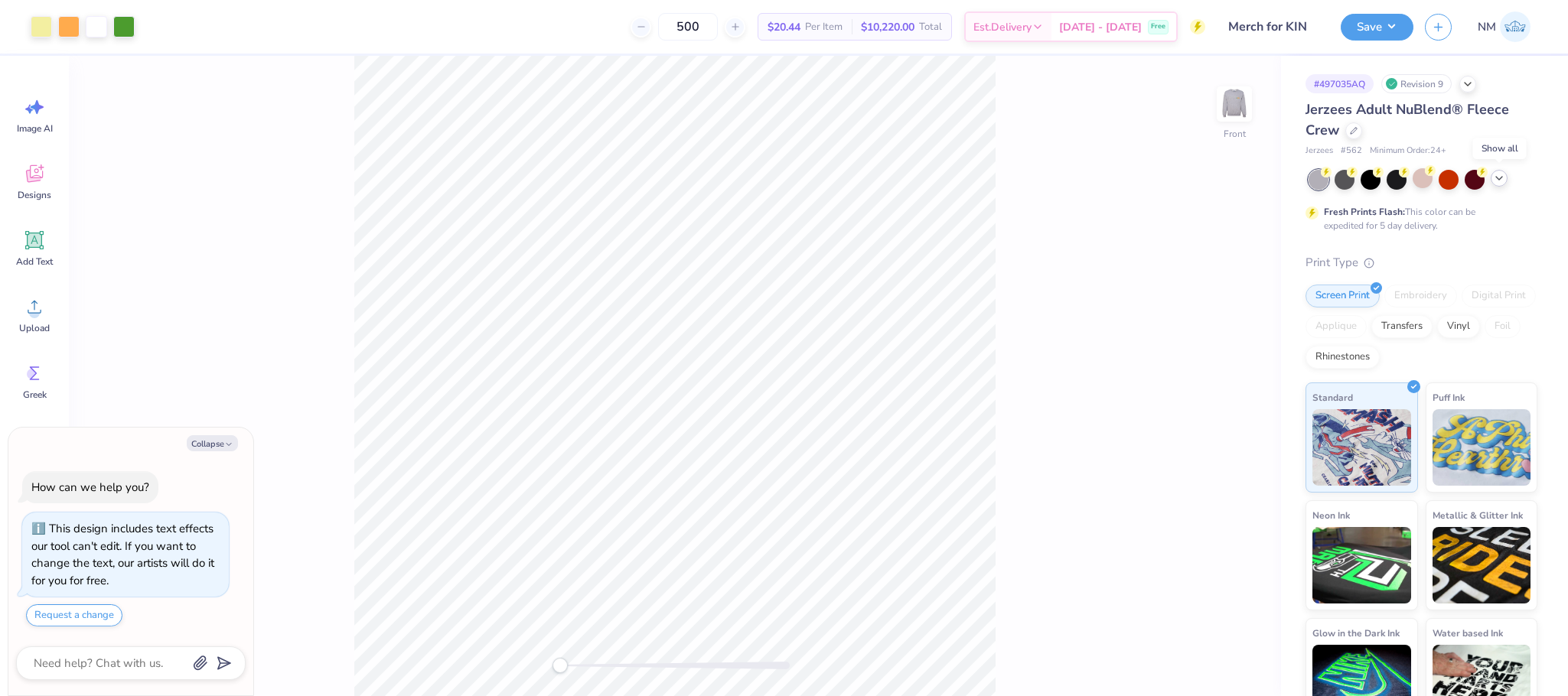
click at [1497, 177] on polyline at bounding box center [1499, 178] width 6 height 3
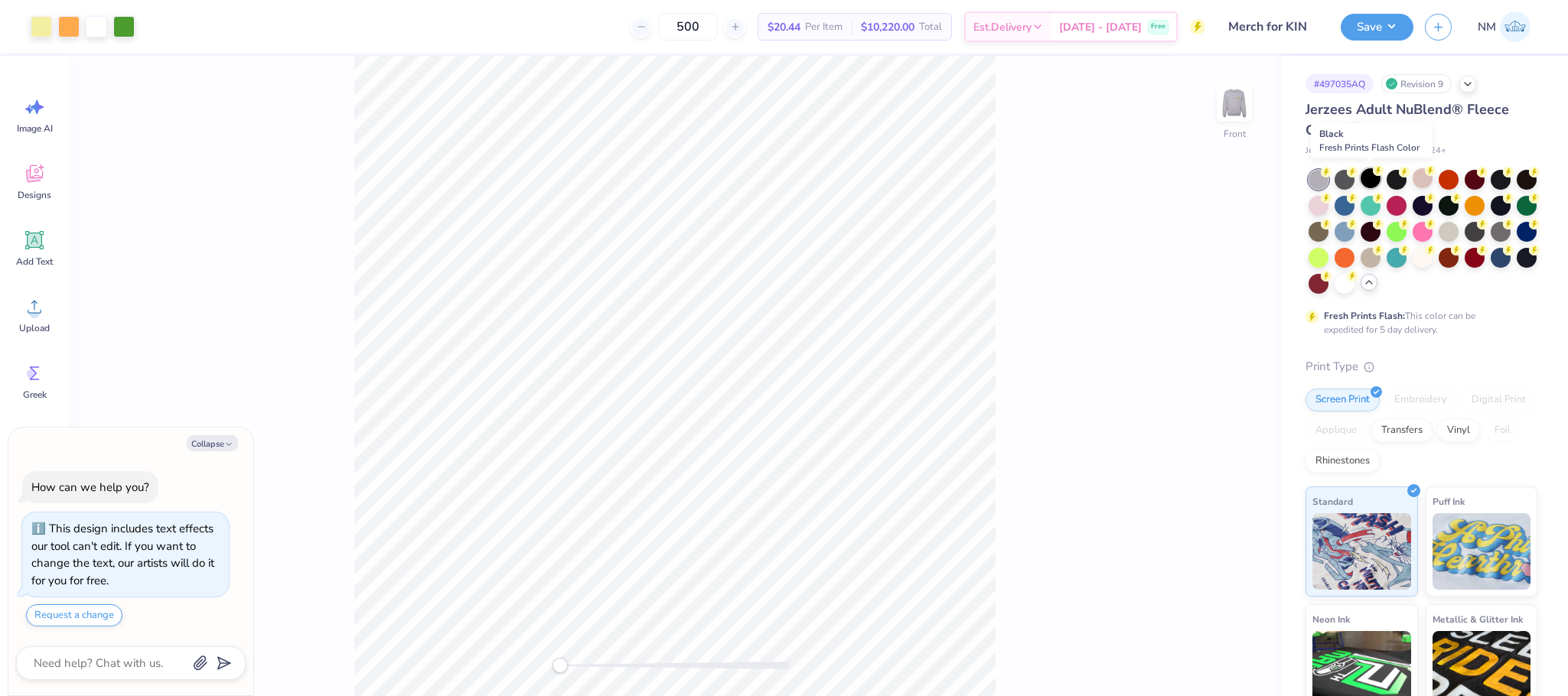
click at [1374, 183] on div at bounding box center [1370, 178] width 20 height 20
click at [1381, 28] on button "Save" at bounding box center [1377, 25] width 72 height 27
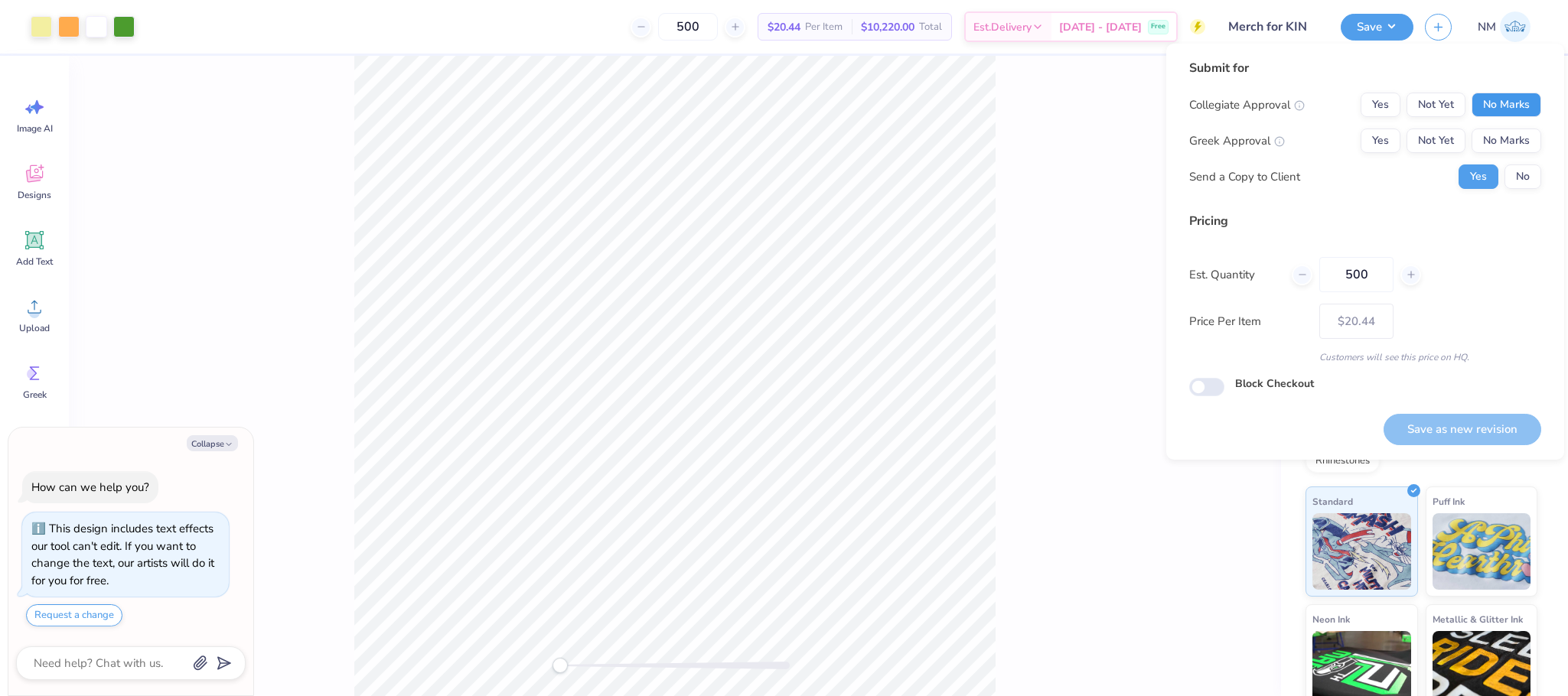
click at [1524, 98] on button "No Marks" at bounding box center [1506, 105] width 70 height 24
click at [1503, 142] on button "No Marks" at bounding box center [1506, 140] width 70 height 24
click at [1530, 172] on button "No" at bounding box center [1522, 176] width 37 height 24
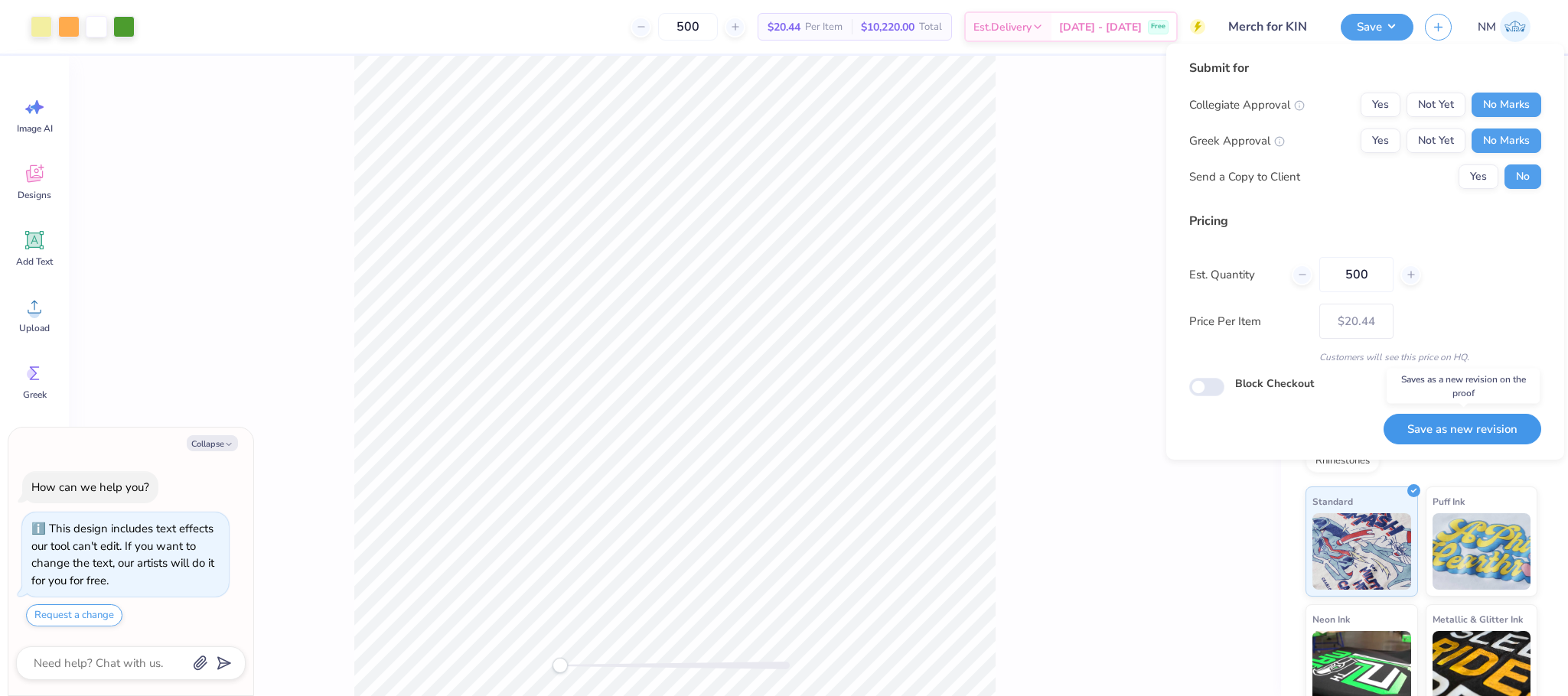
click at [1472, 432] on button "Save as new revision" at bounding box center [1463, 429] width 157 height 31
type textarea "x"
type input "– –"
type textarea "x"
type input "$20.44"
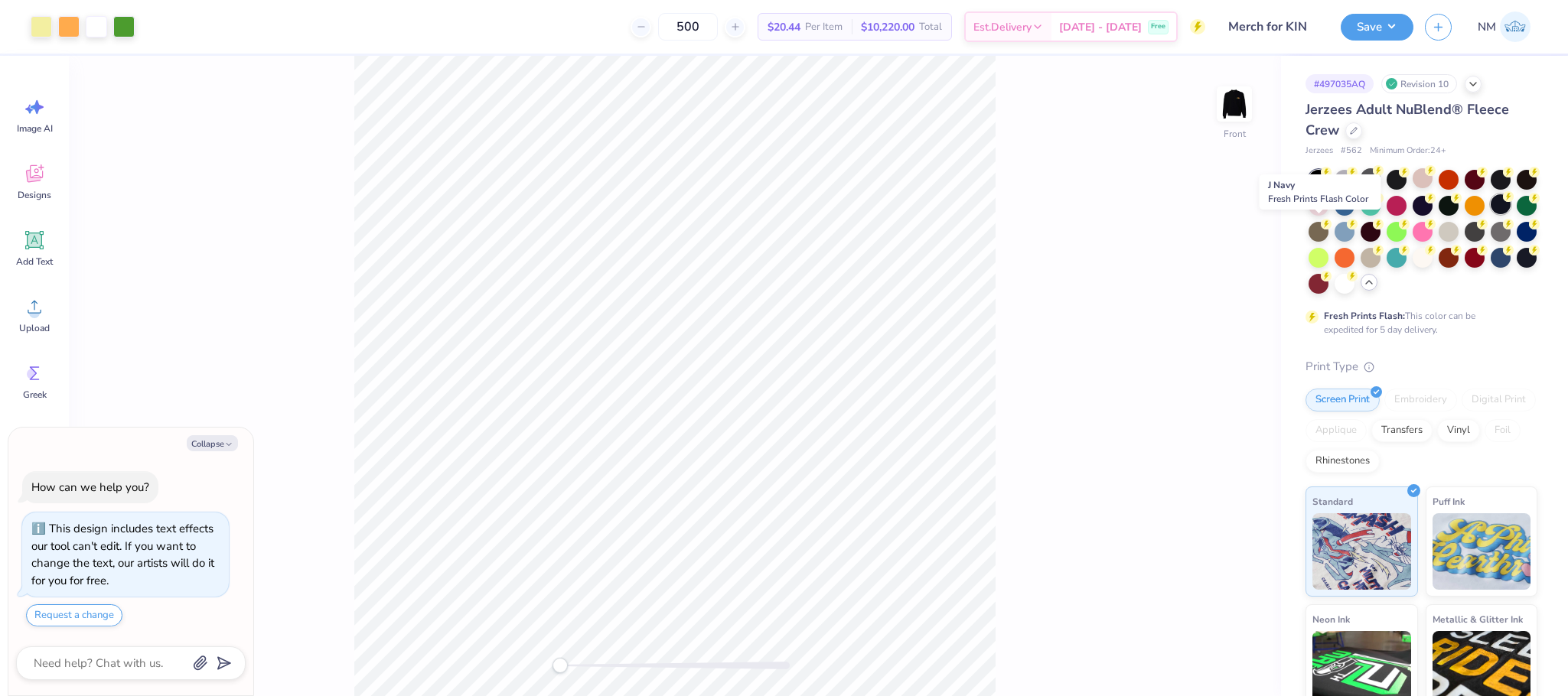
click at [1491, 214] on div at bounding box center [1501, 204] width 20 height 20
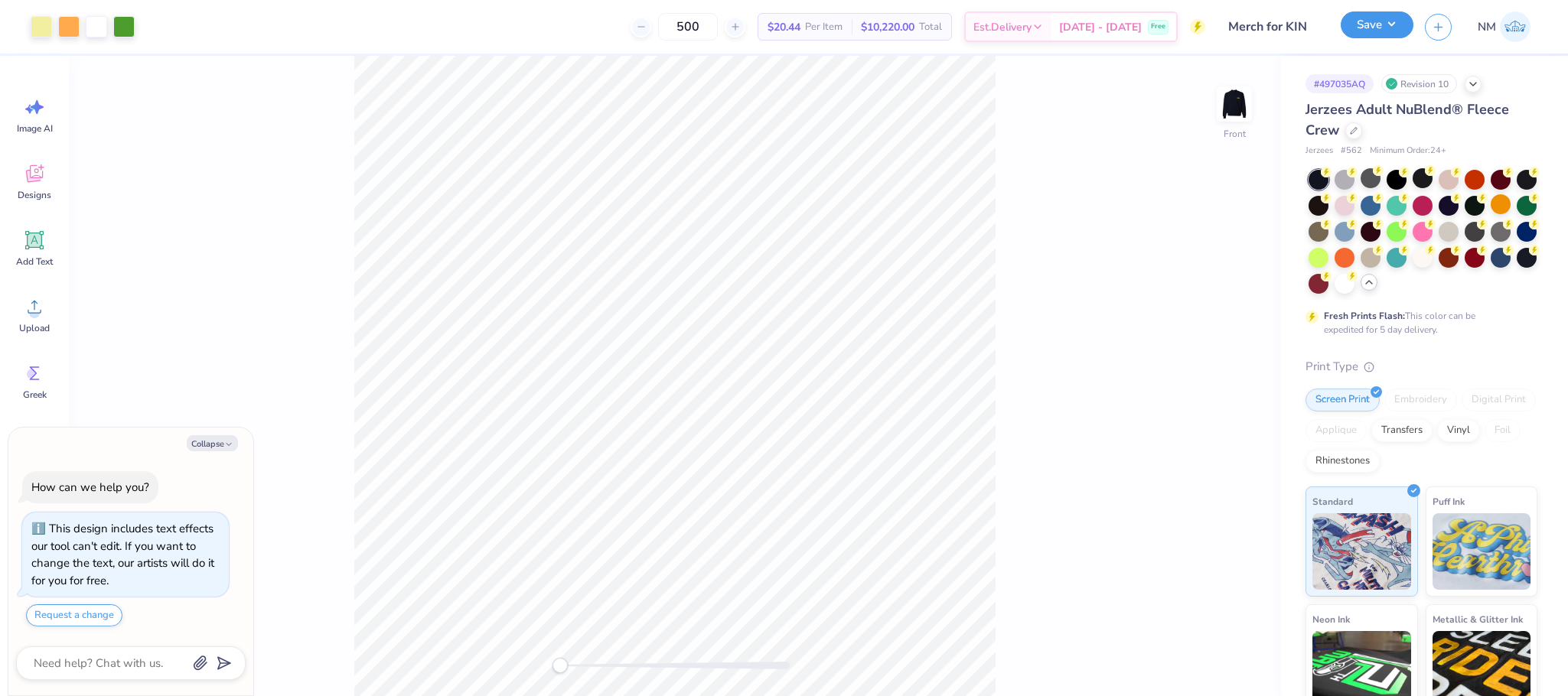
click at [1387, 21] on button "Save" at bounding box center [1377, 25] width 72 height 27
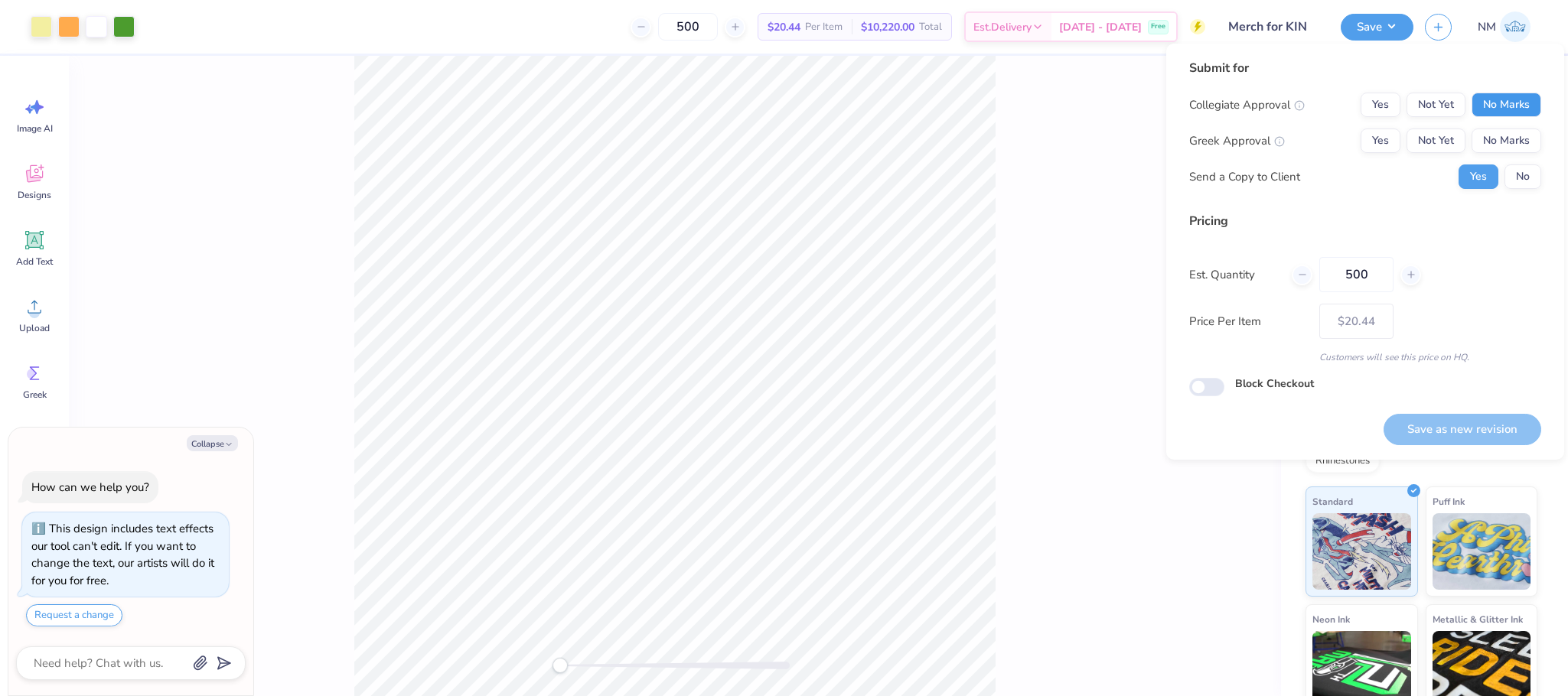
click at [1531, 104] on button "No Marks" at bounding box center [1506, 105] width 70 height 24
click at [1512, 130] on button "No Marks" at bounding box center [1506, 140] width 70 height 24
click at [1527, 162] on div "Collegiate Approval Yes Not Yet No Marks Greek Approval Yes Not Yet No Marks Se…" at bounding box center [1365, 141] width 352 height 96
click at [1525, 167] on button "No" at bounding box center [1522, 176] width 37 height 24
click at [1488, 414] on button "Save as new revision" at bounding box center [1463, 429] width 157 height 31
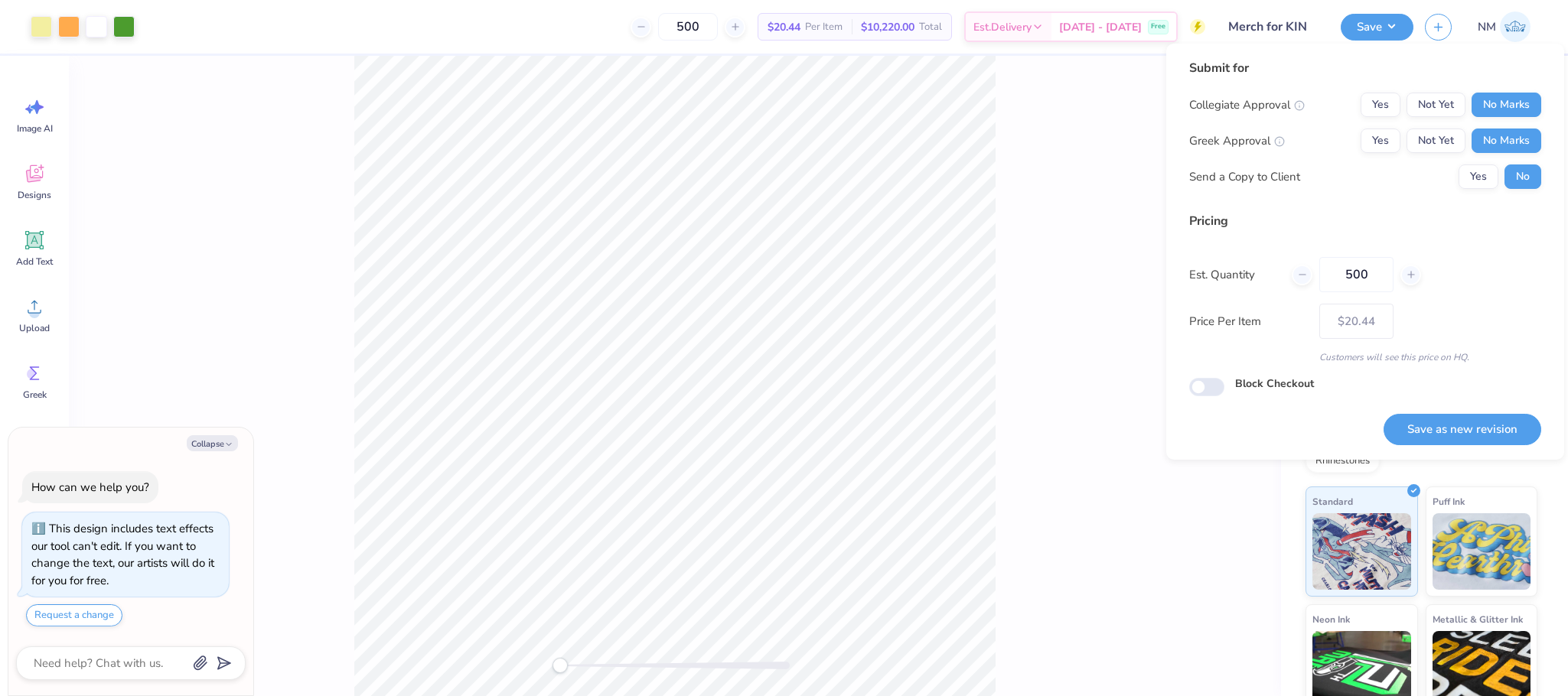
type textarea "x"
type input "– –"
type textarea "x"
type input "$20.44"
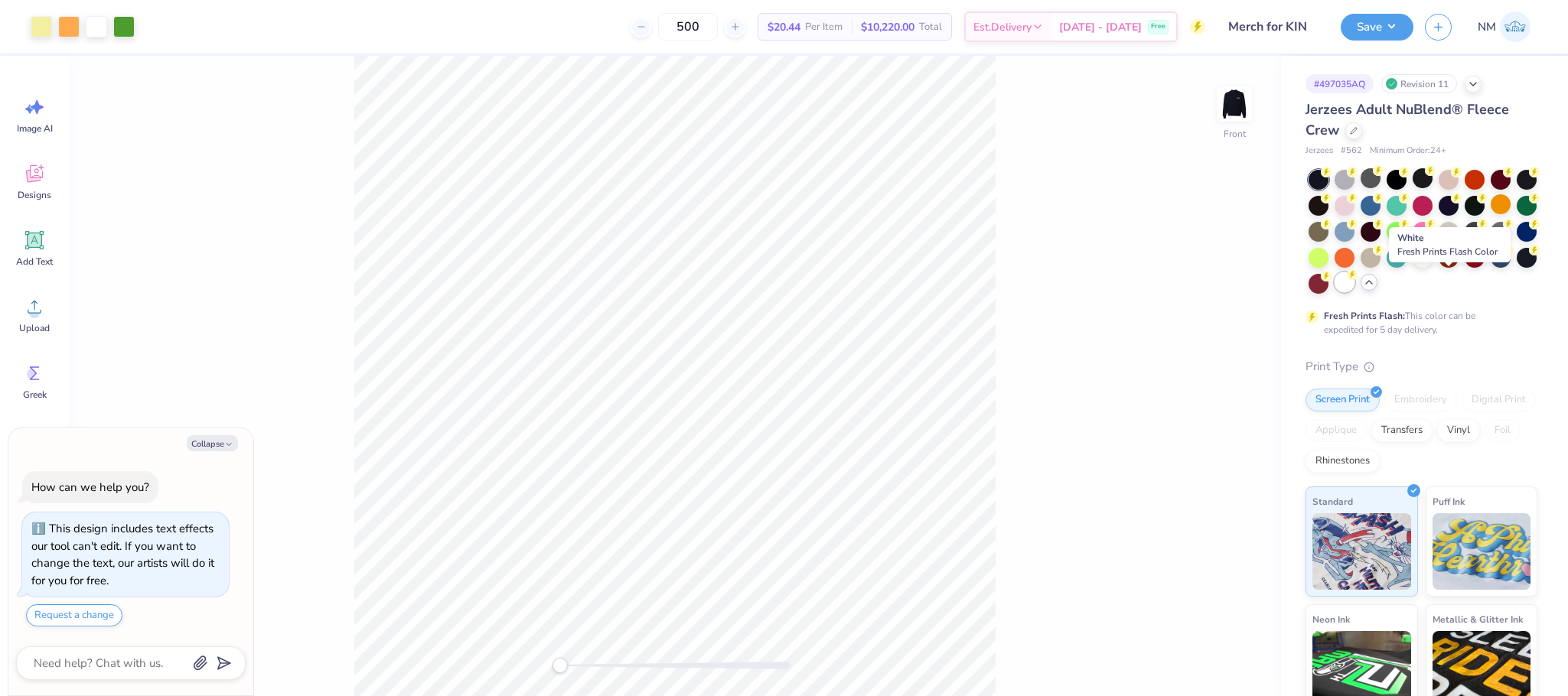
click at [1354, 284] on div at bounding box center [1345, 282] width 20 height 20
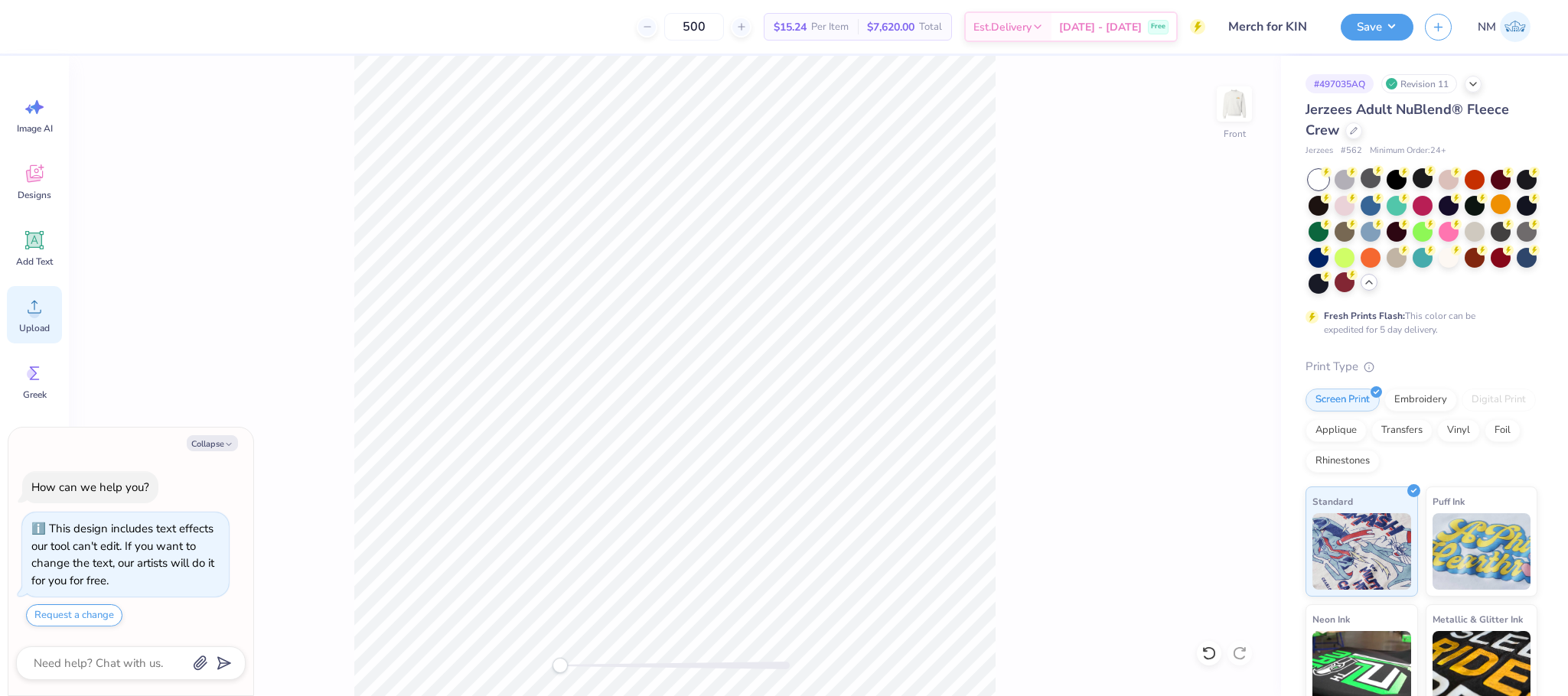
click at [24, 299] on icon at bounding box center [35, 306] width 23 height 23
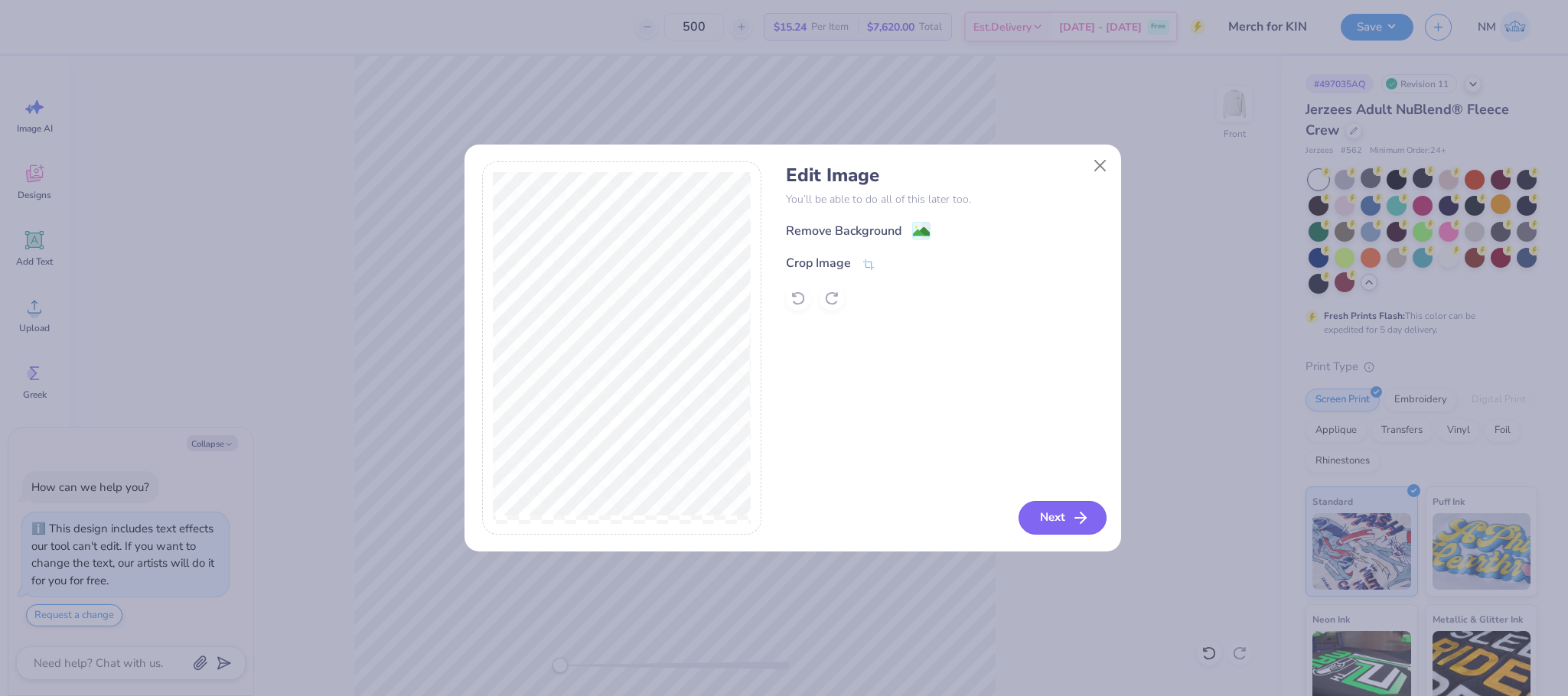
click at [1059, 516] on button "Next" at bounding box center [1063, 518] width 88 height 34
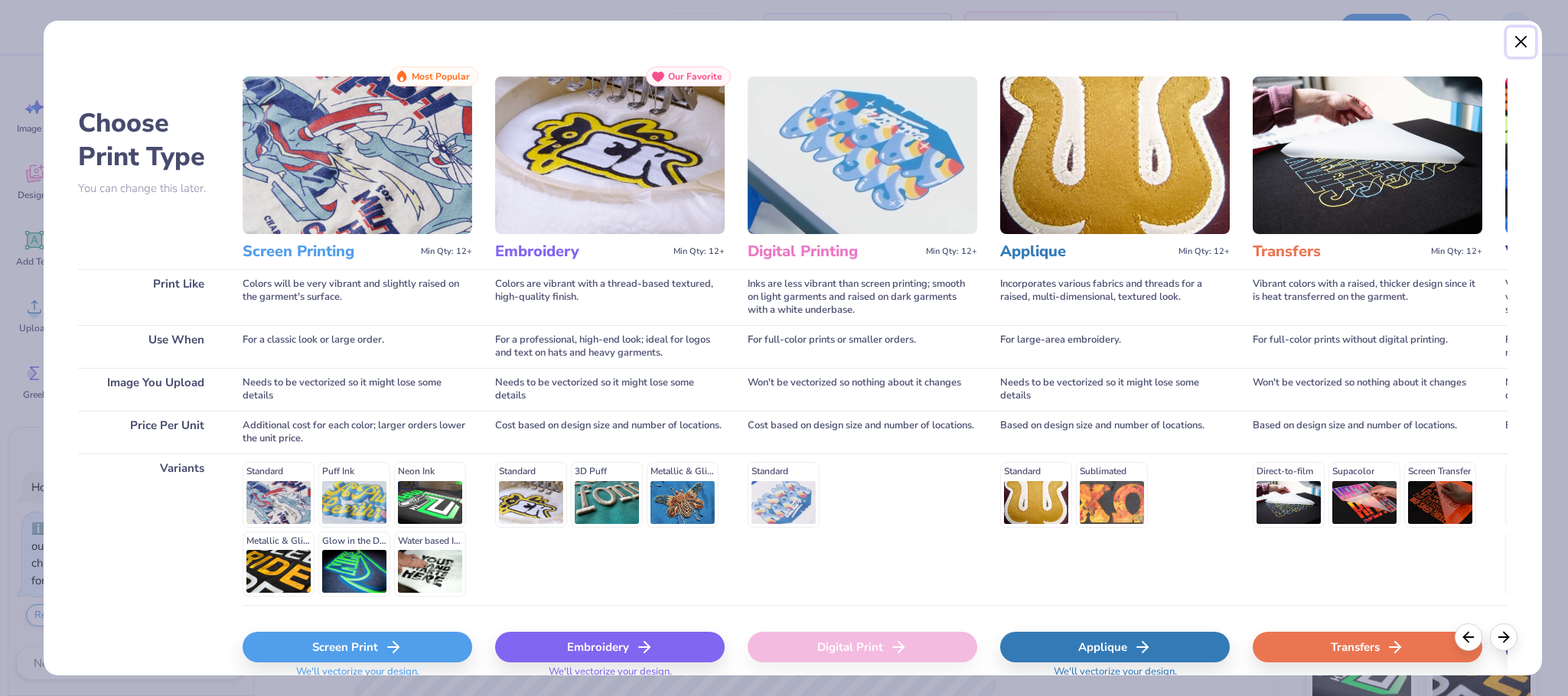
click at [1515, 41] on button "Close" at bounding box center [1522, 42] width 30 height 29
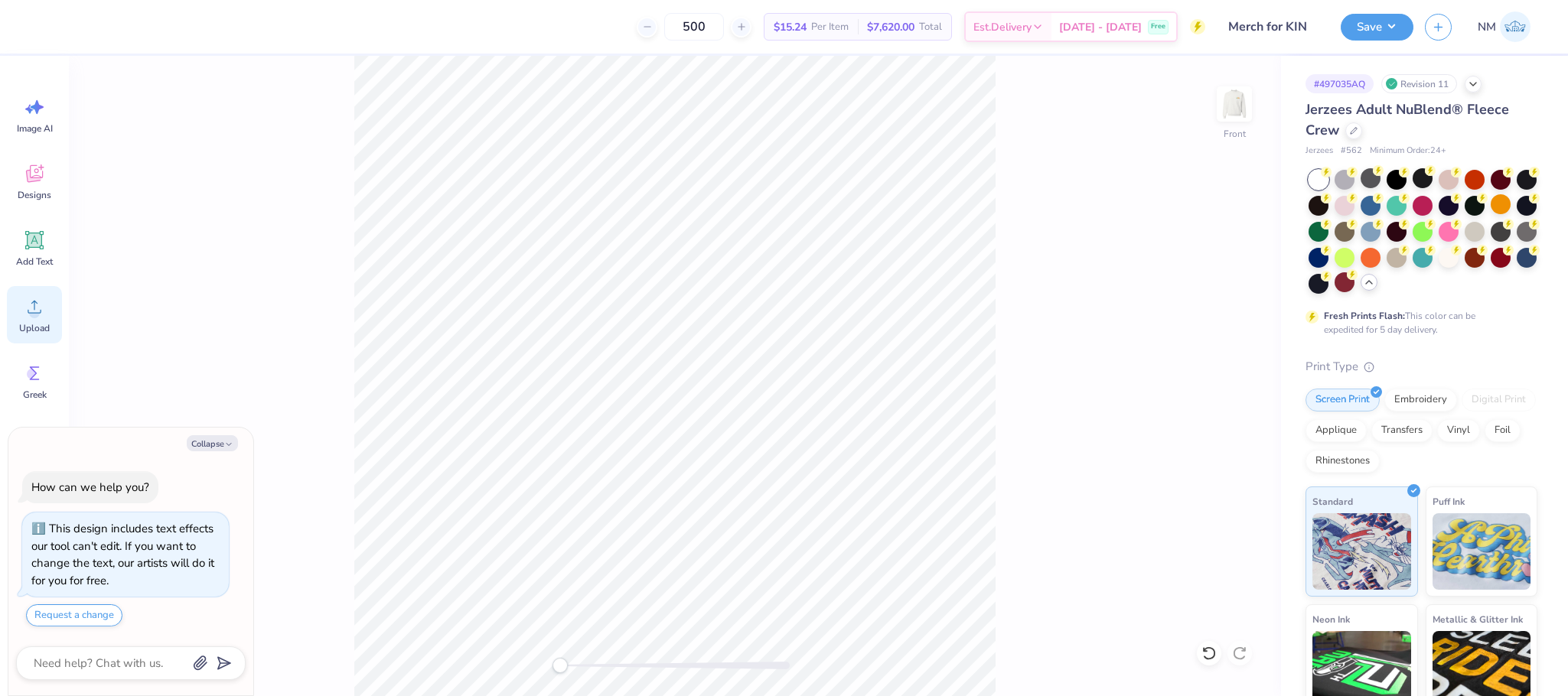
click at [32, 311] on icon at bounding box center [35, 306] width 23 height 23
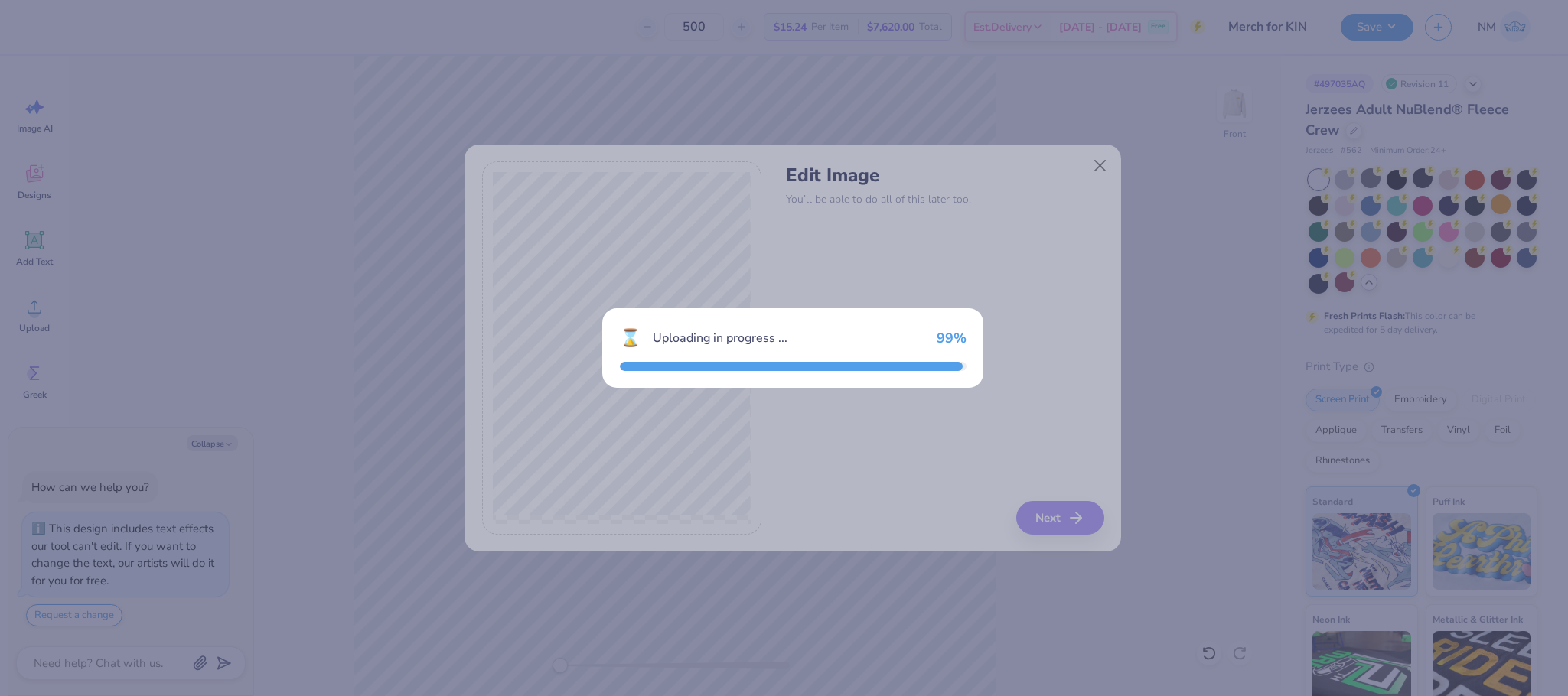
type textarea "x"
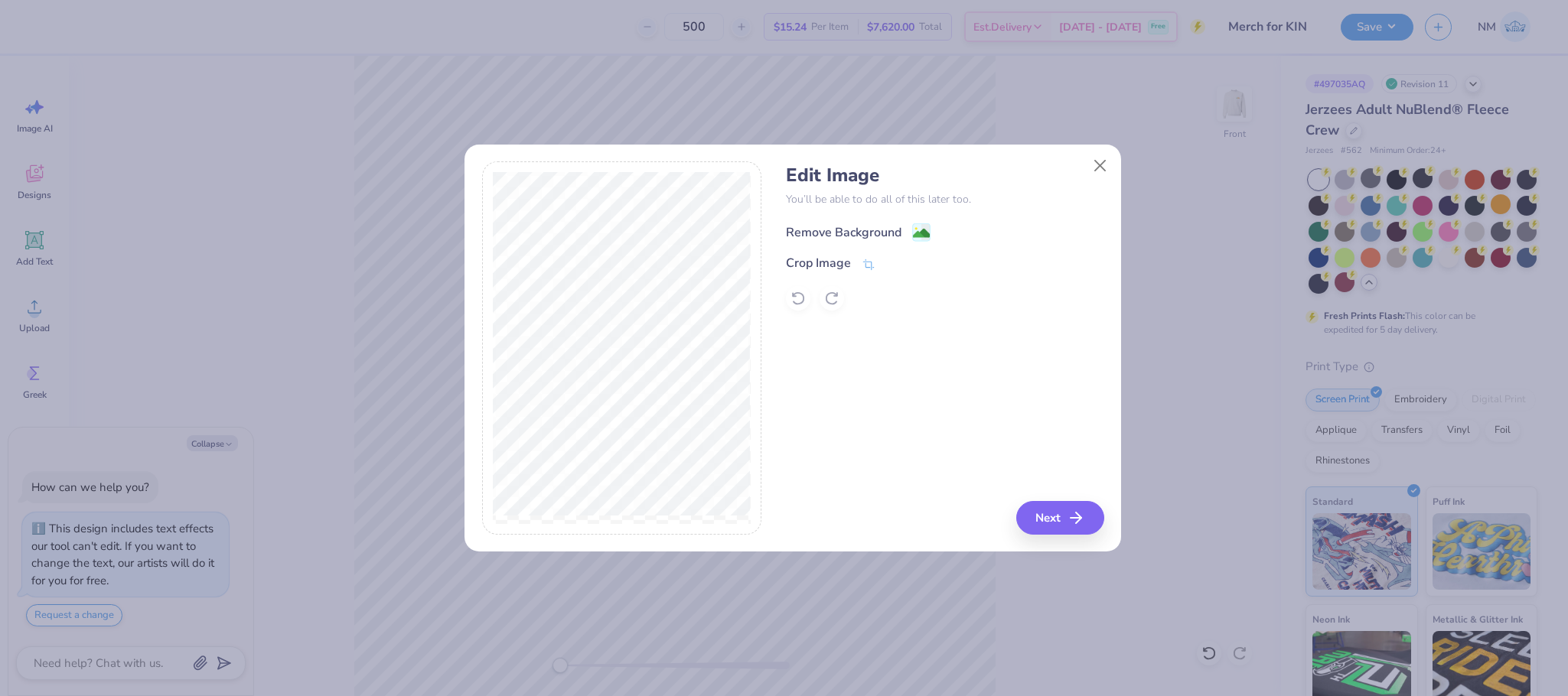
click at [889, 234] on div "Remove Background" at bounding box center [843, 232] width 115 height 19
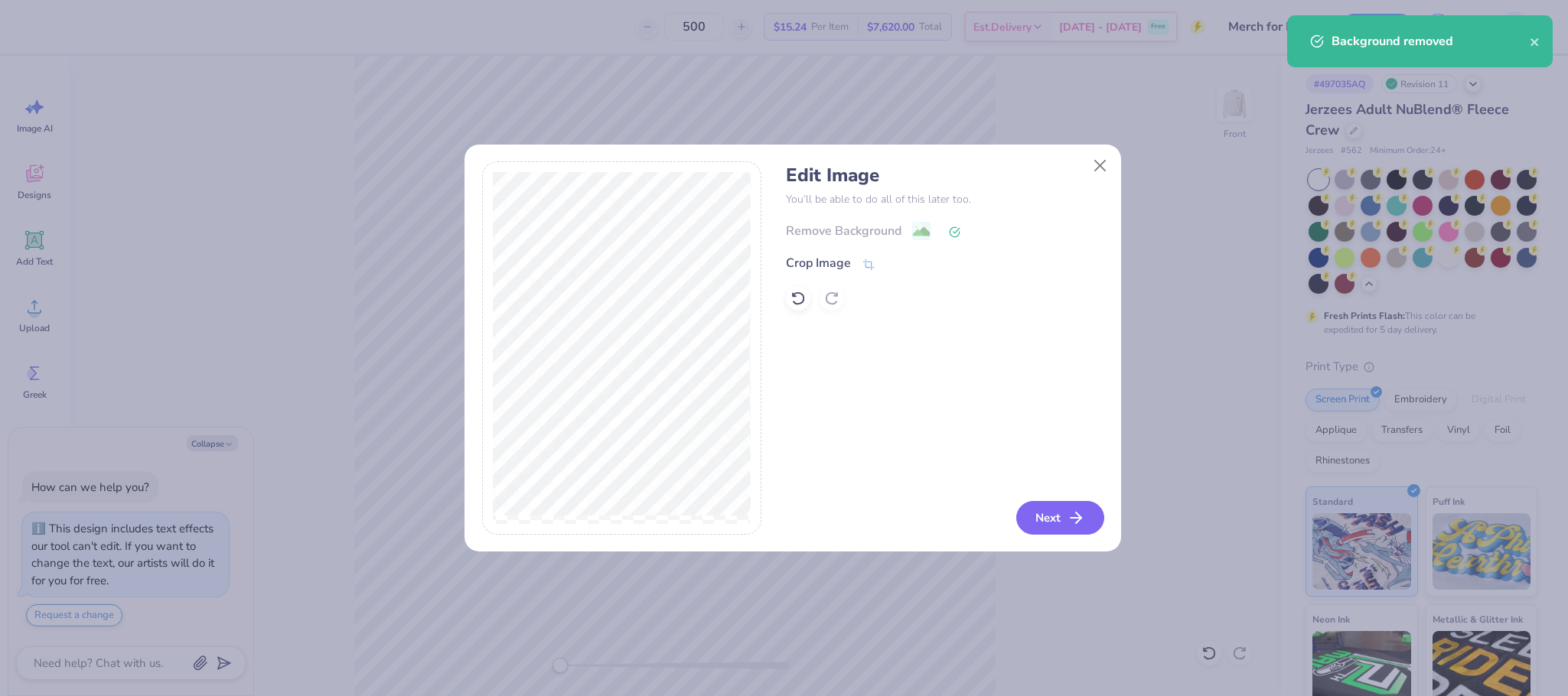
click at [1075, 512] on icon "button" at bounding box center [1075, 517] width 19 height 19
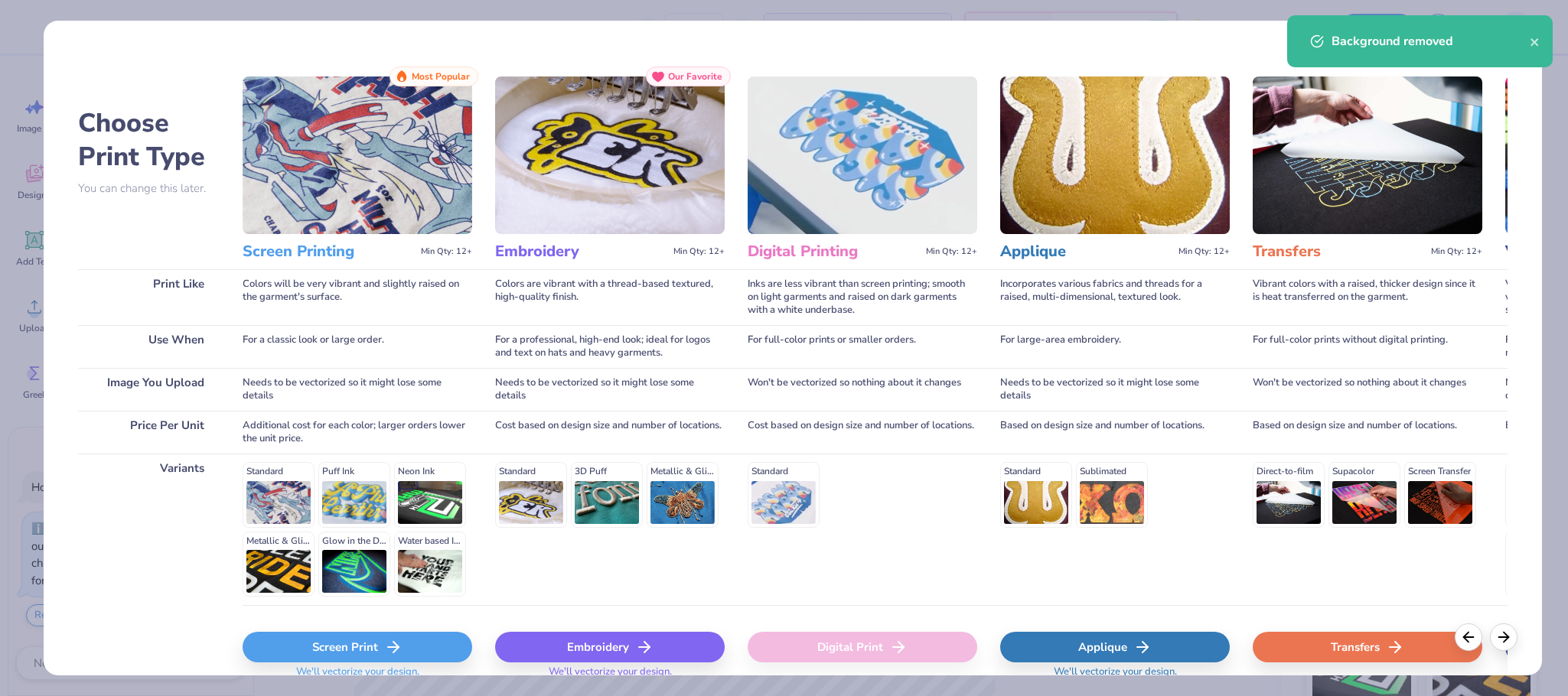
click at [416, 638] on div "Screen Print" at bounding box center [357, 647] width 230 height 30
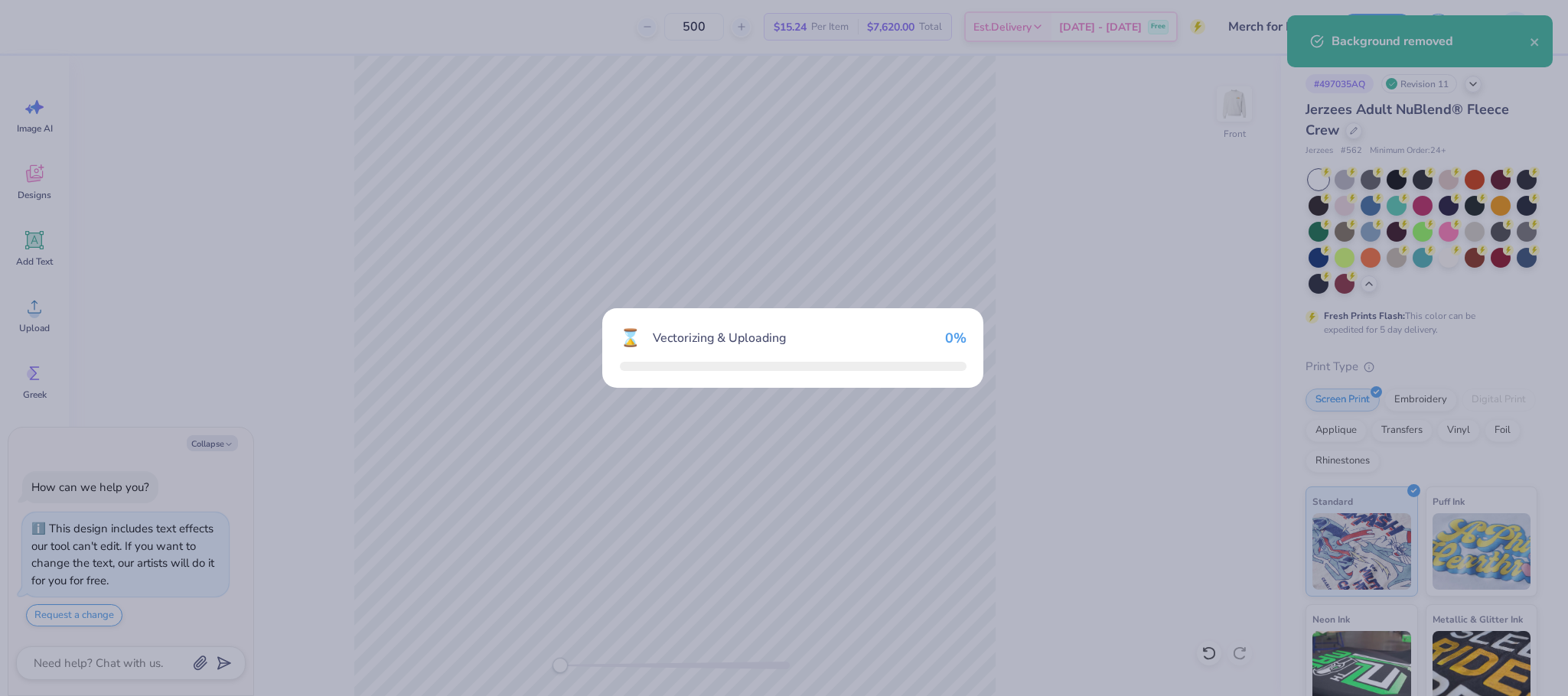
type textarea "x"
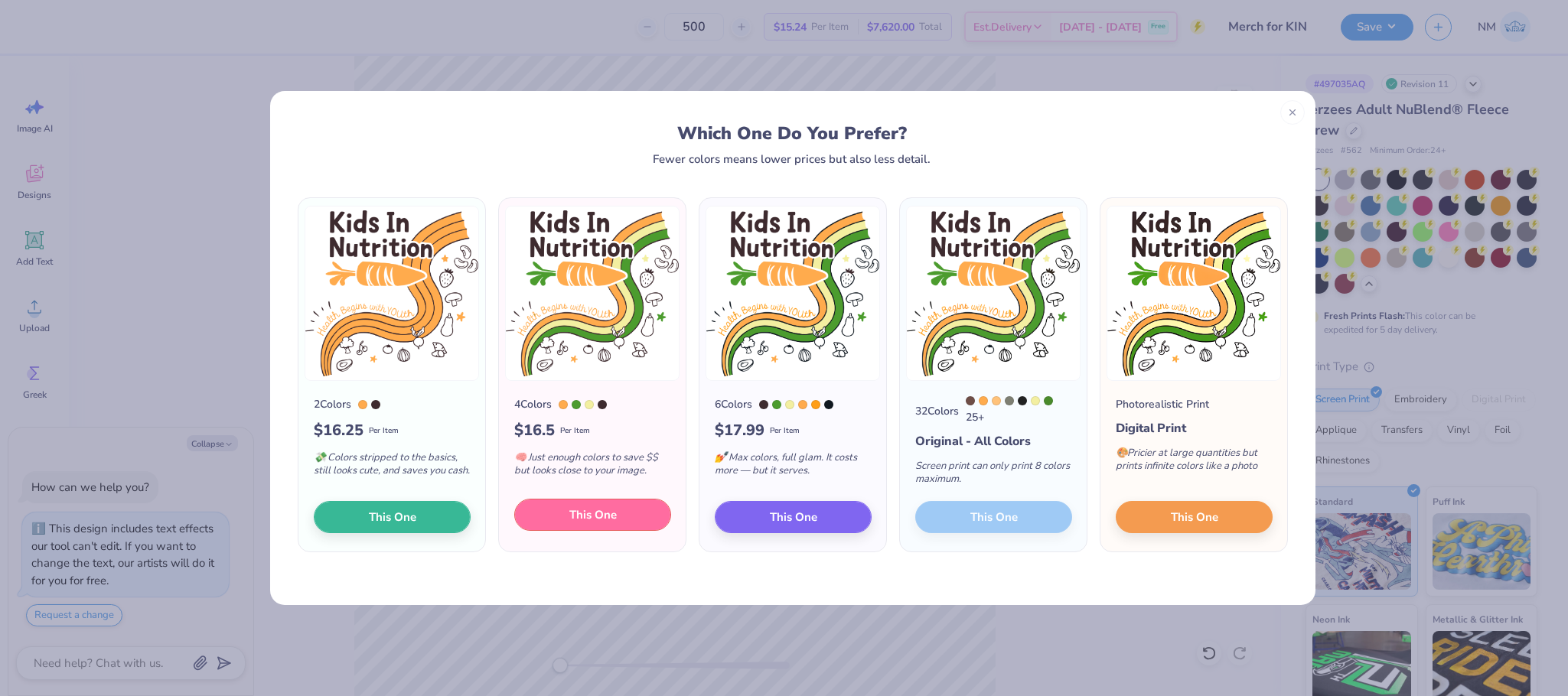
click at [577, 518] on span "This One" at bounding box center [593, 516] width 47 height 18
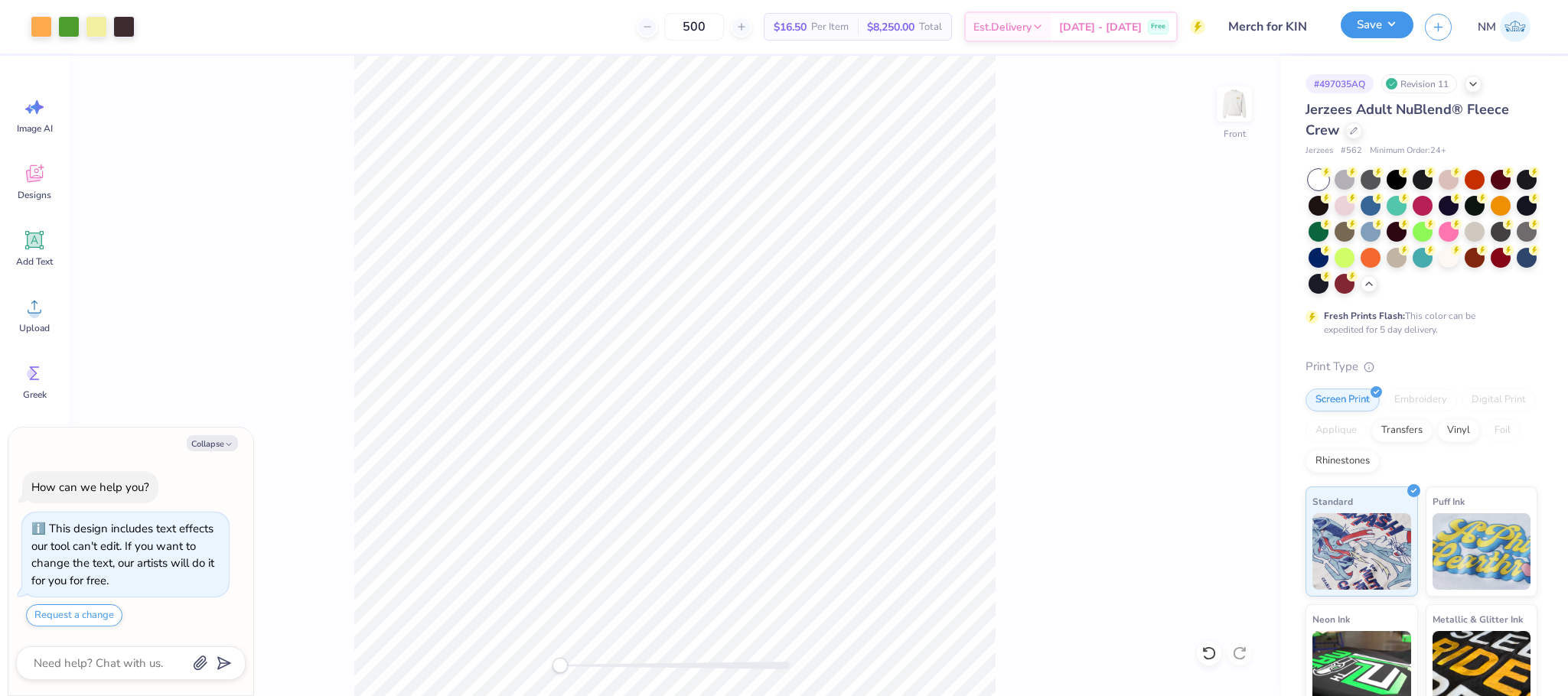
click at [1371, 16] on button "Save" at bounding box center [1377, 25] width 72 height 27
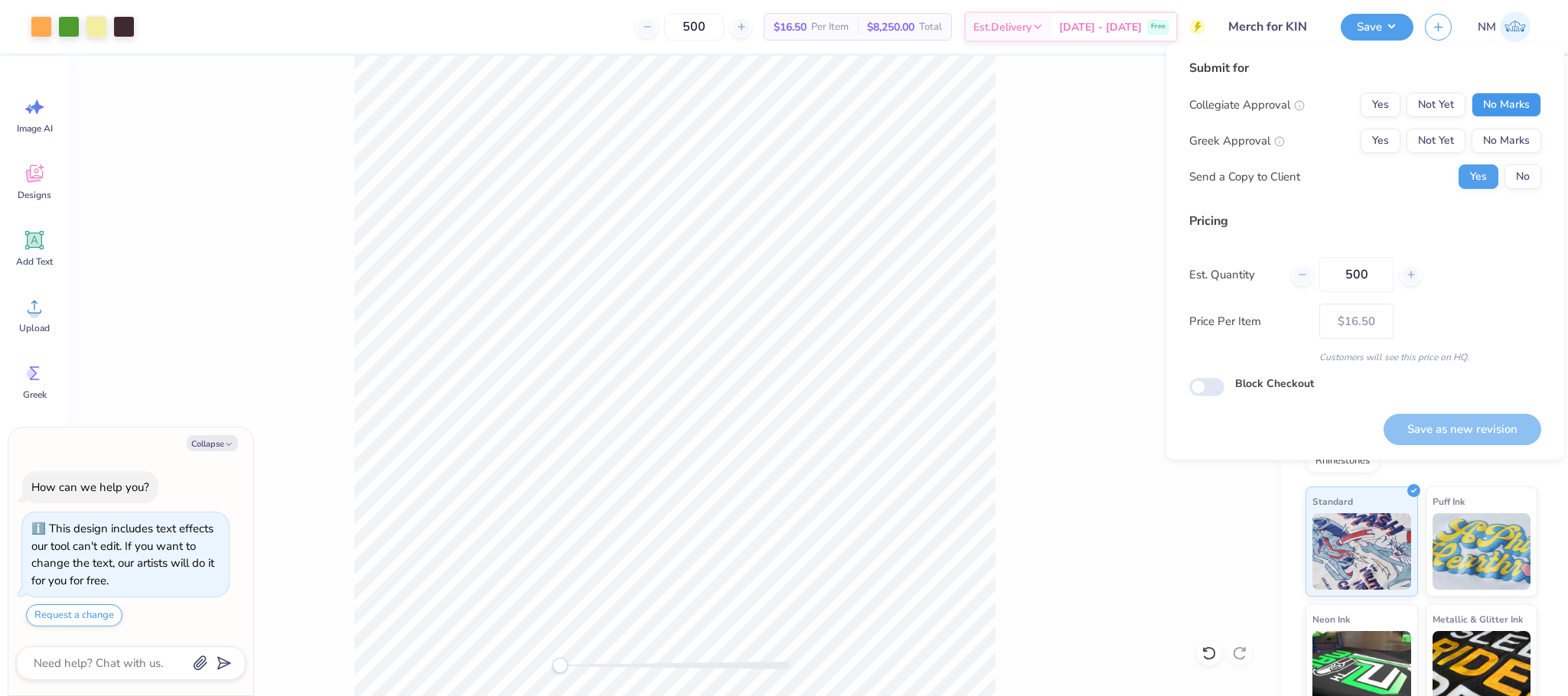
click at [1512, 101] on button "No Marks" at bounding box center [1506, 105] width 70 height 24
click at [1519, 136] on button "No Marks" at bounding box center [1506, 140] width 70 height 24
click at [1535, 172] on button "No" at bounding box center [1522, 176] width 37 height 24
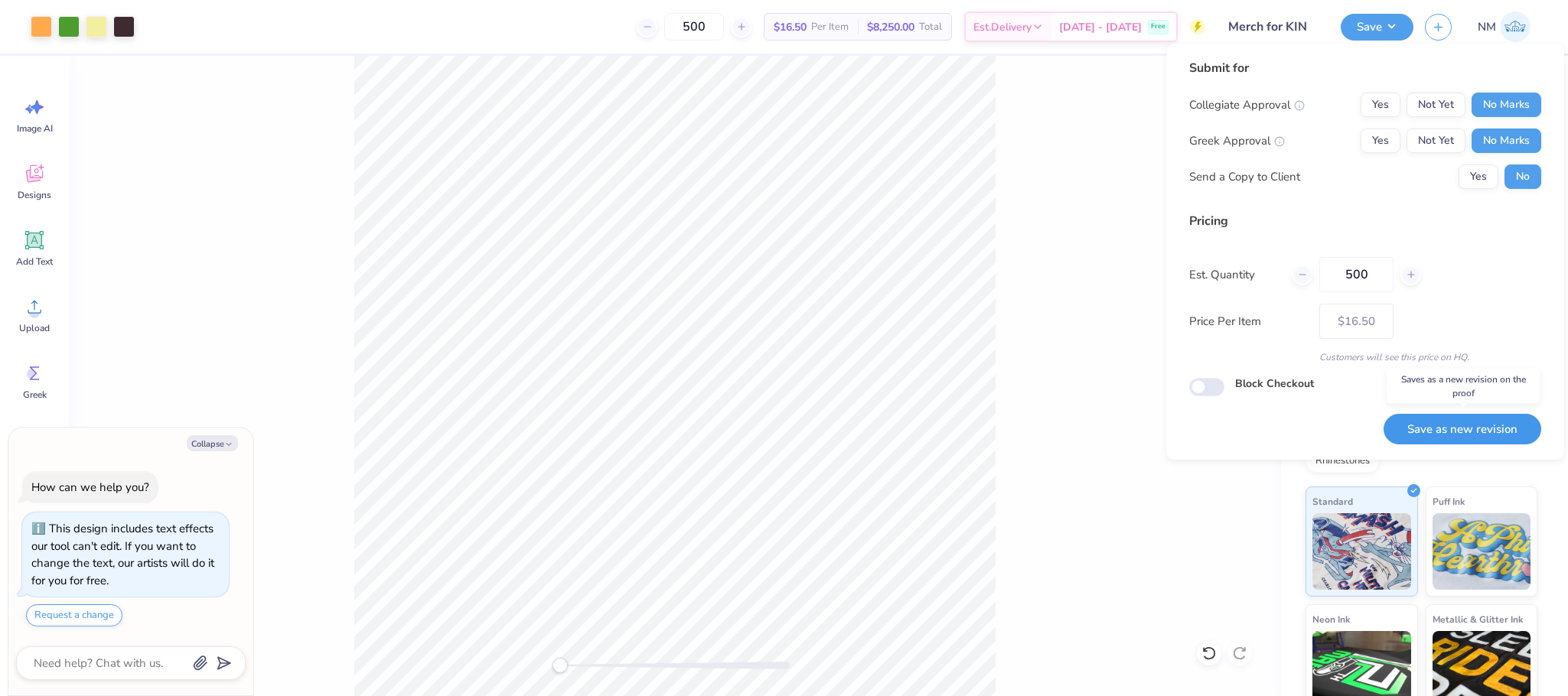
click at [1483, 417] on button "Save as new revision" at bounding box center [1463, 429] width 157 height 31
type textarea "x"
type input "– –"
type textarea "x"
type input "$16.50"
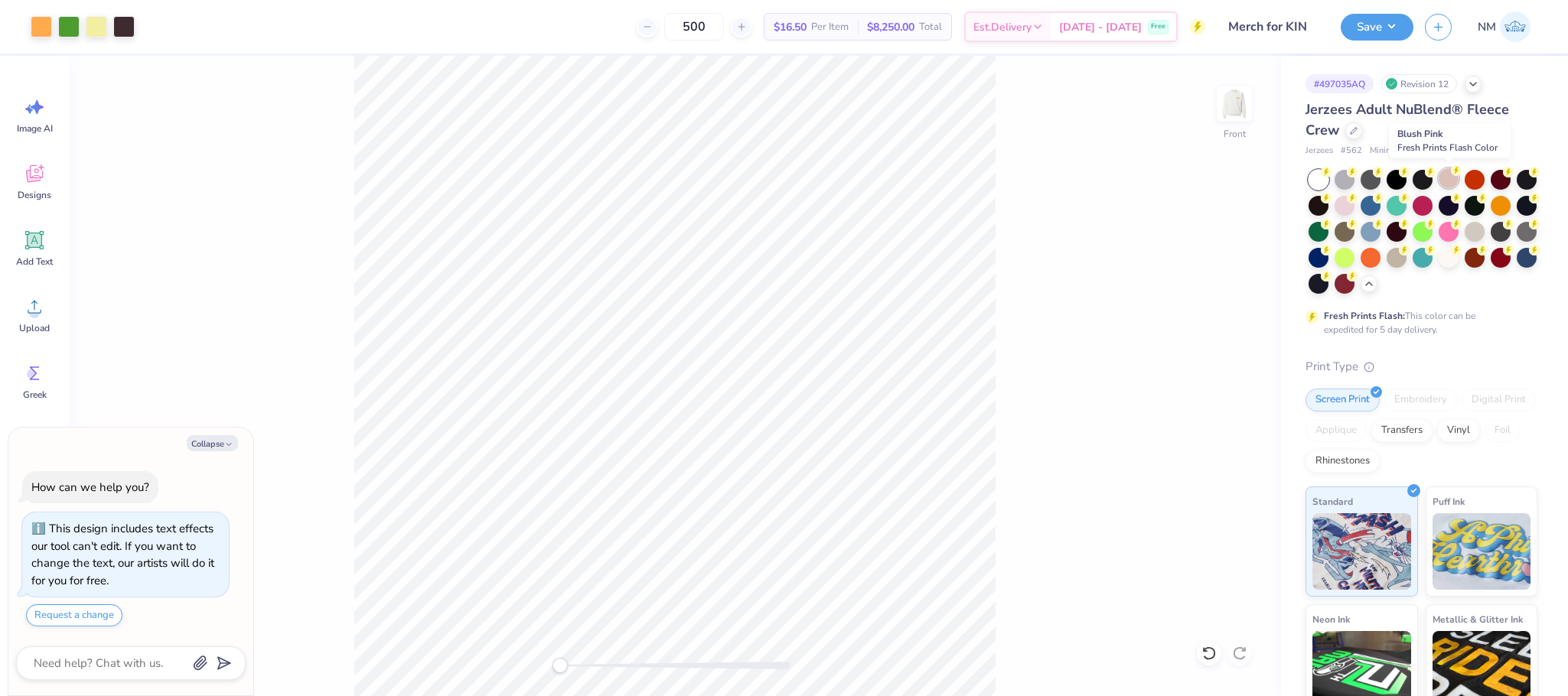
click at [1443, 179] on div at bounding box center [1449, 178] width 20 height 20
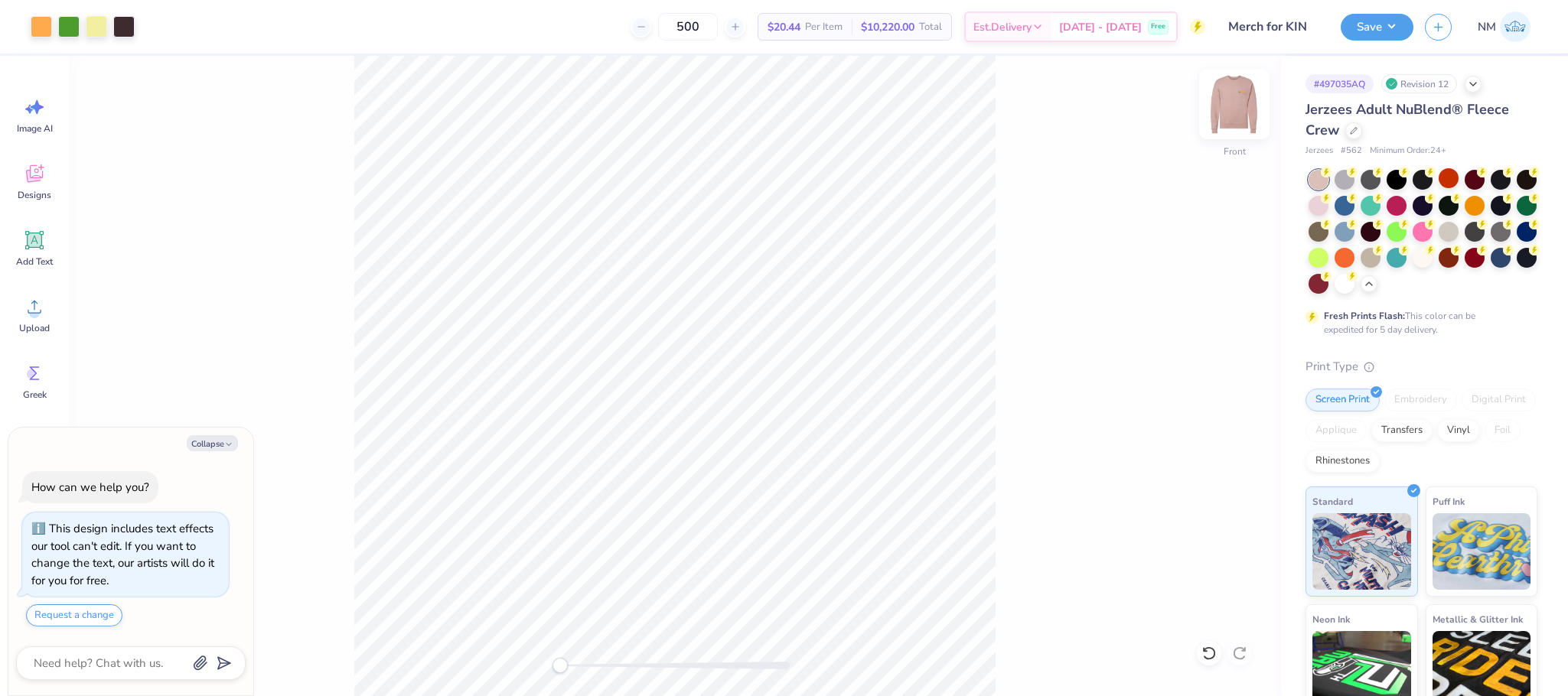
click at [1235, 94] on img at bounding box center [1235, 104] width 61 height 61
click at [1229, 104] on img at bounding box center [1235, 104] width 61 height 61
click at [1364, 21] on button "Save" at bounding box center [1377, 25] width 72 height 27
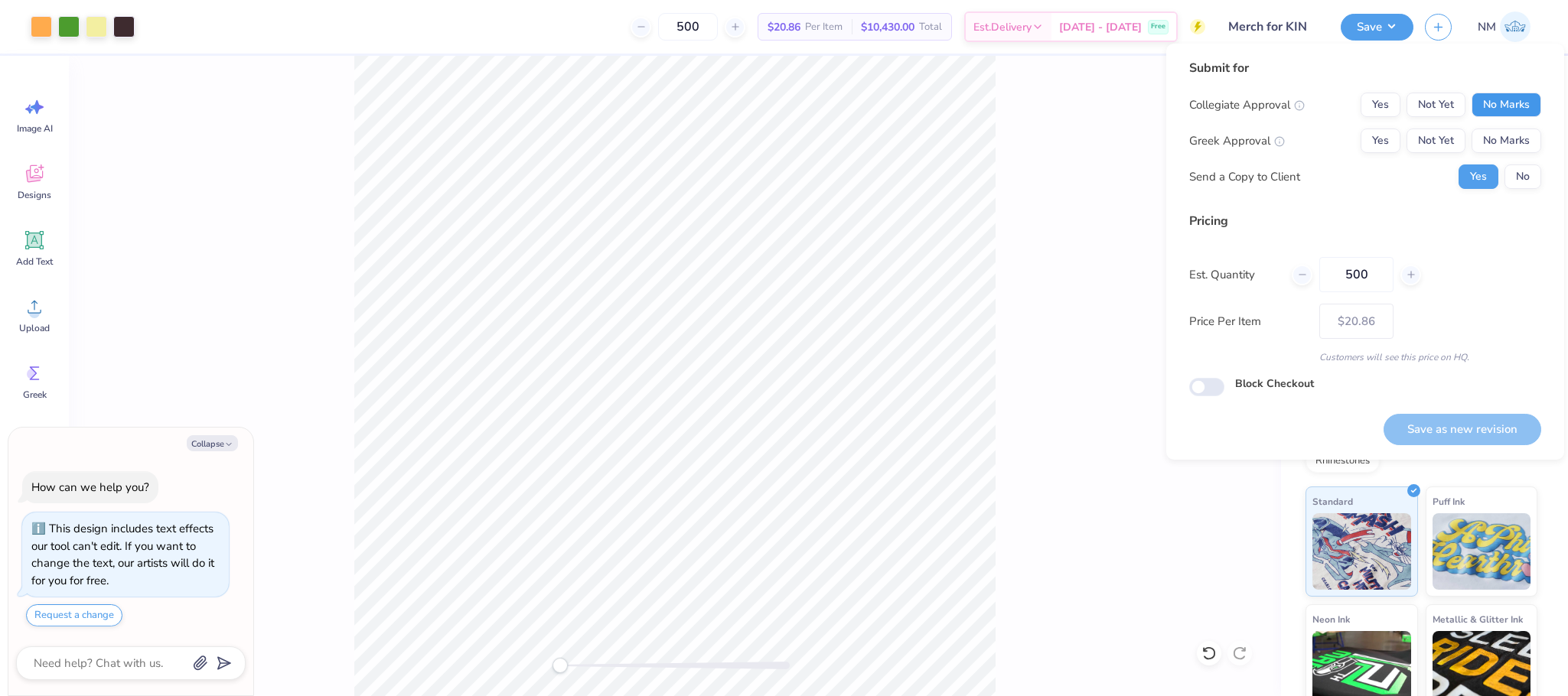
click at [1499, 94] on button "No Marks" at bounding box center [1506, 105] width 70 height 24
click at [1505, 143] on button "No Marks" at bounding box center [1506, 140] width 70 height 24
click at [1518, 168] on button "No" at bounding box center [1522, 176] width 37 height 24
click at [1434, 428] on button "Save as new revision" at bounding box center [1463, 429] width 157 height 31
type textarea "x"
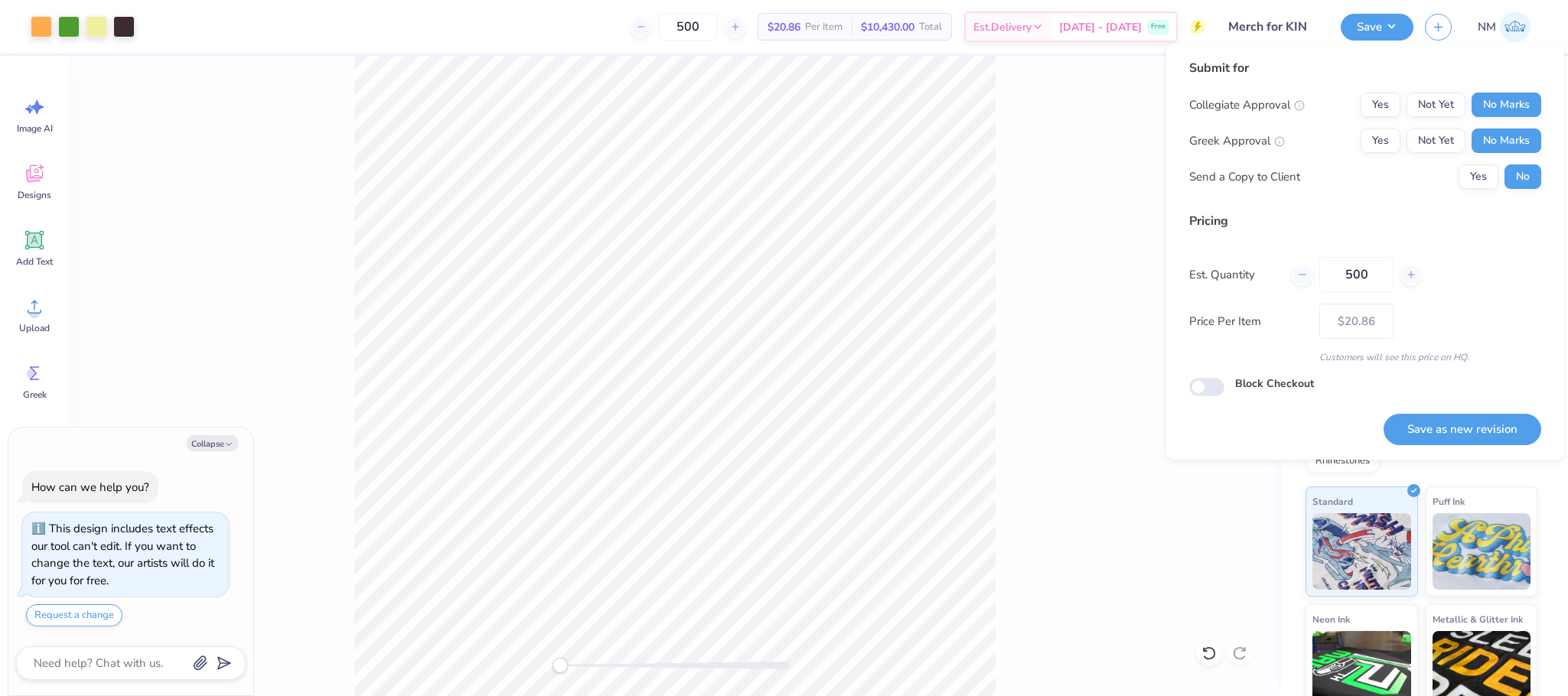
type input "– –"
type textarea "x"
type input "$20.86"
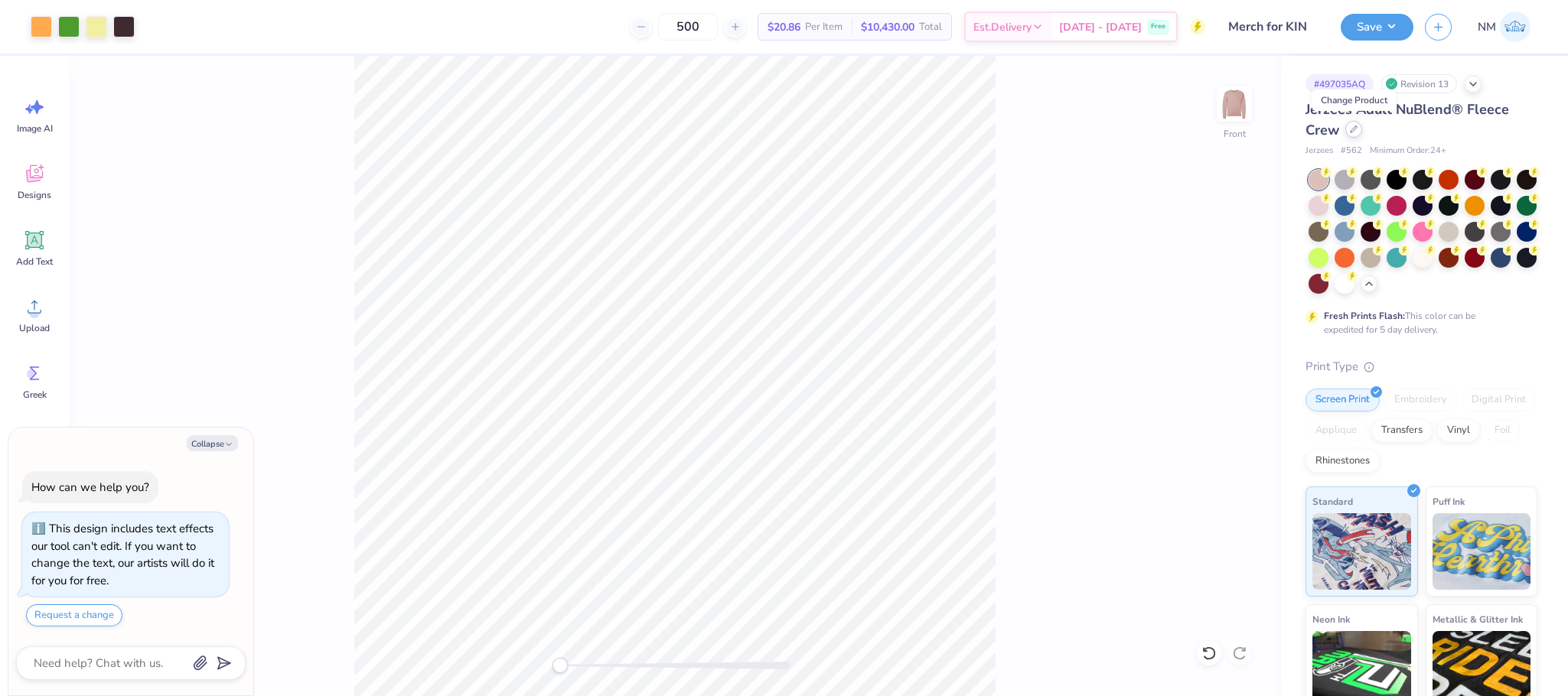
click at [1353, 134] on div at bounding box center [1353, 129] width 17 height 17
type textarea "x"
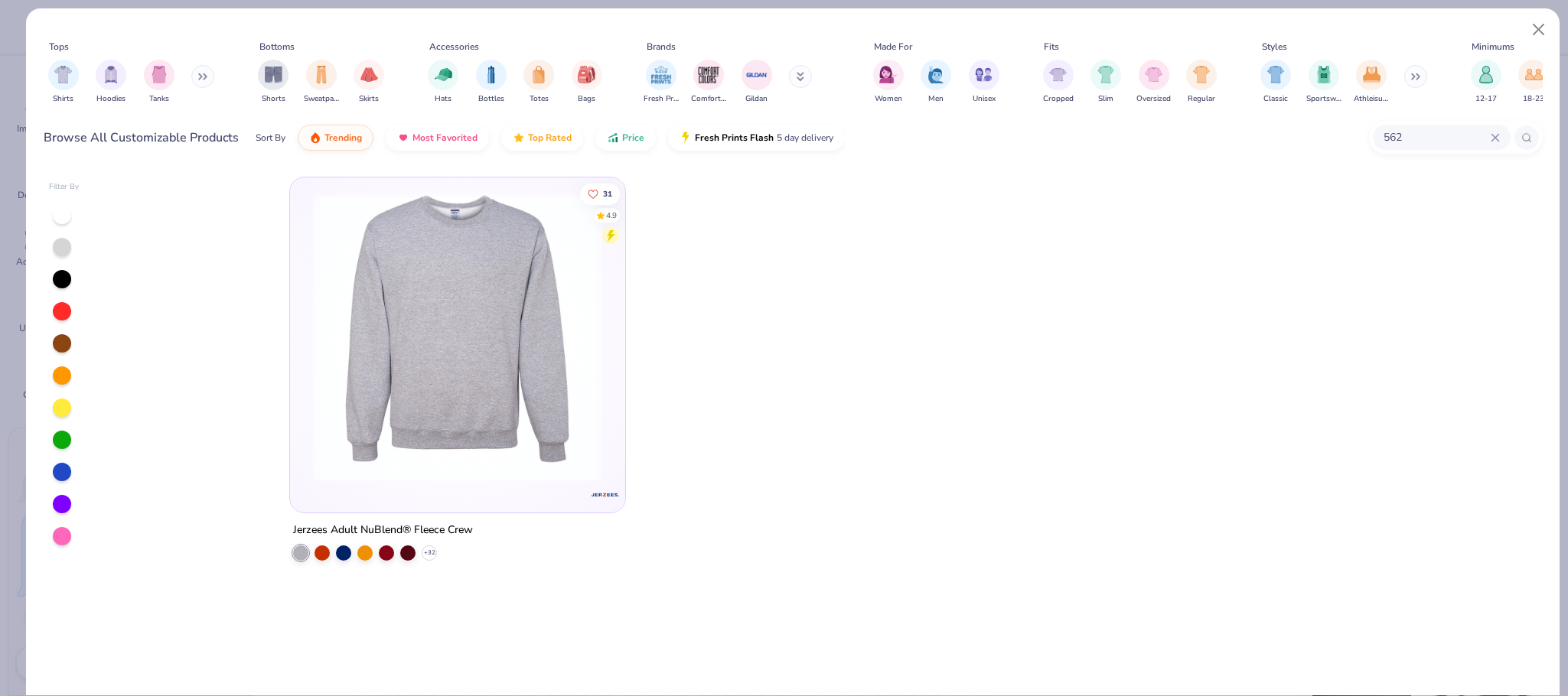
click at [1498, 136] on icon at bounding box center [1496, 138] width 9 height 9
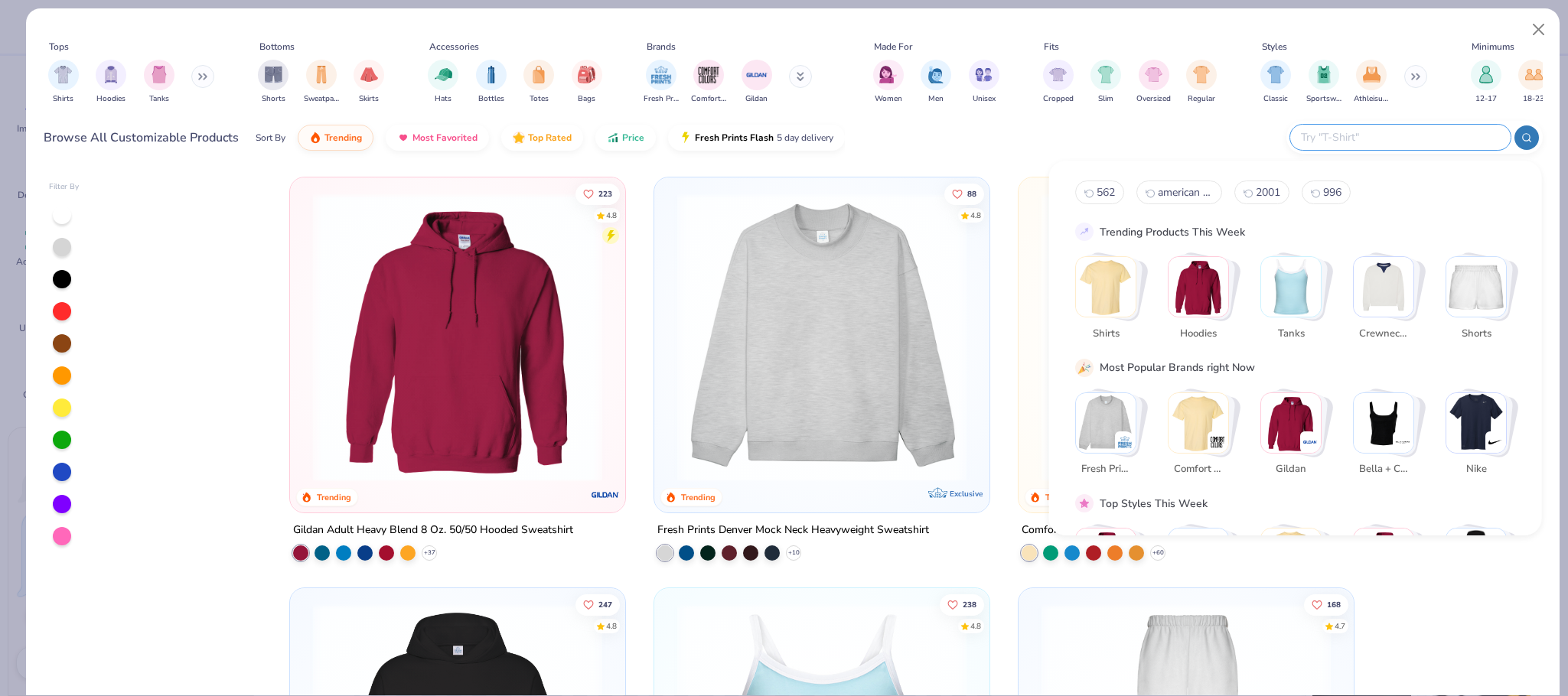
type input "n"
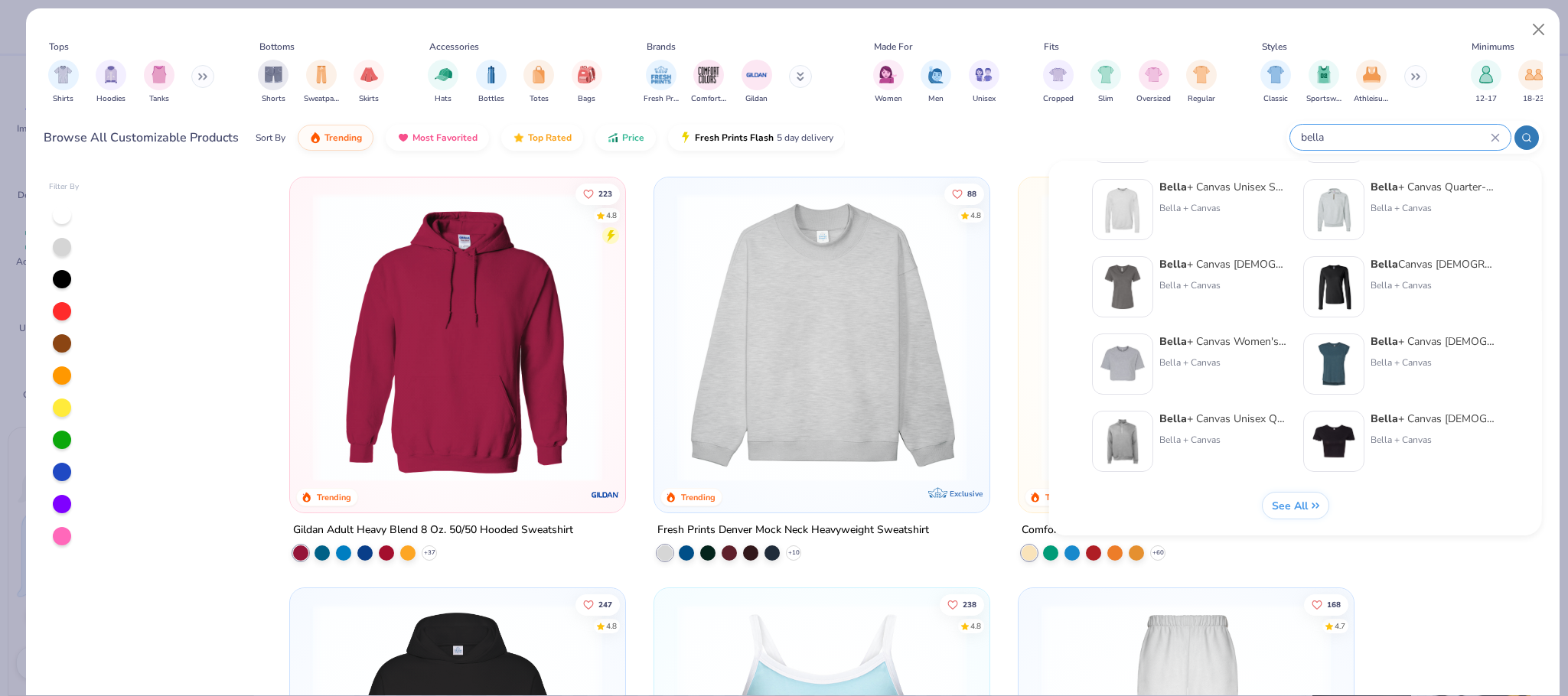
scroll to position [299, 0]
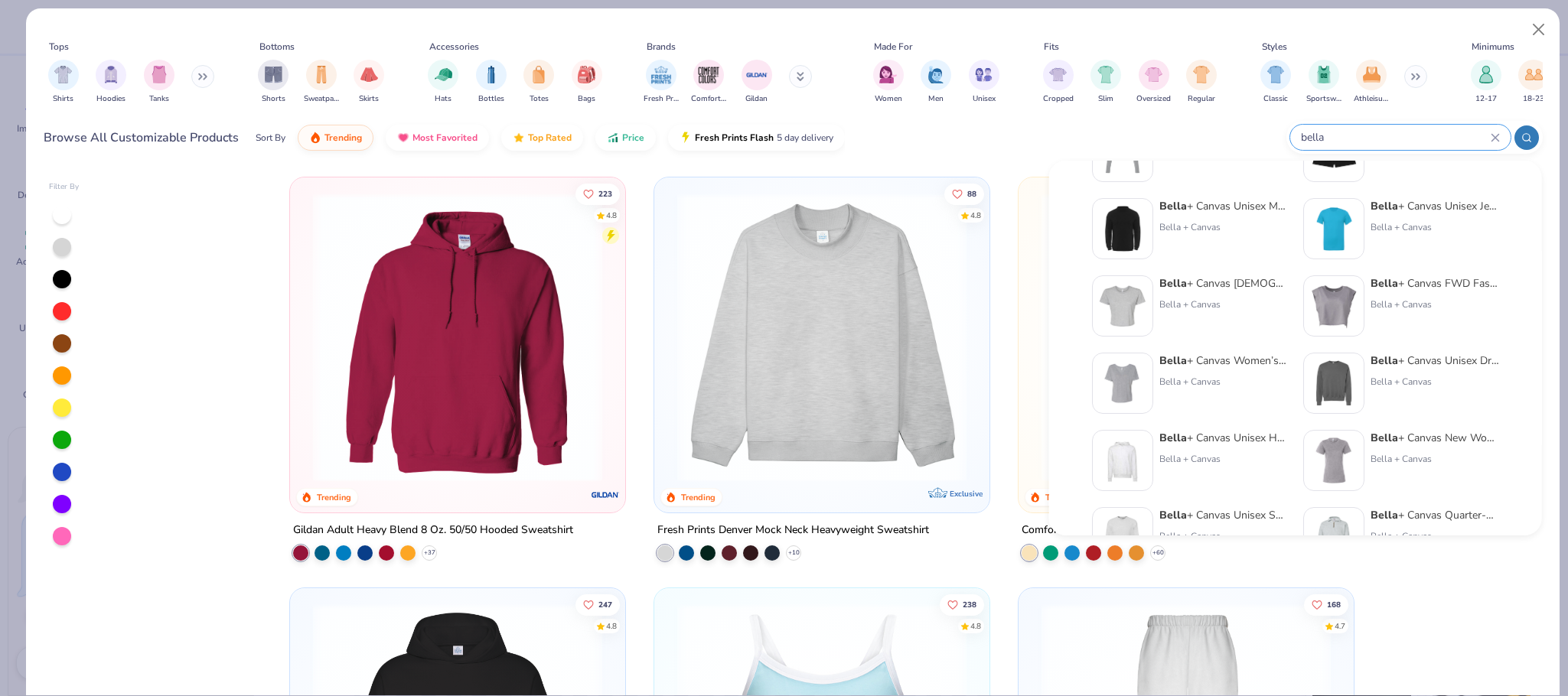
type input "bella"
click at [1227, 308] on div "Bella + Canvas" at bounding box center [1224, 304] width 129 height 13
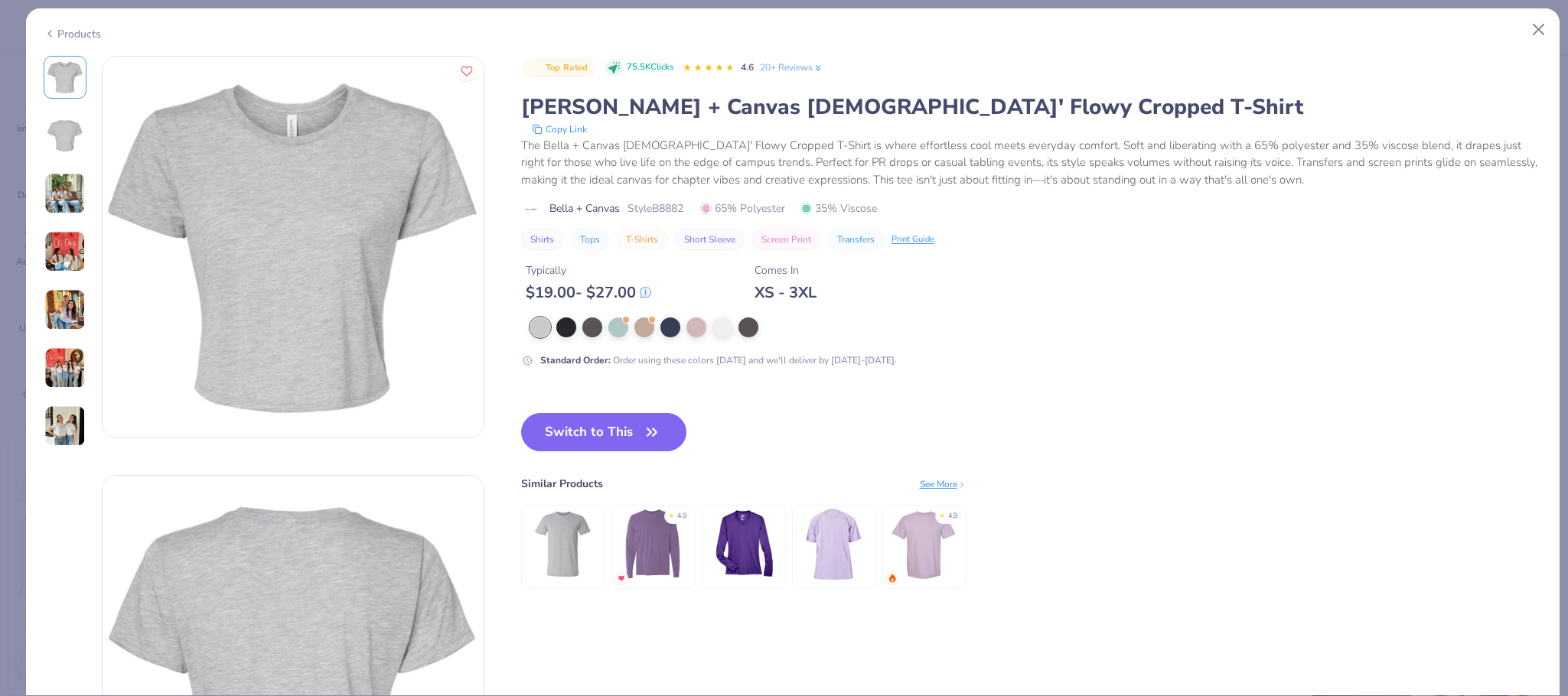
click at [64, 32] on div "Products" at bounding box center [72, 34] width 57 height 16
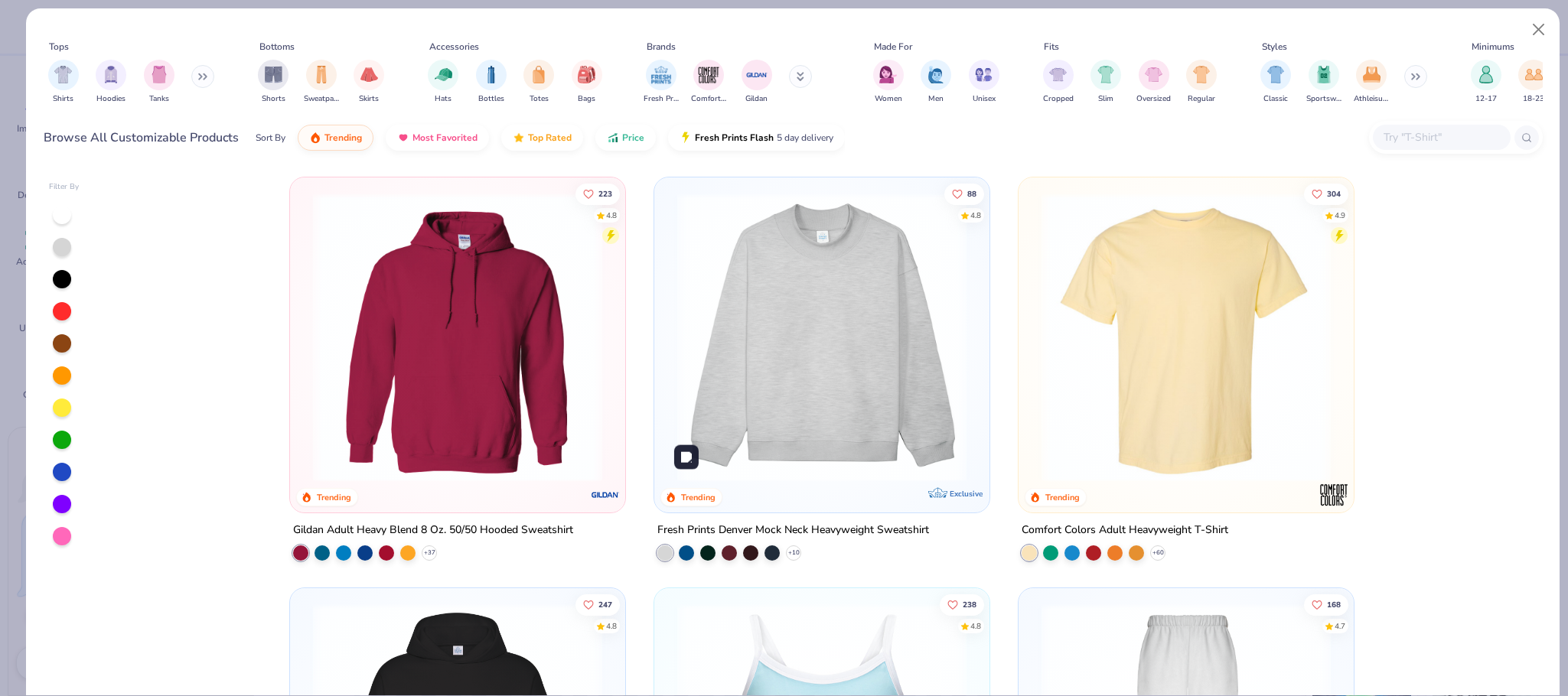
type textarea "x"
click at [1398, 138] on input "text" at bounding box center [1441, 138] width 118 height 18
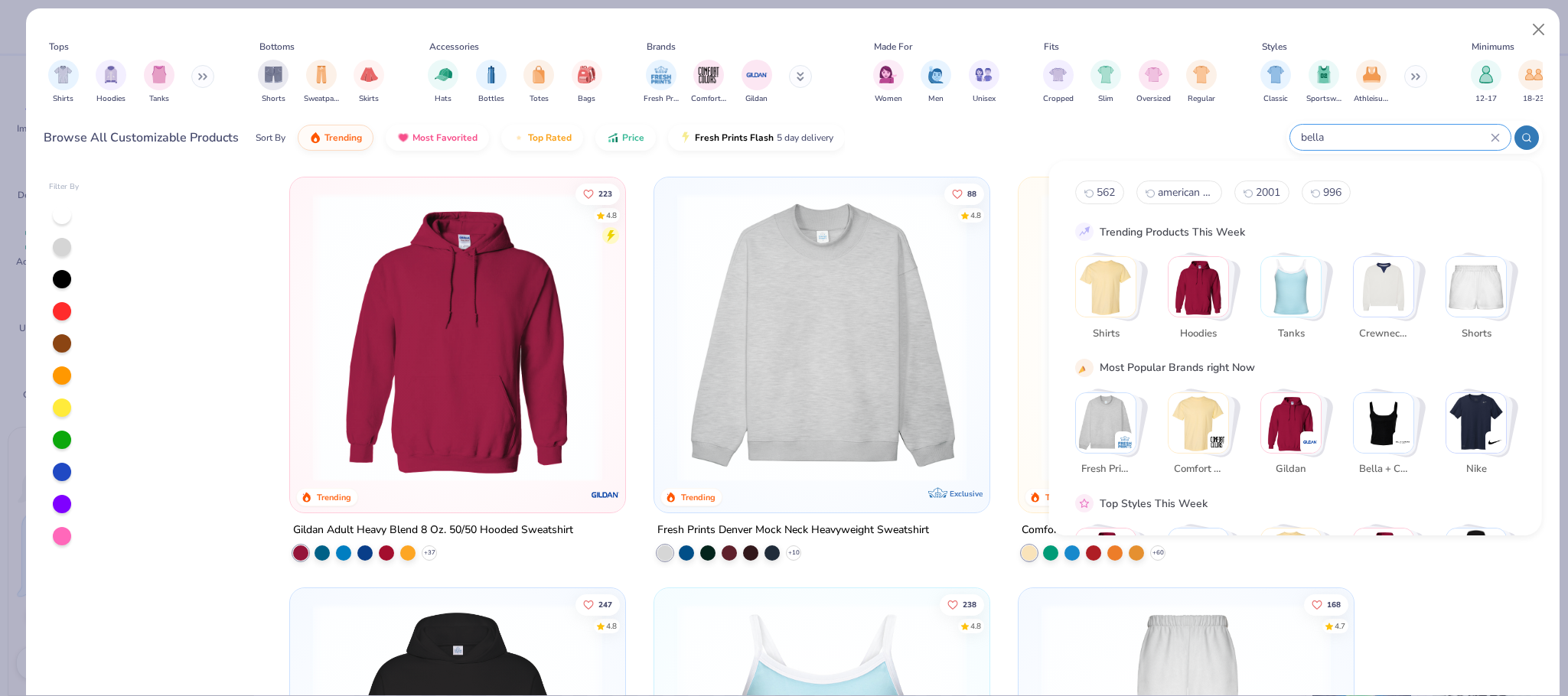
type input "bella"
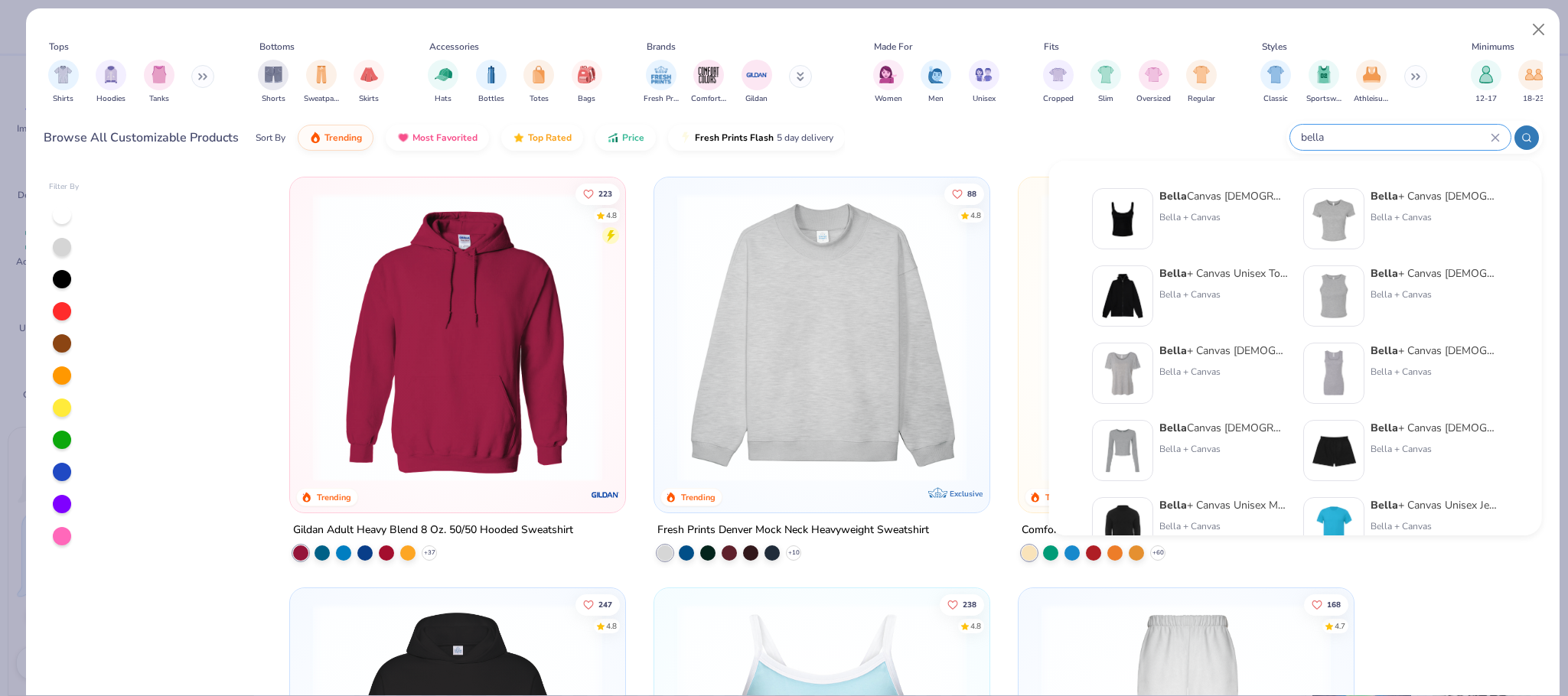
click at [1534, 125] on div "bella" at bounding box center [1414, 137] width 257 height 33
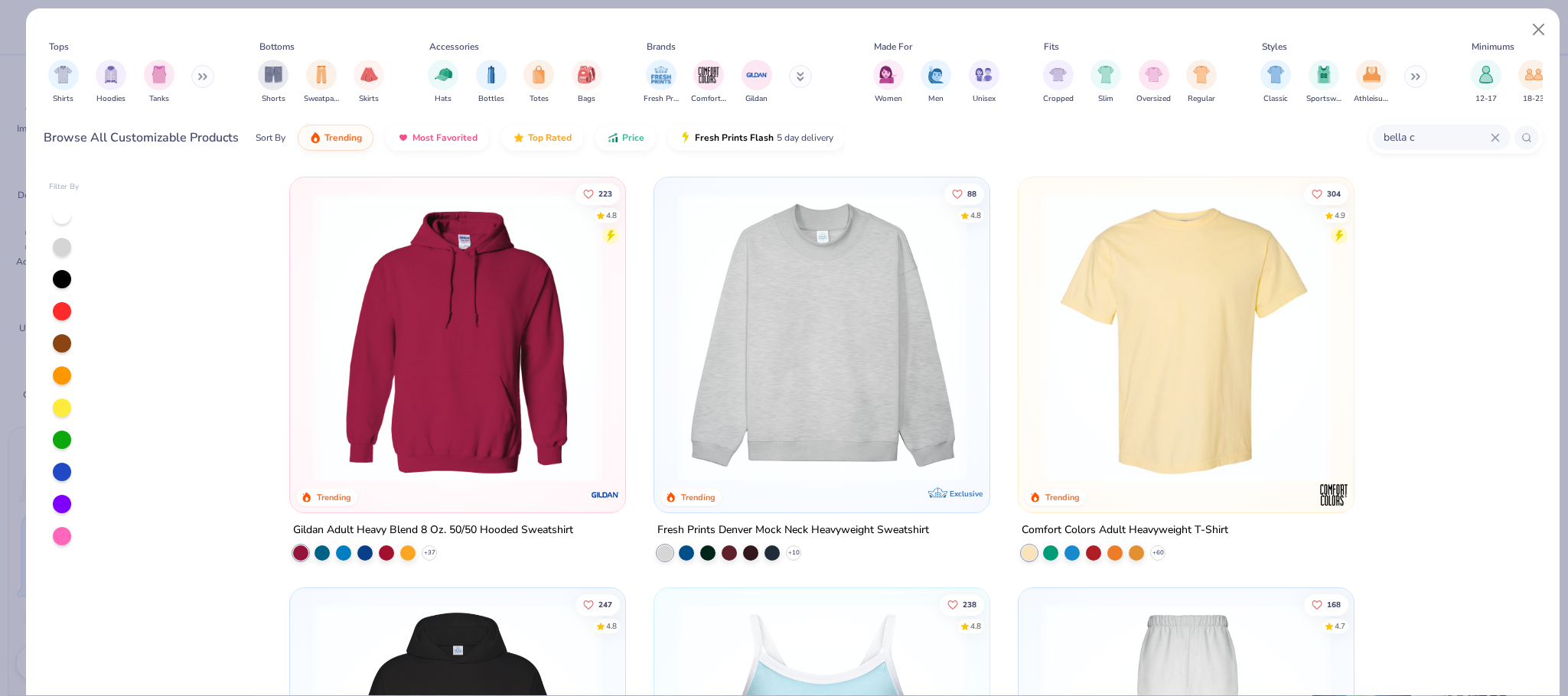
type input "bella ca"
type input "bella canvas"
click at [1531, 131] on div at bounding box center [1526, 137] width 24 height 24
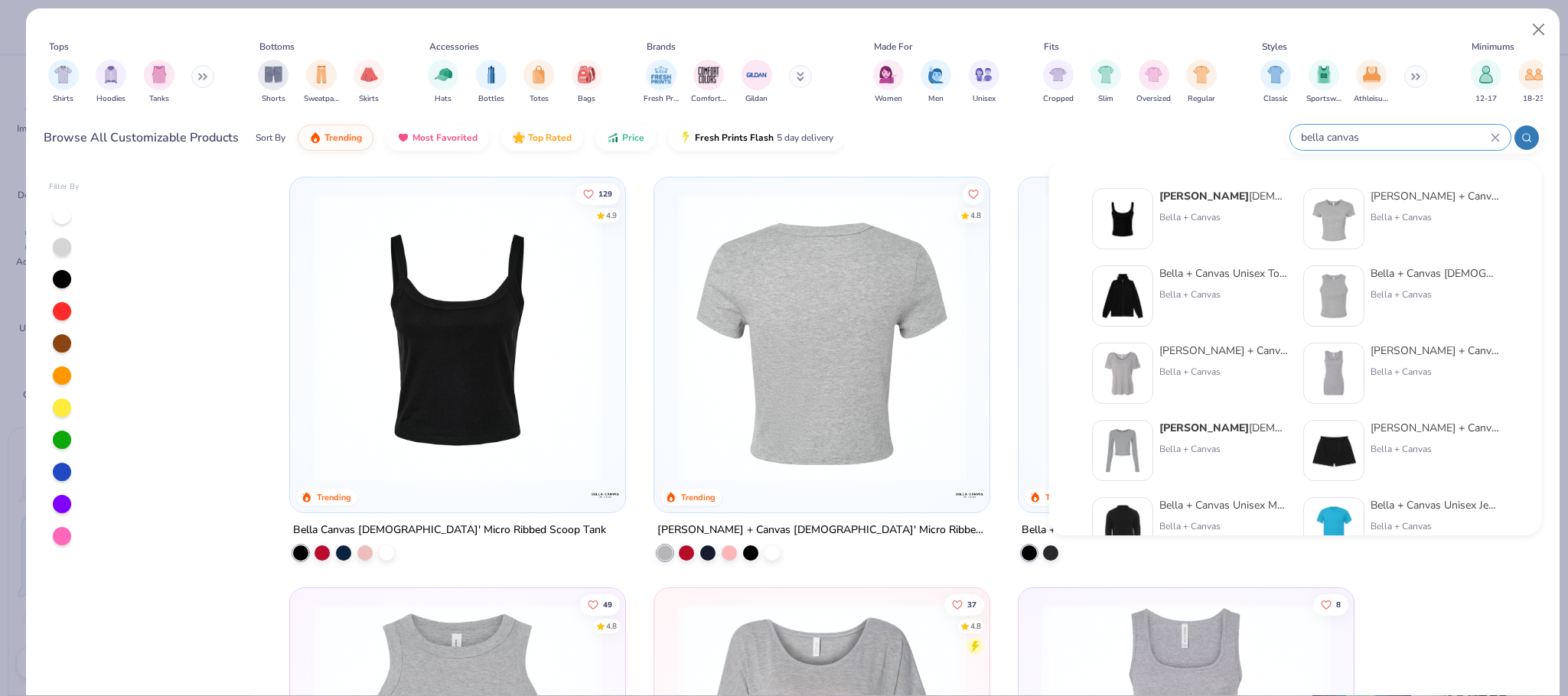
scroll to position [461, 0]
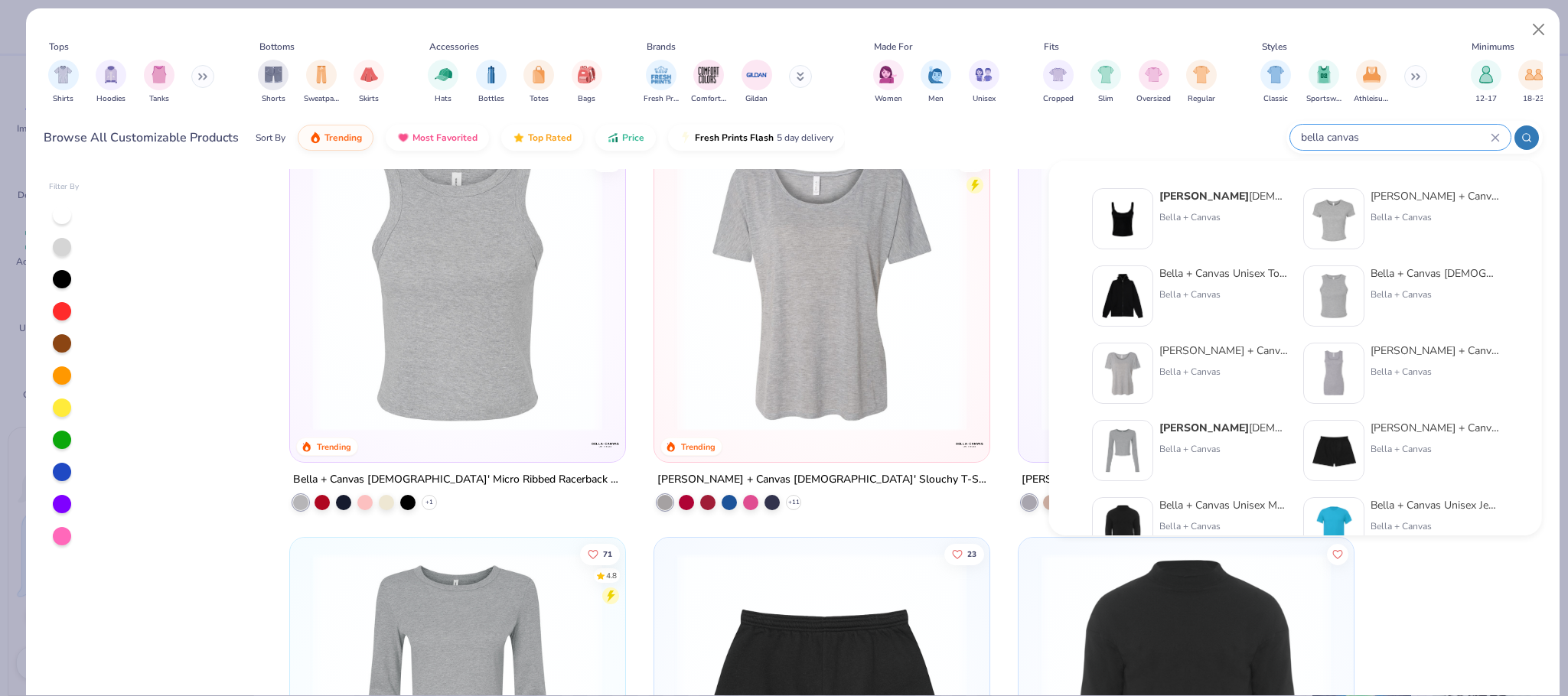
click at [237, 363] on div "129 4.9 Trending Bella Canvas Ladies' Micro Ribbed Scoop Tank 4.8 Trending Bell…" at bounding box center [822, 432] width 1439 height 526
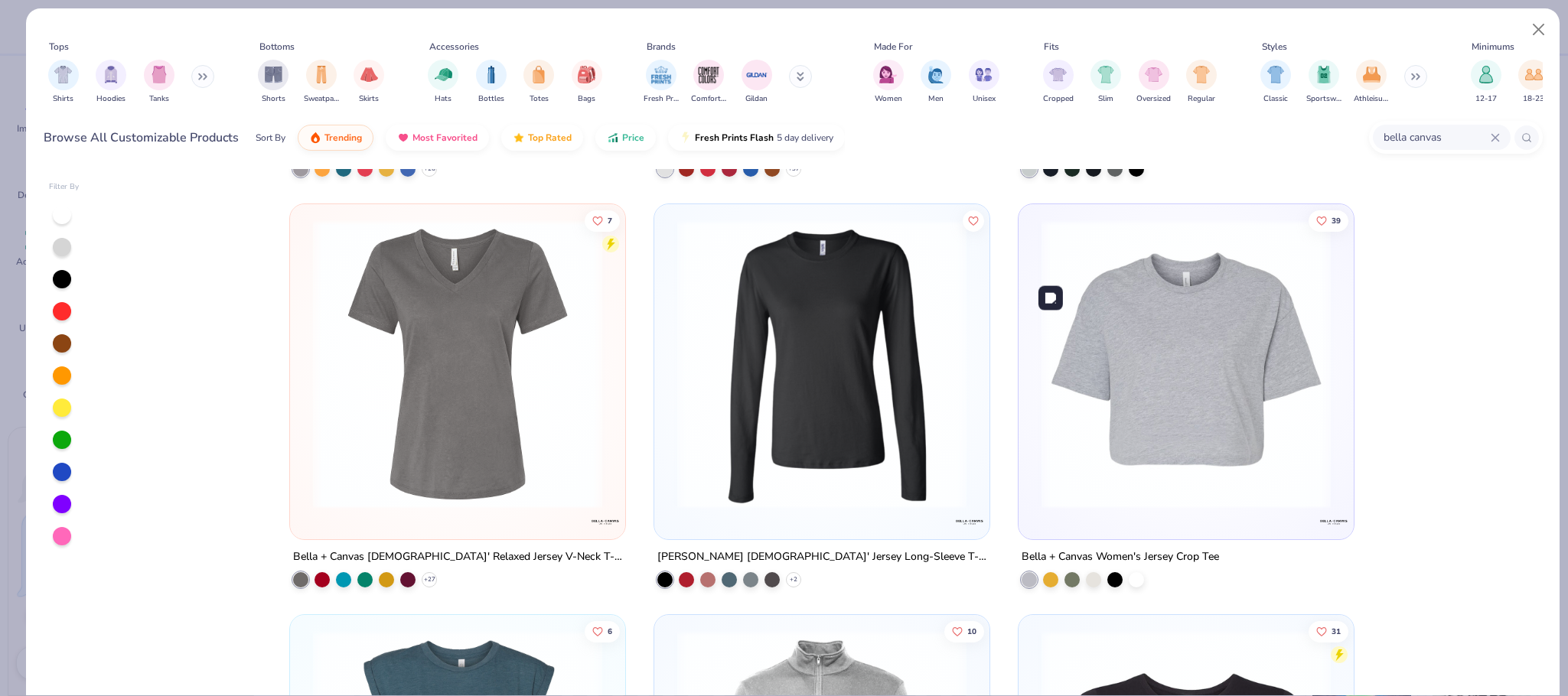
scroll to position [2385, 0]
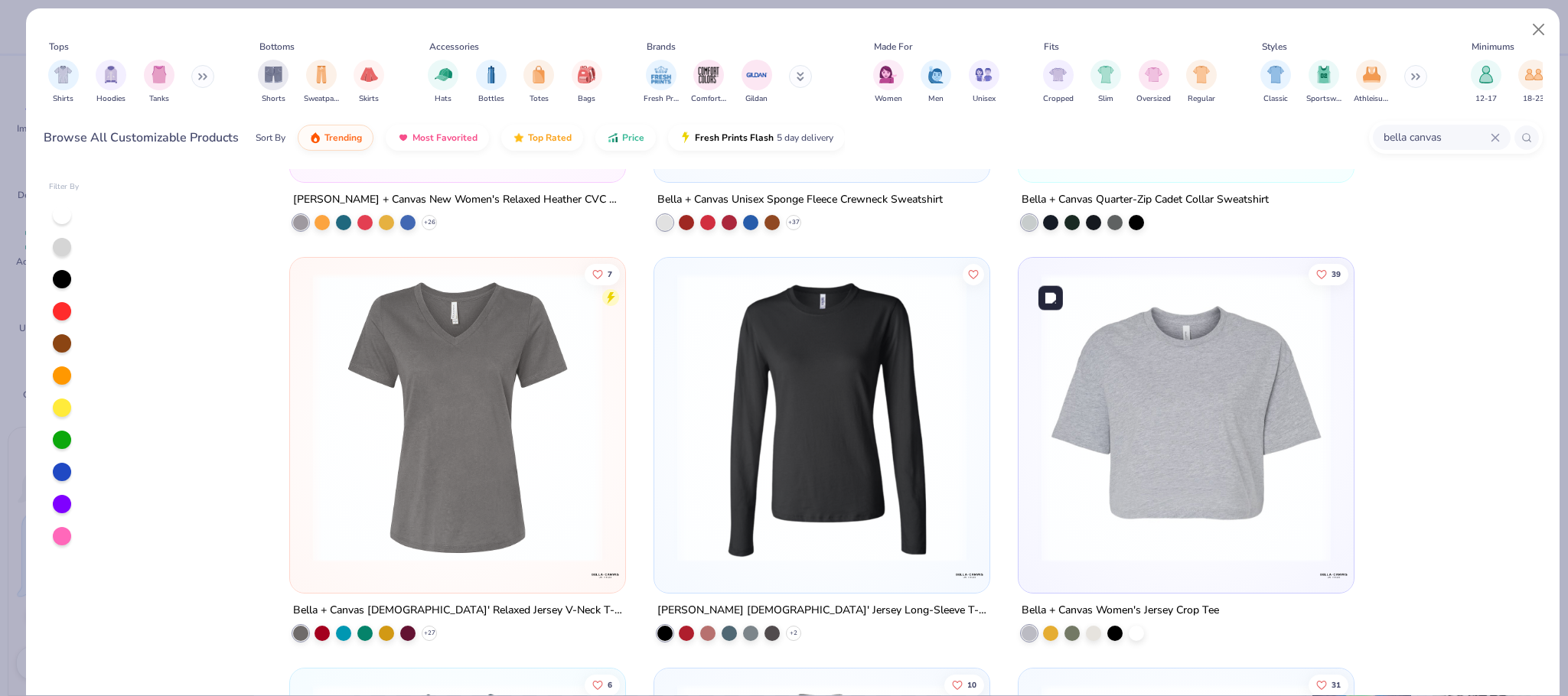
click at [1252, 542] on img at bounding box center [1186, 418] width 305 height 289
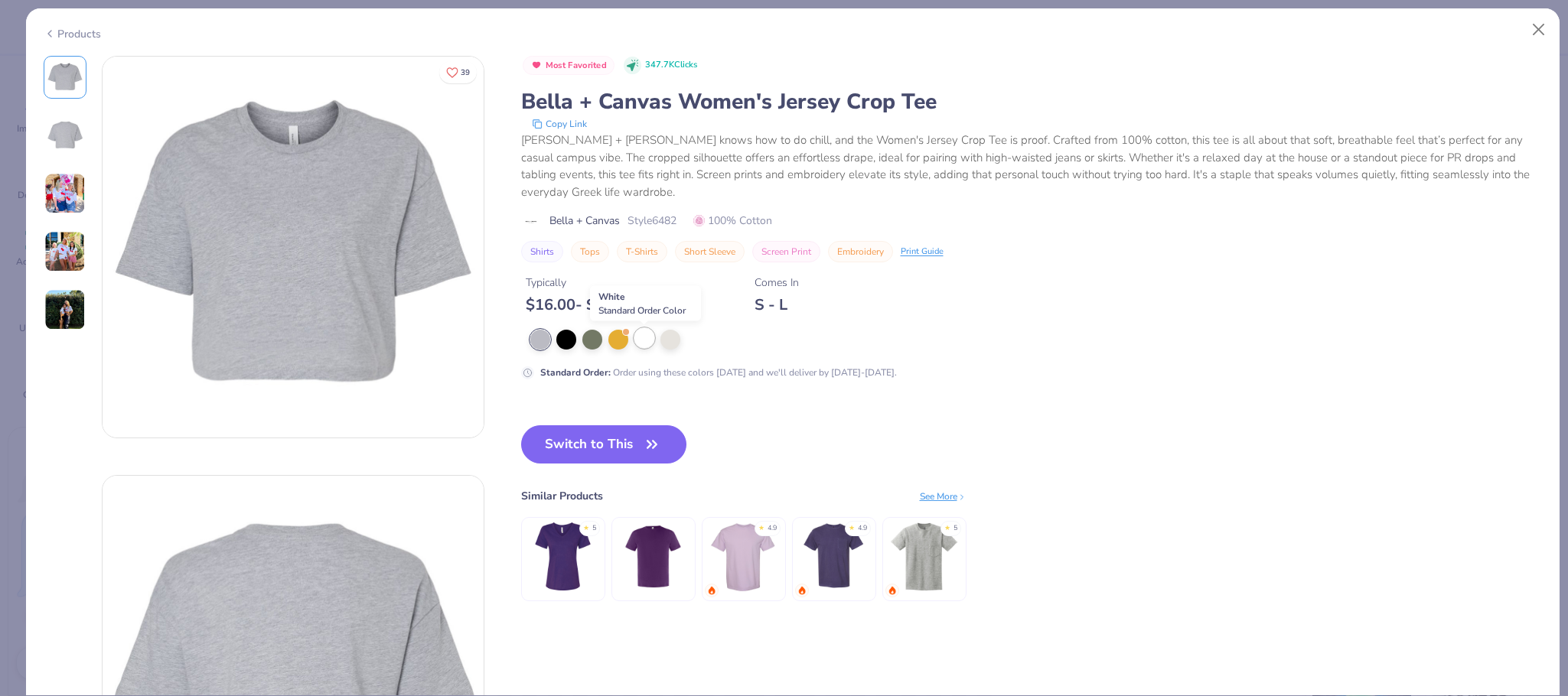
click at [636, 345] on div at bounding box center [645, 338] width 20 height 20
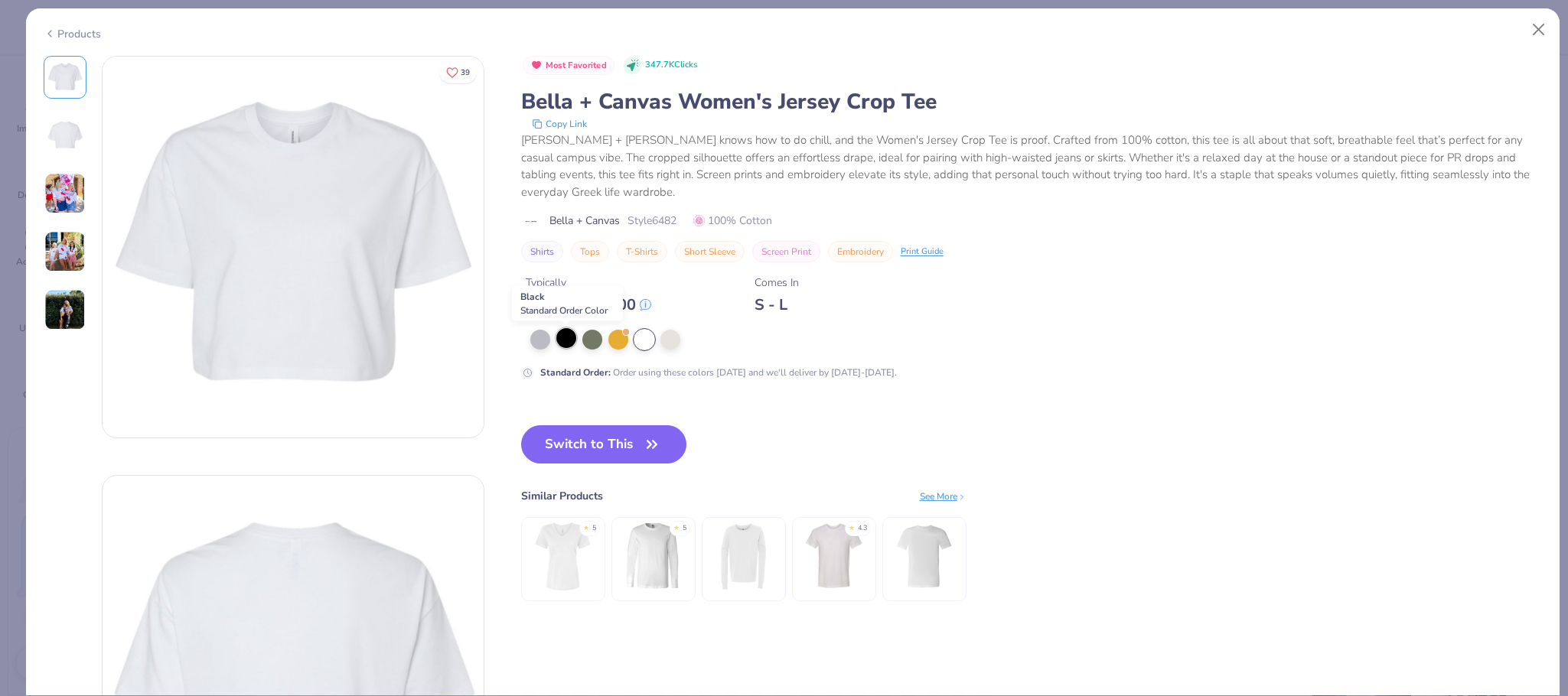
click at [565, 331] on div at bounding box center [566, 338] width 20 height 20
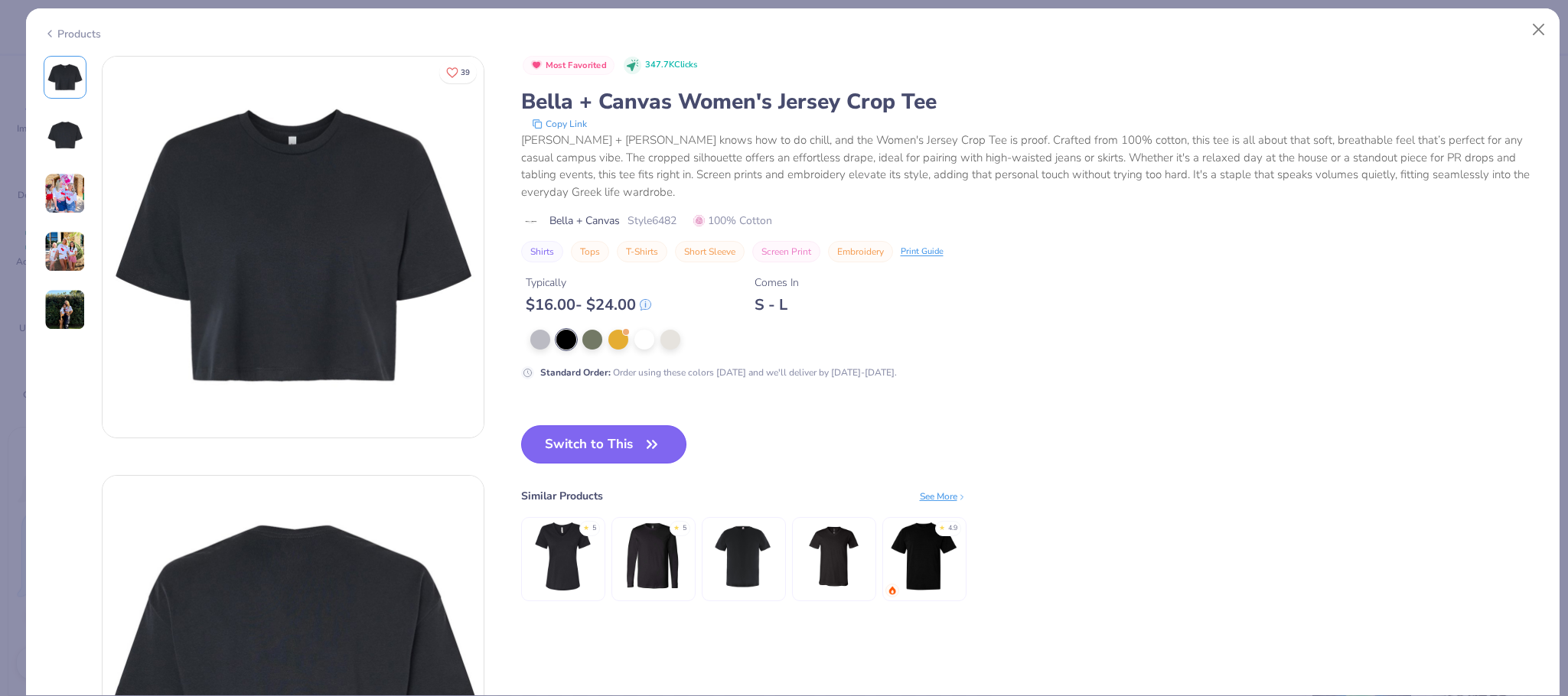
click at [641, 437] on button "Switch to This" at bounding box center [604, 444] width 166 height 38
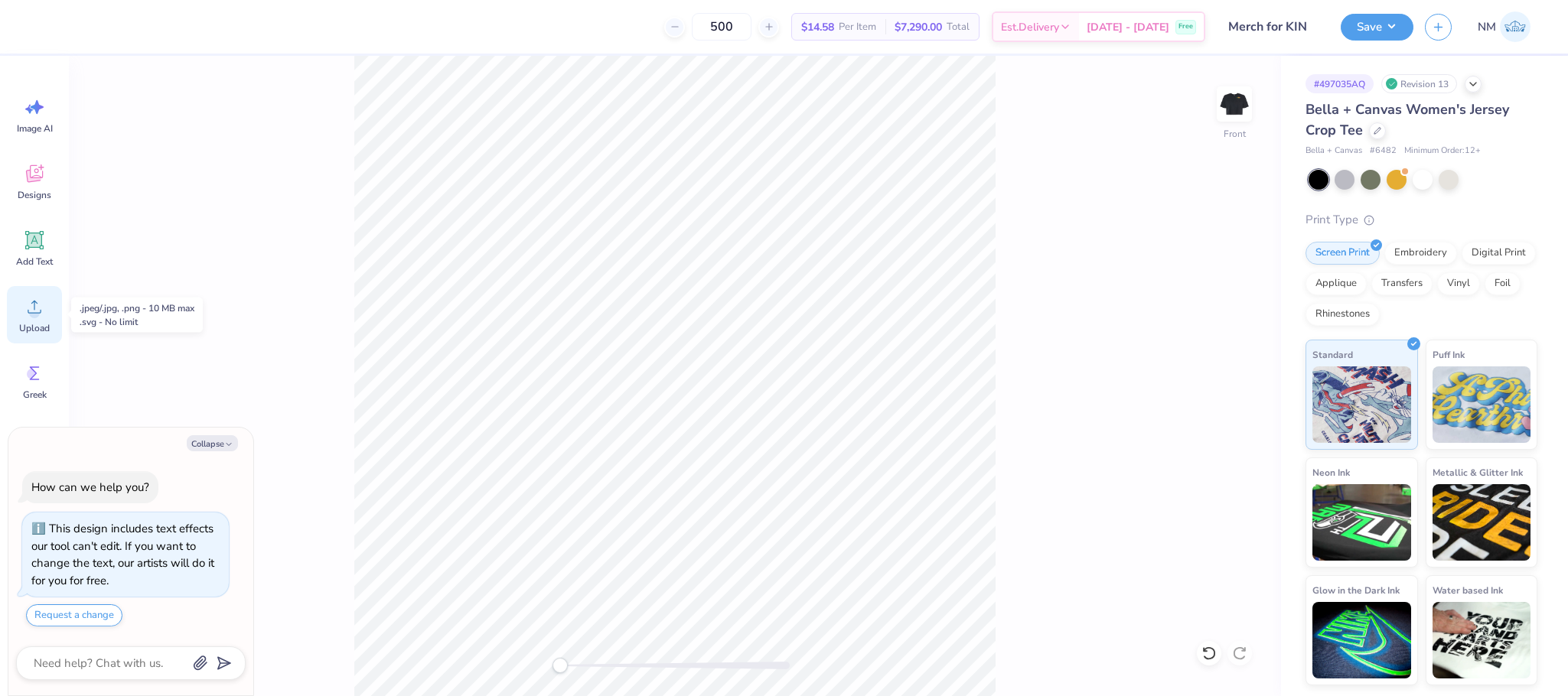
click at [33, 307] on icon at bounding box center [35, 306] width 23 height 23
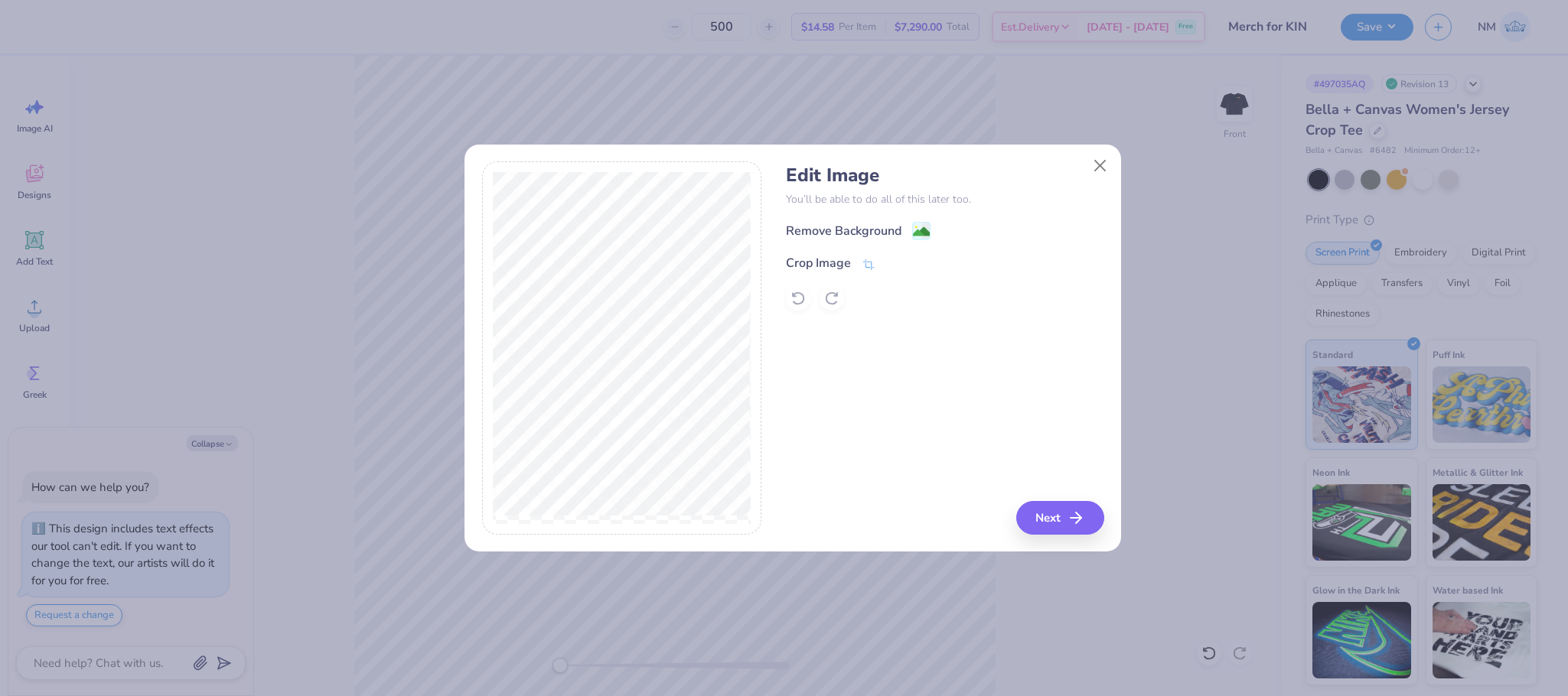
click at [921, 232] on image at bounding box center [921, 231] width 17 height 17
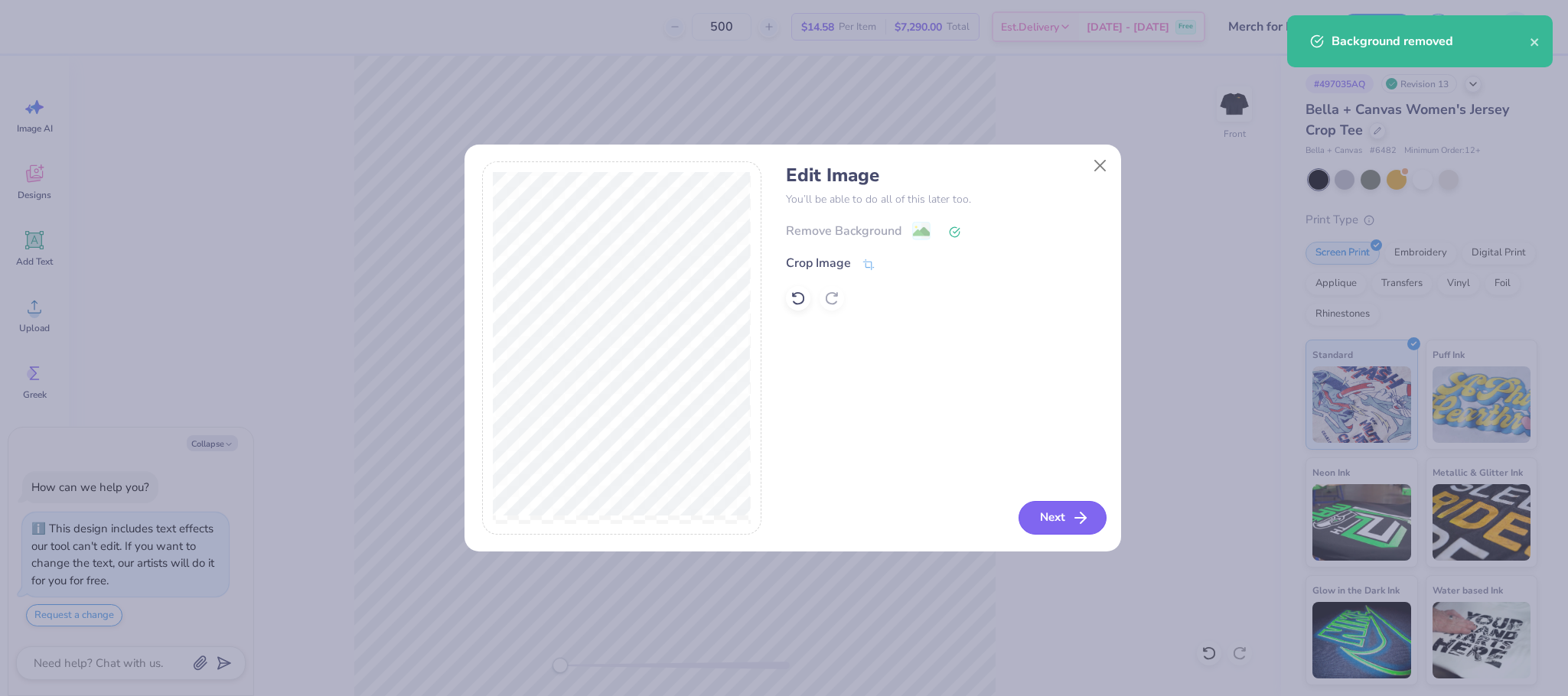
click at [1061, 524] on button "Next" at bounding box center [1063, 518] width 88 height 34
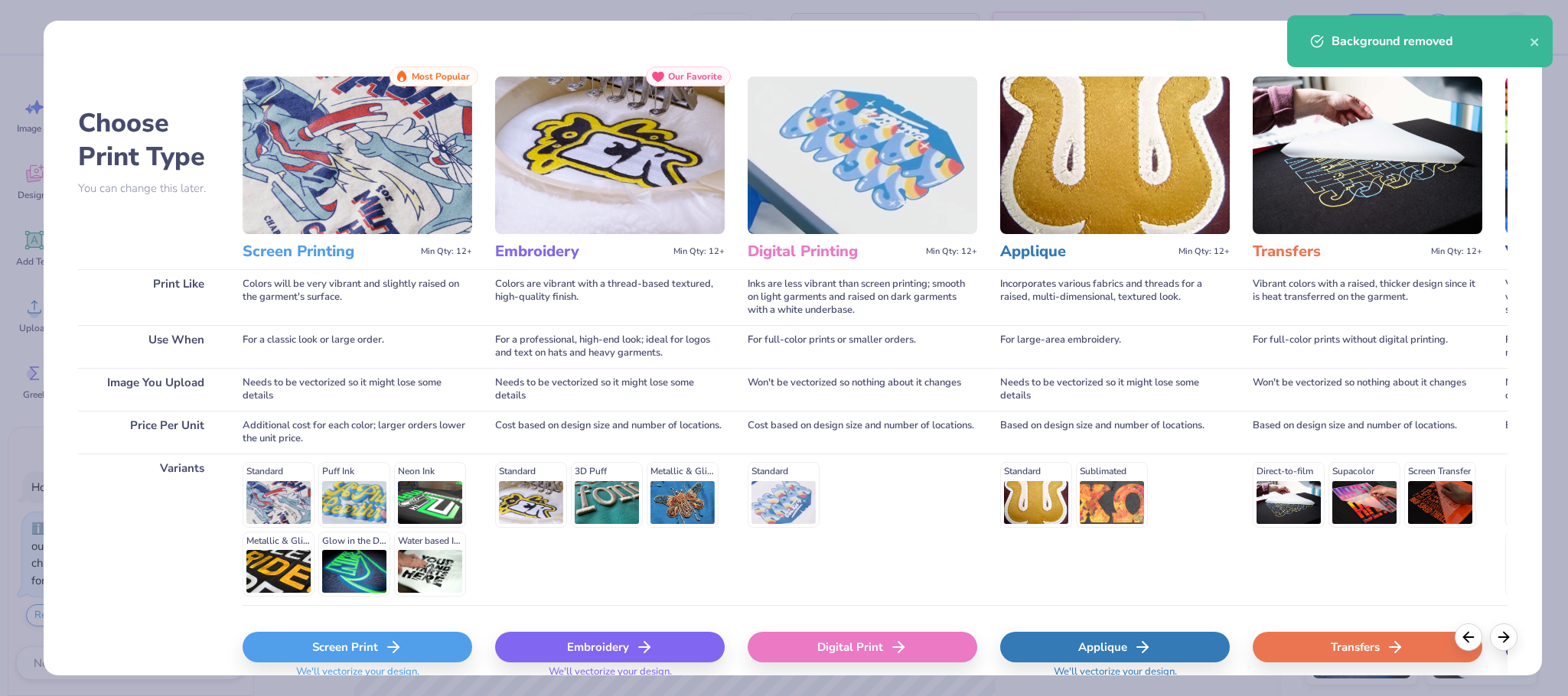
click at [359, 636] on div "Screen Print" at bounding box center [357, 647] width 230 height 30
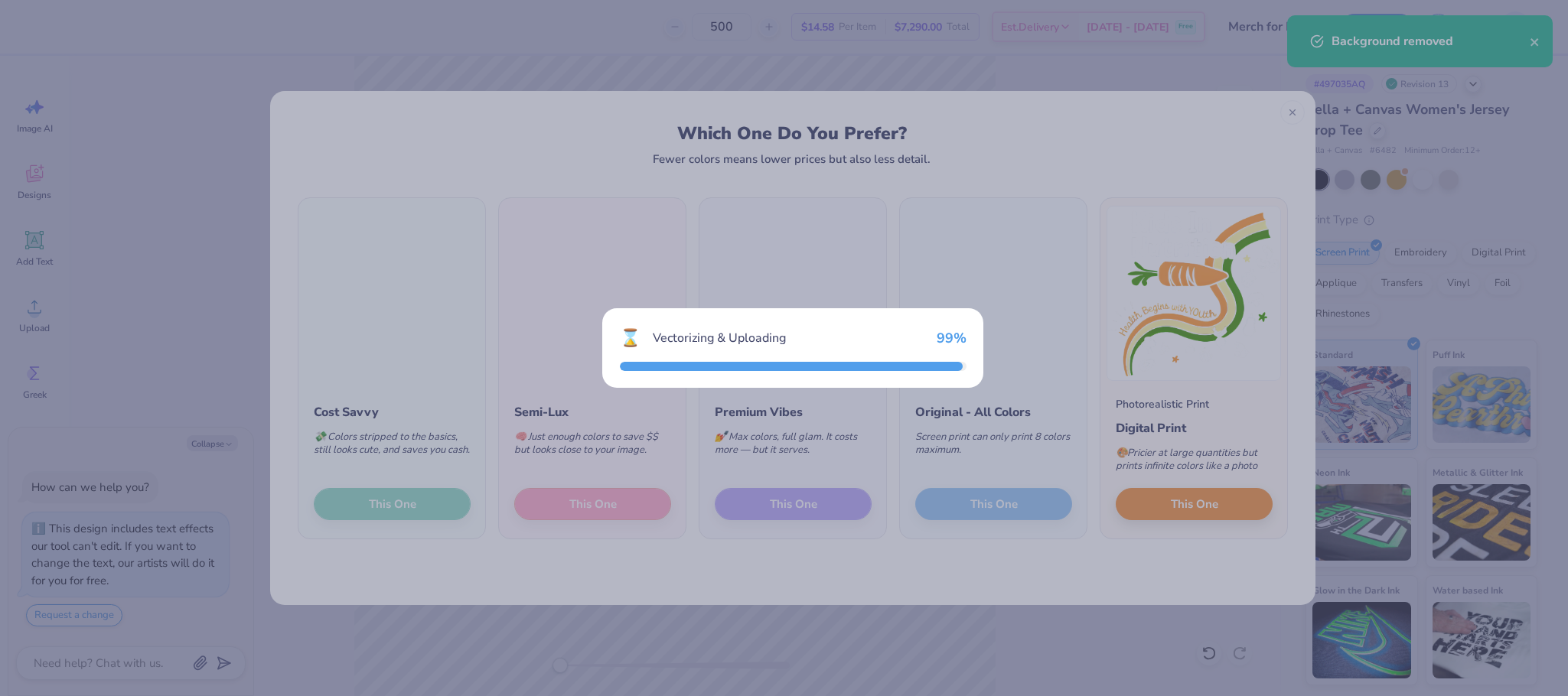
type textarea "x"
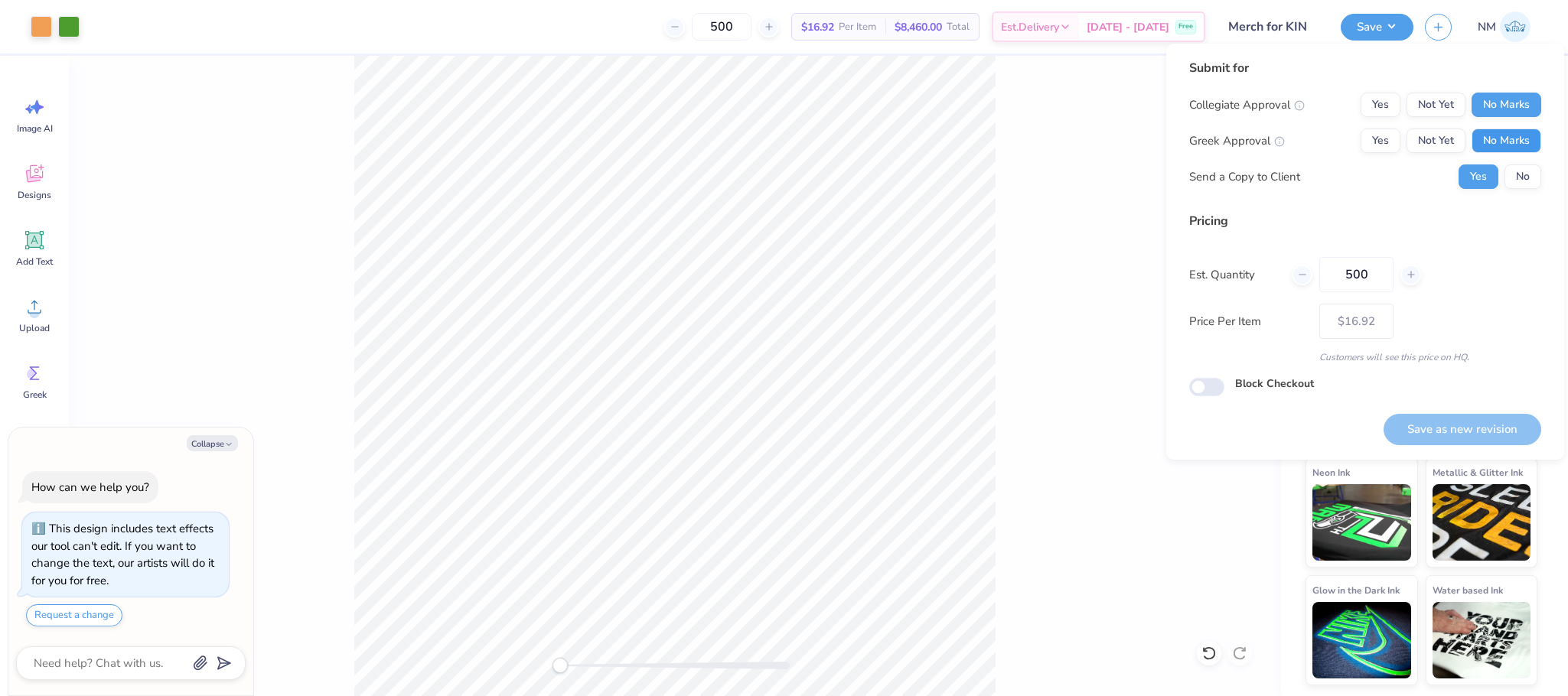
click at [1493, 130] on button "No Marks" at bounding box center [1506, 140] width 70 height 24
click at [1525, 165] on button "No" at bounding box center [1522, 176] width 37 height 24
click at [1430, 418] on button "Save as new revision" at bounding box center [1463, 429] width 157 height 31
type textarea "x"
type input "– –"
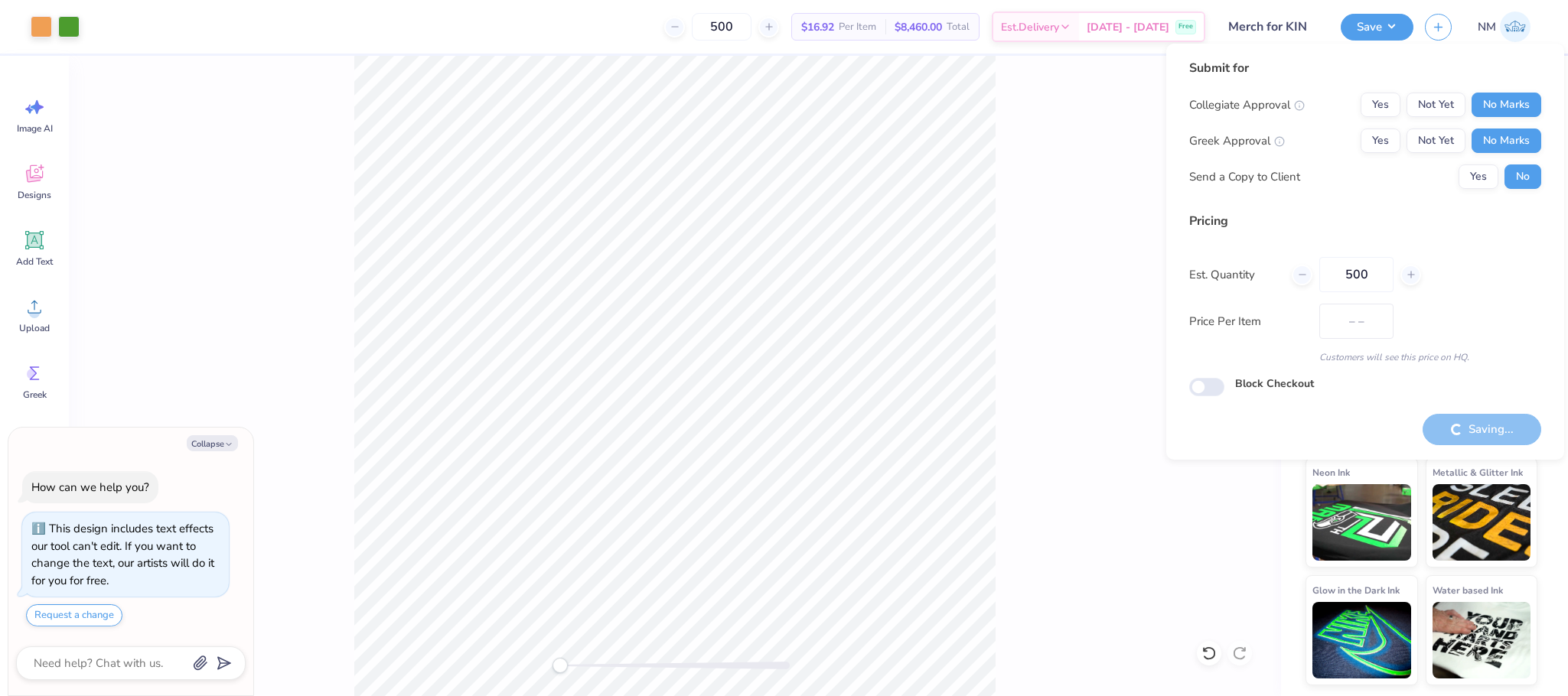
type textarea "x"
type input "$16.92"
type textarea "x"
